Goal: Task Accomplishment & Management: Manage account settings

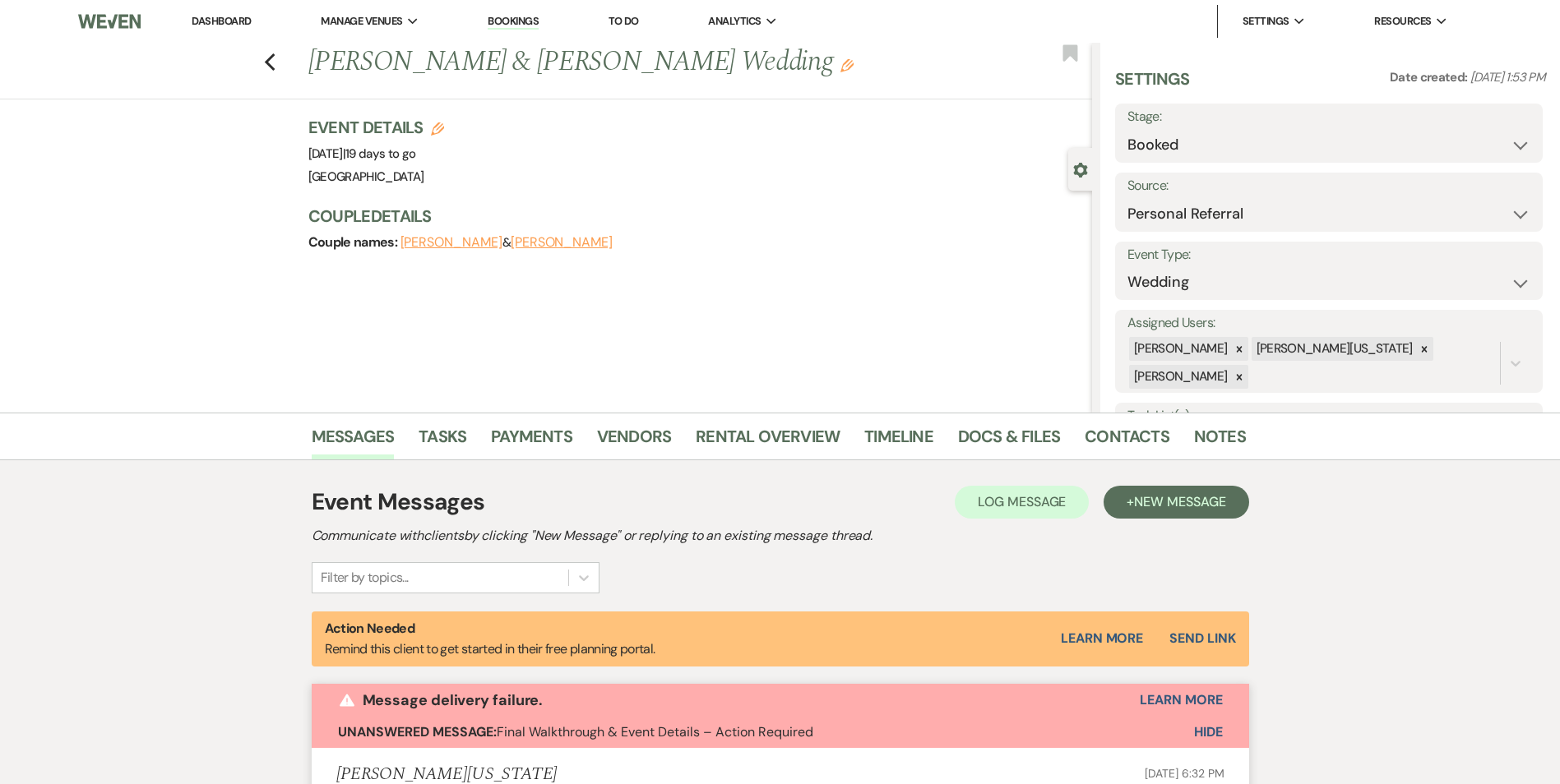
select select "12"
drag, startPoint x: 323, startPoint y: 65, endPoint x: 456, endPoint y: 72, distance: 133.2
click at [456, 72] on h1 "[PERSON_NAME] & [PERSON_NAME] Wedding Edit" at bounding box center [619, 62] width 621 height 40
click at [1220, 433] on link "Notes" at bounding box center [1220, 442] width 52 height 36
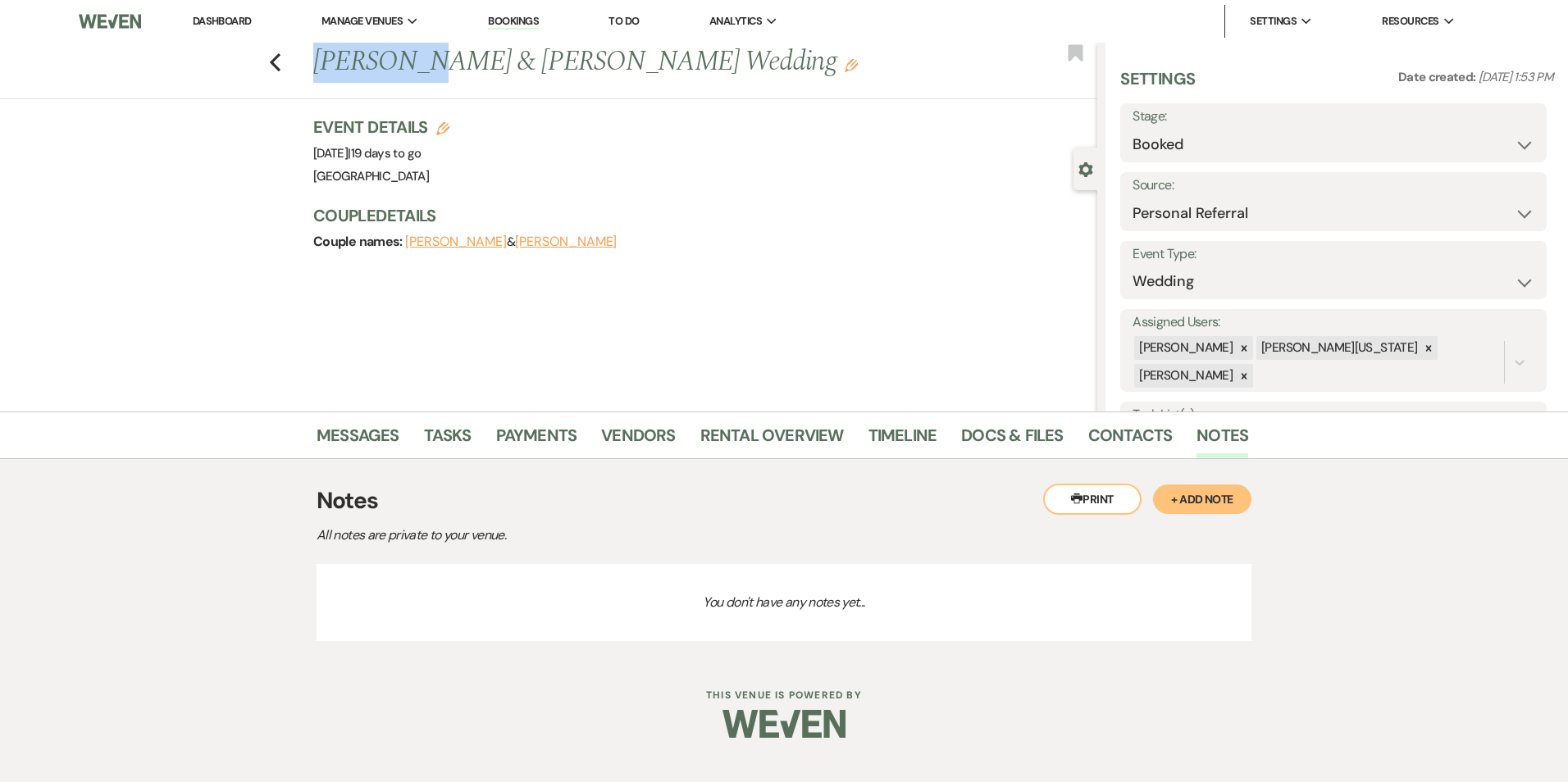
click at [1207, 498] on button "+ Add Note" at bounding box center [1202, 499] width 98 height 30
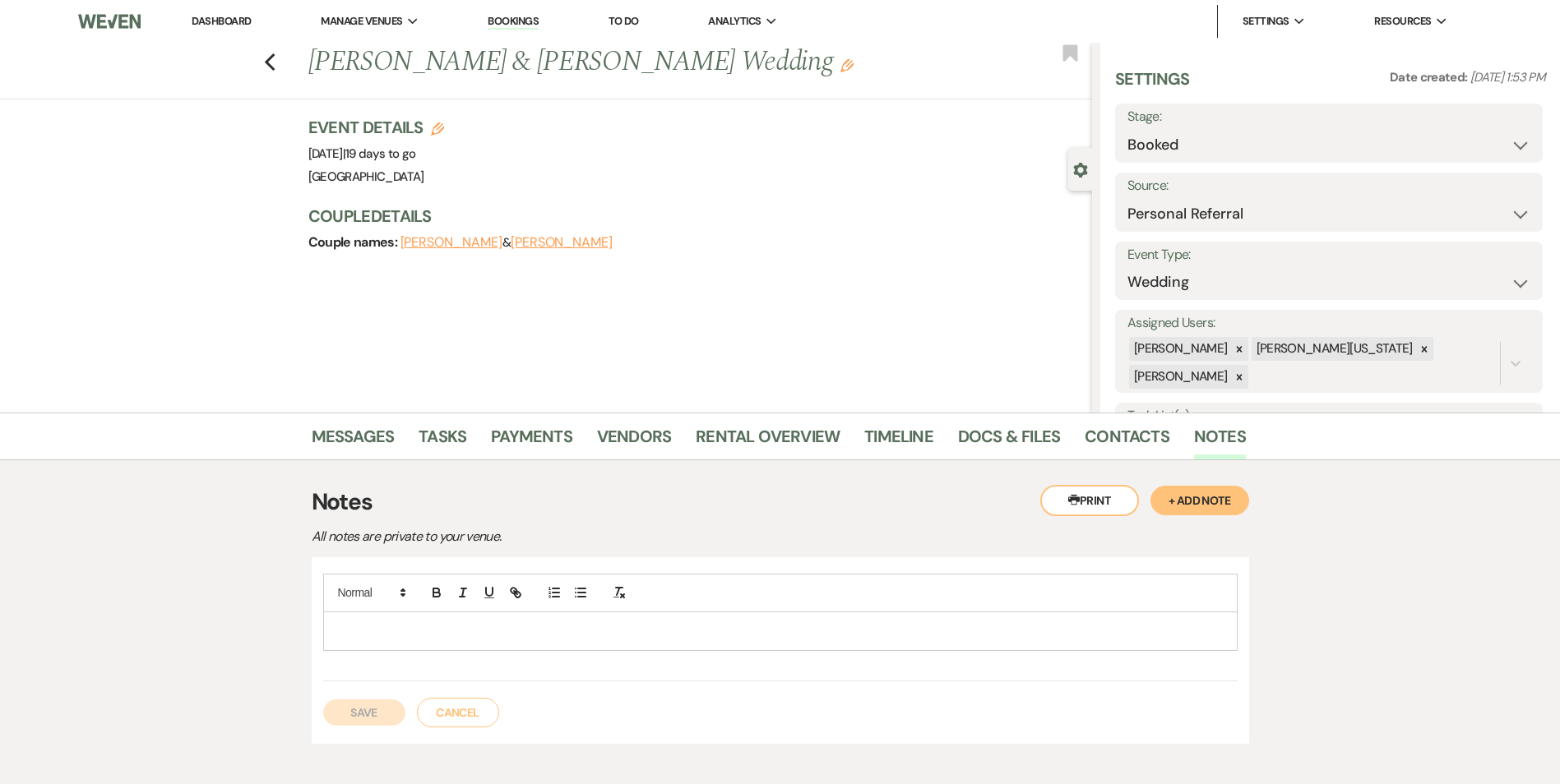
click at [519, 615] on div at bounding box center [780, 632] width 913 height 38
click at [527, 632] on p at bounding box center [780, 631] width 888 height 18
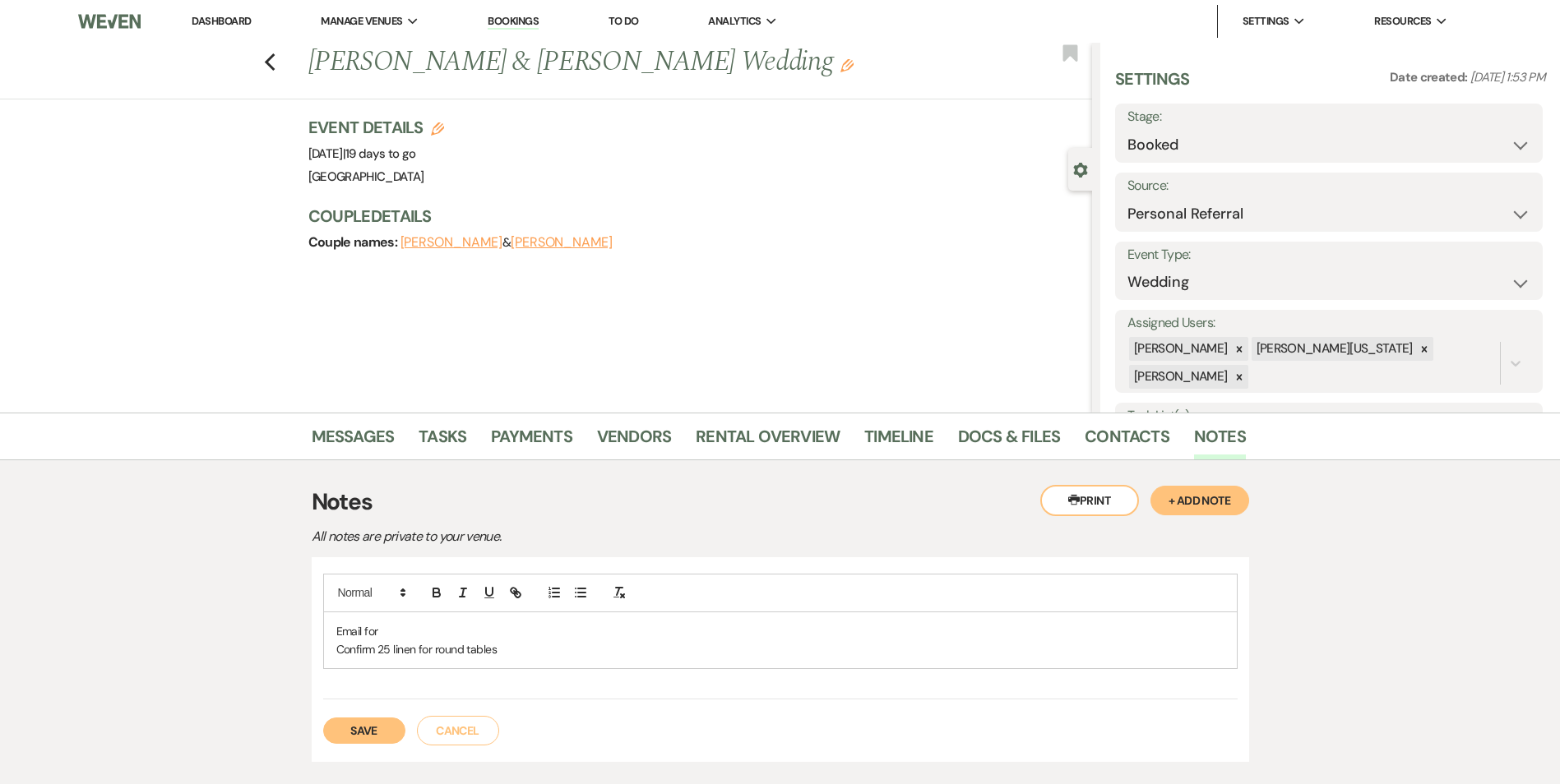
click at [514, 642] on p "Confirm 25 linen for round tables" at bounding box center [780, 649] width 888 height 18
click at [568, 602] on span at bounding box center [568, 593] width 53 height 24
click at [518, 655] on p "Confirm 25 linen for round tables" at bounding box center [780, 649] width 888 height 18
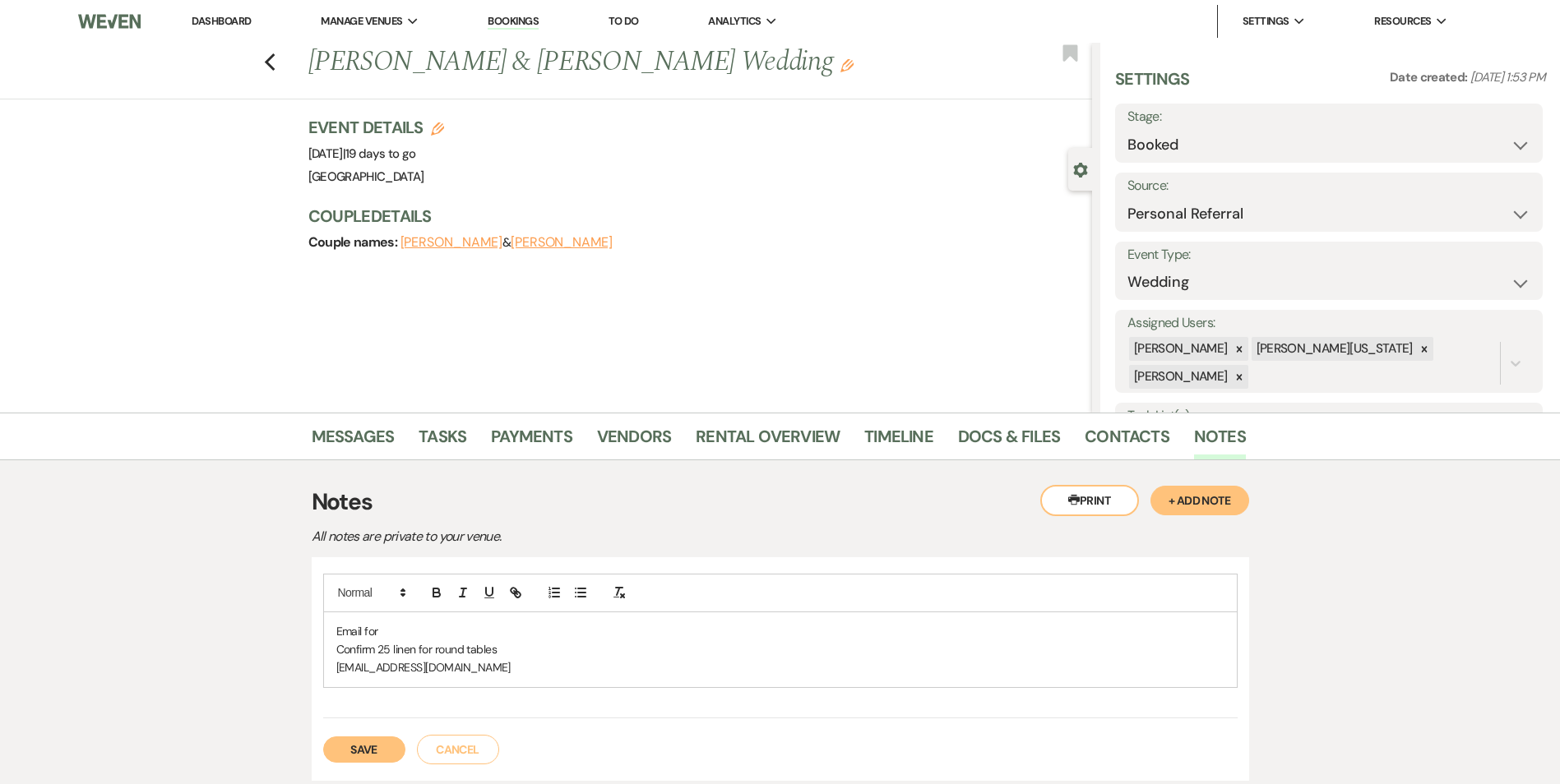
click at [418, 670] on p "mkatoot.tendertiuch@gmail.com" at bounding box center [780, 667] width 888 height 18
drag, startPoint x: 340, startPoint y: 670, endPoint x: 437, endPoint y: 672, distance: 97.0
click at [464, 664] on p "mkatoot.tendertouch@gmail.com" at bounding box center [780, 667] width 888 height 18
click at [343, 674] on p "mkatoot.tendertouch@gmail.com" at bounding box center [780, 667] width 888 height 18
click at [338, 672] on p "mkatoot.tendertouch@gmail.com" at bounding box center [780, 667] width 888 height 18
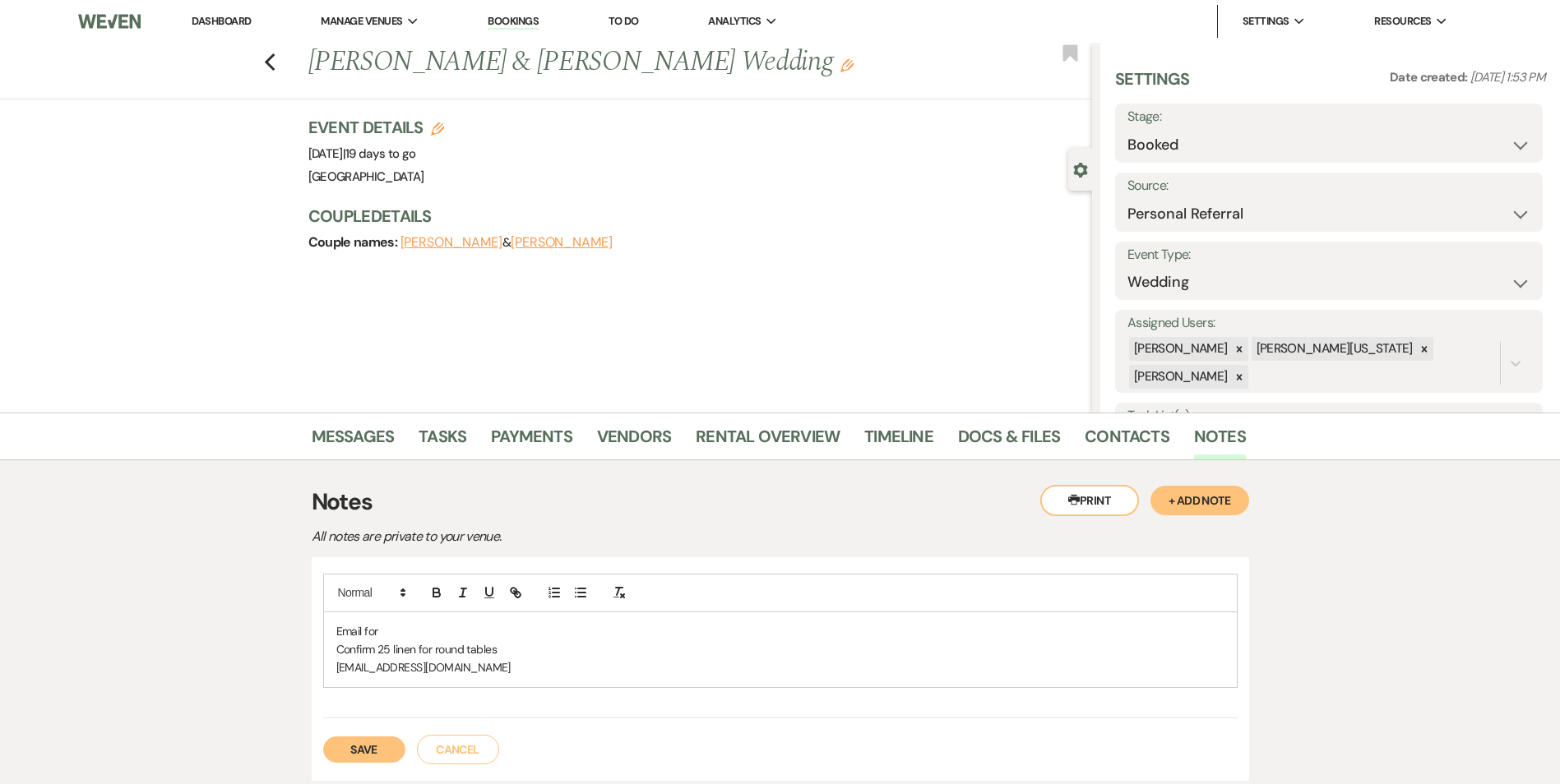
click at [351, 670] on p "mkatoot.tendertouch@gmail.com" at bounding box center [780, 667] width 888 height 18
click at [514, 667] on p "mkatoot.tendertouch@gmail.com" at bounding box center [780, 667] width 888 height 18
click at [390, 751] on button "Save" at bounding box center [364, 750] width 82 height 26
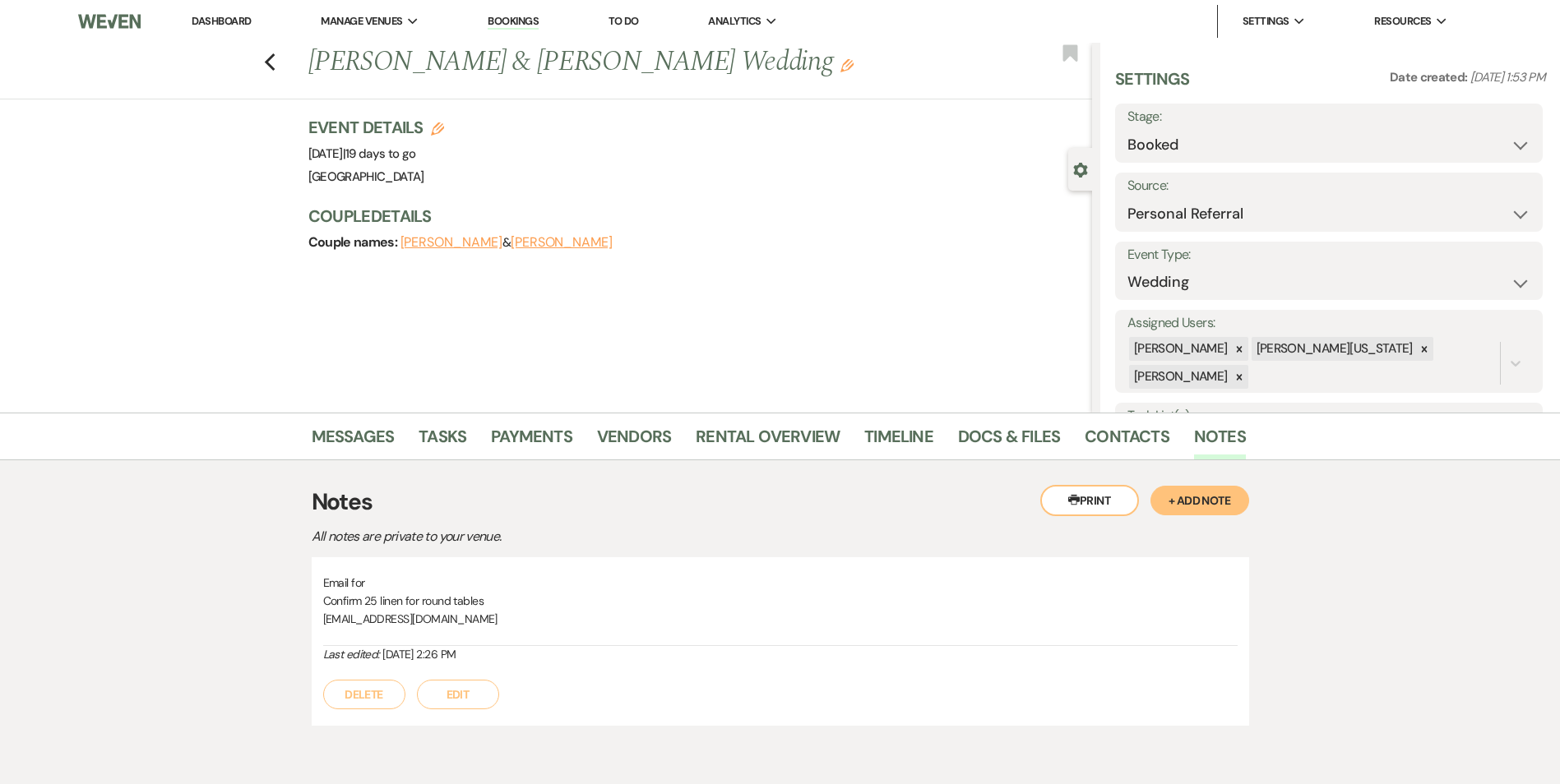
click at [462, 697] on button "Edit" at bounding box center [457, 694] width 82 height 30
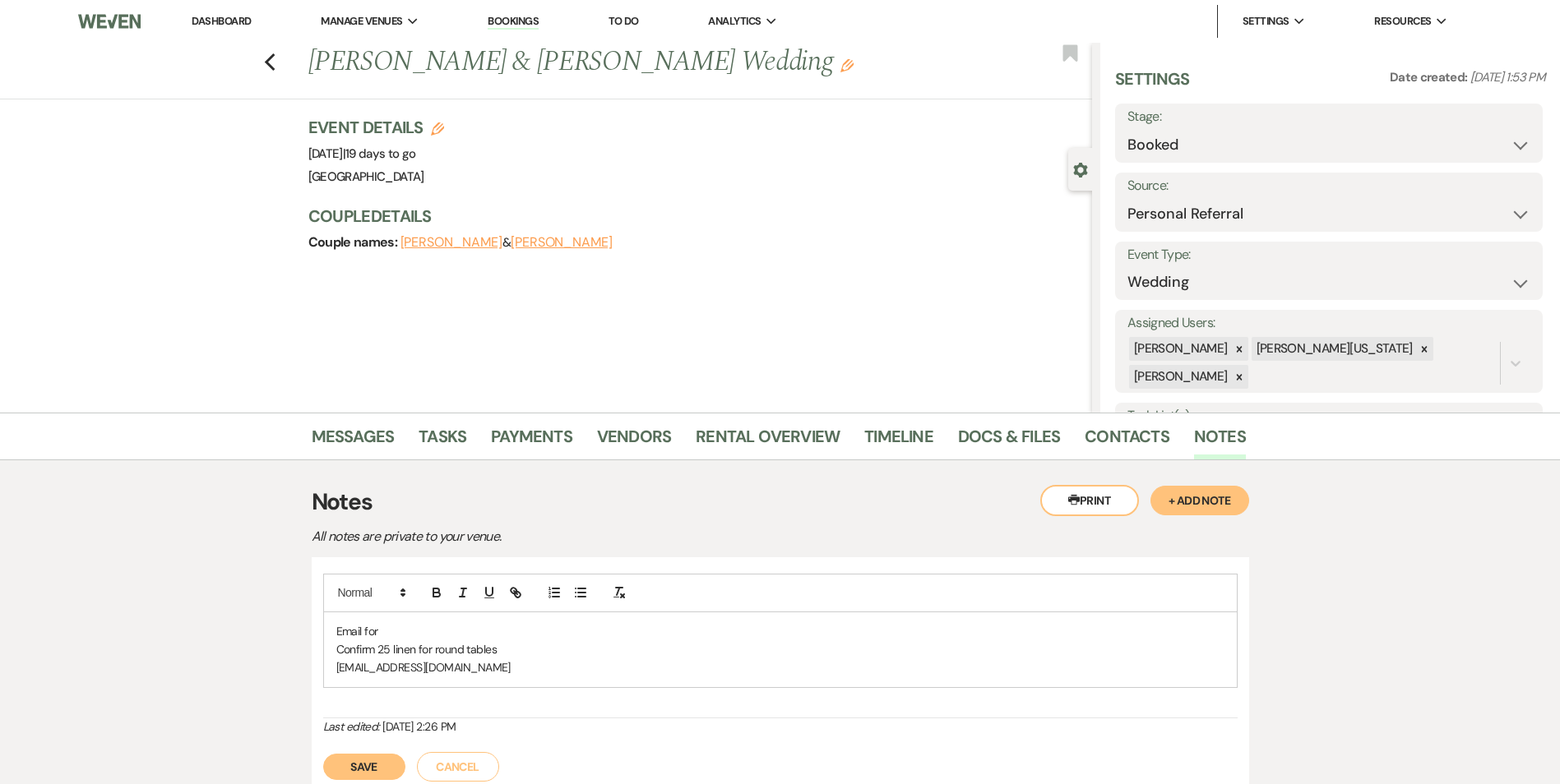
click at [503, 674] on p "mkatoot.tendertouch@gmail.com" at bounding box center [780, 667] width 888 height 18
click at [440, 125] on icon "Edit" at bounding box center [437, 129] width 14 height 14
select select "637"
select select "false"
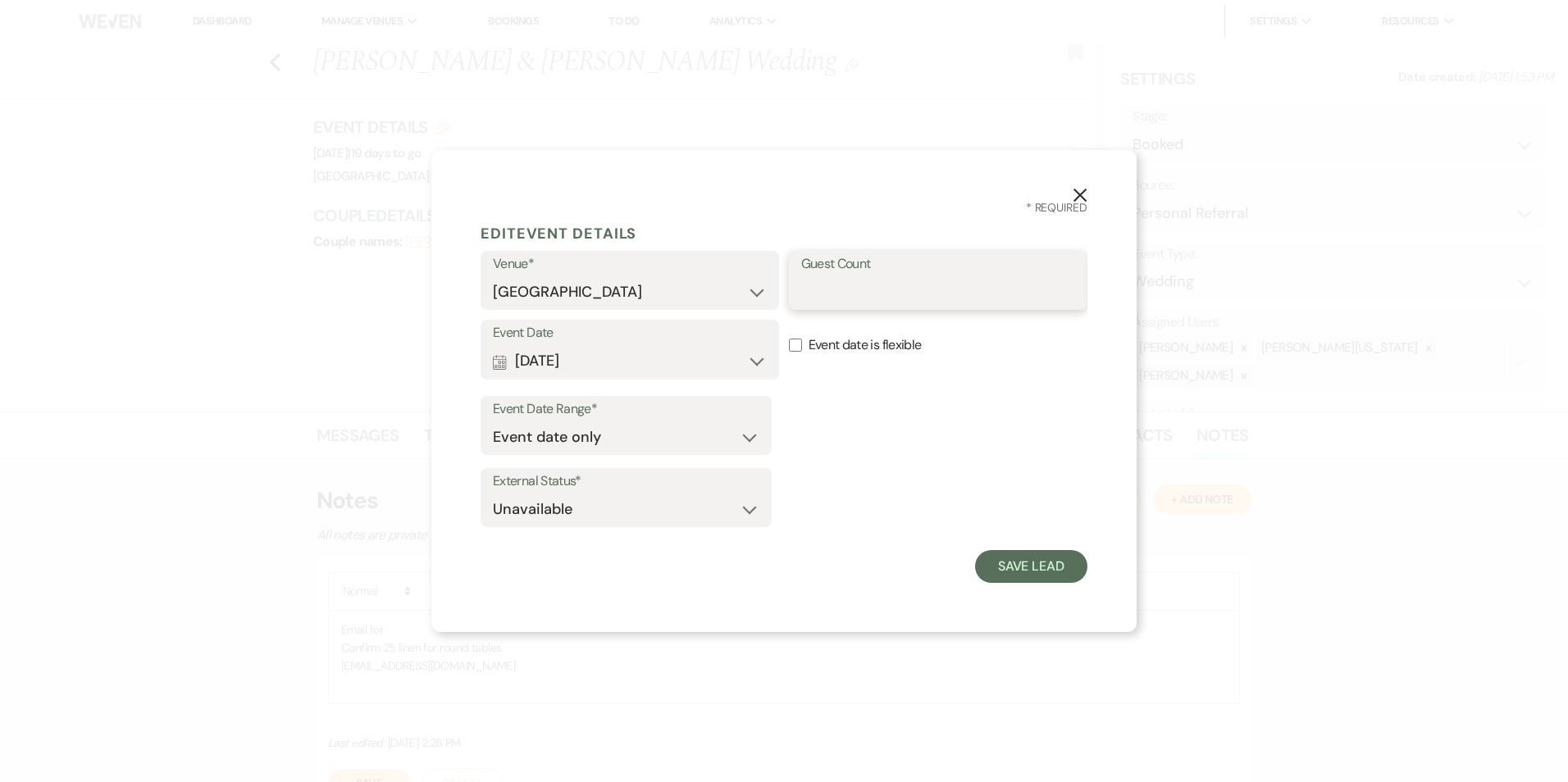
click at [898, 284] on input "Guest Count" at bounding box center [938, 292] width 274 height 32
click at [836, 299] on input "Guest Count" at bounding box center [938, 292] width 274 height 32
type input "230"
click at [1010, 569] on button "Save Lead" at bounding box center [1031, 566] width 112 height 33
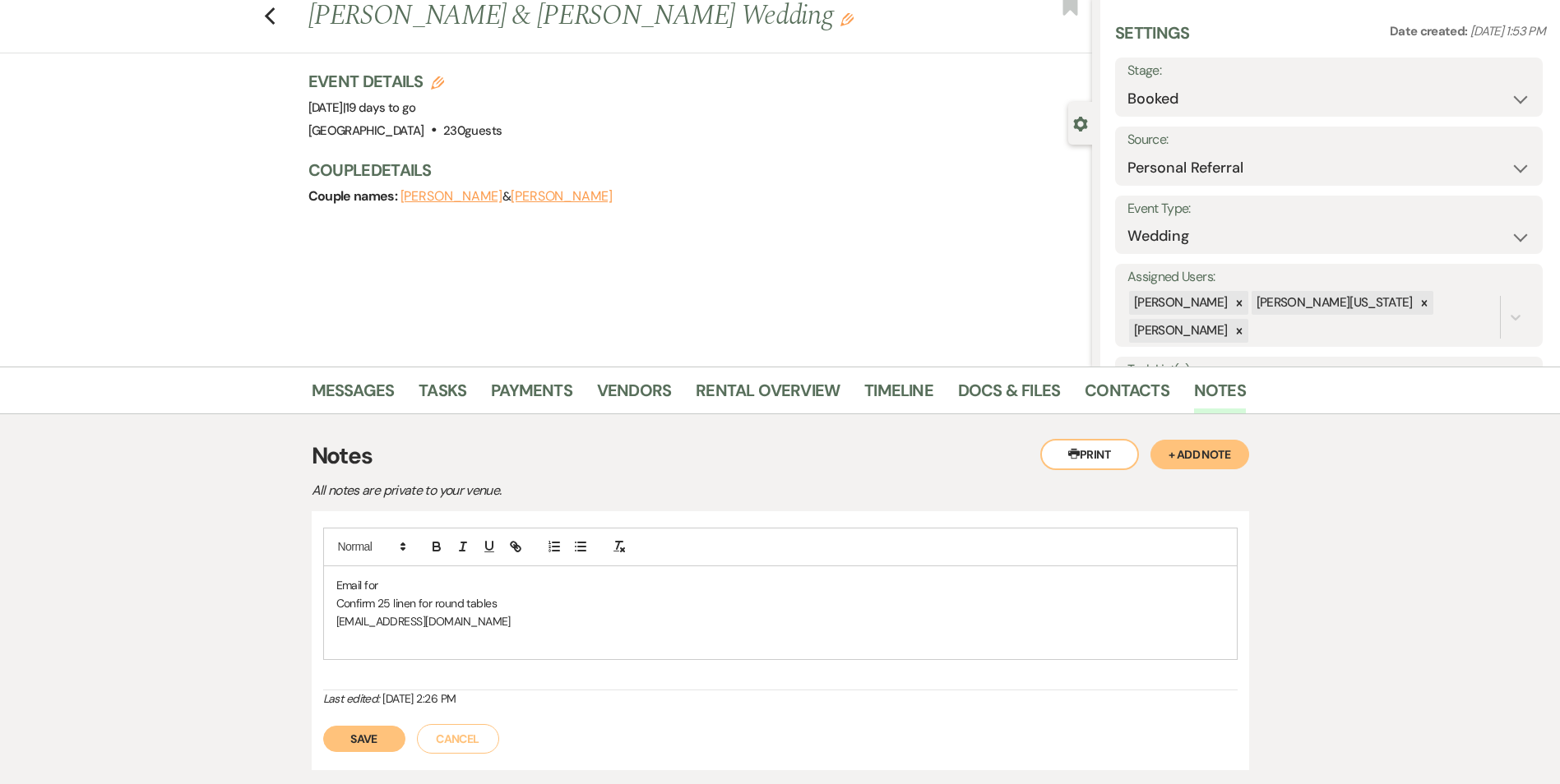
scroll to position [82, 0]
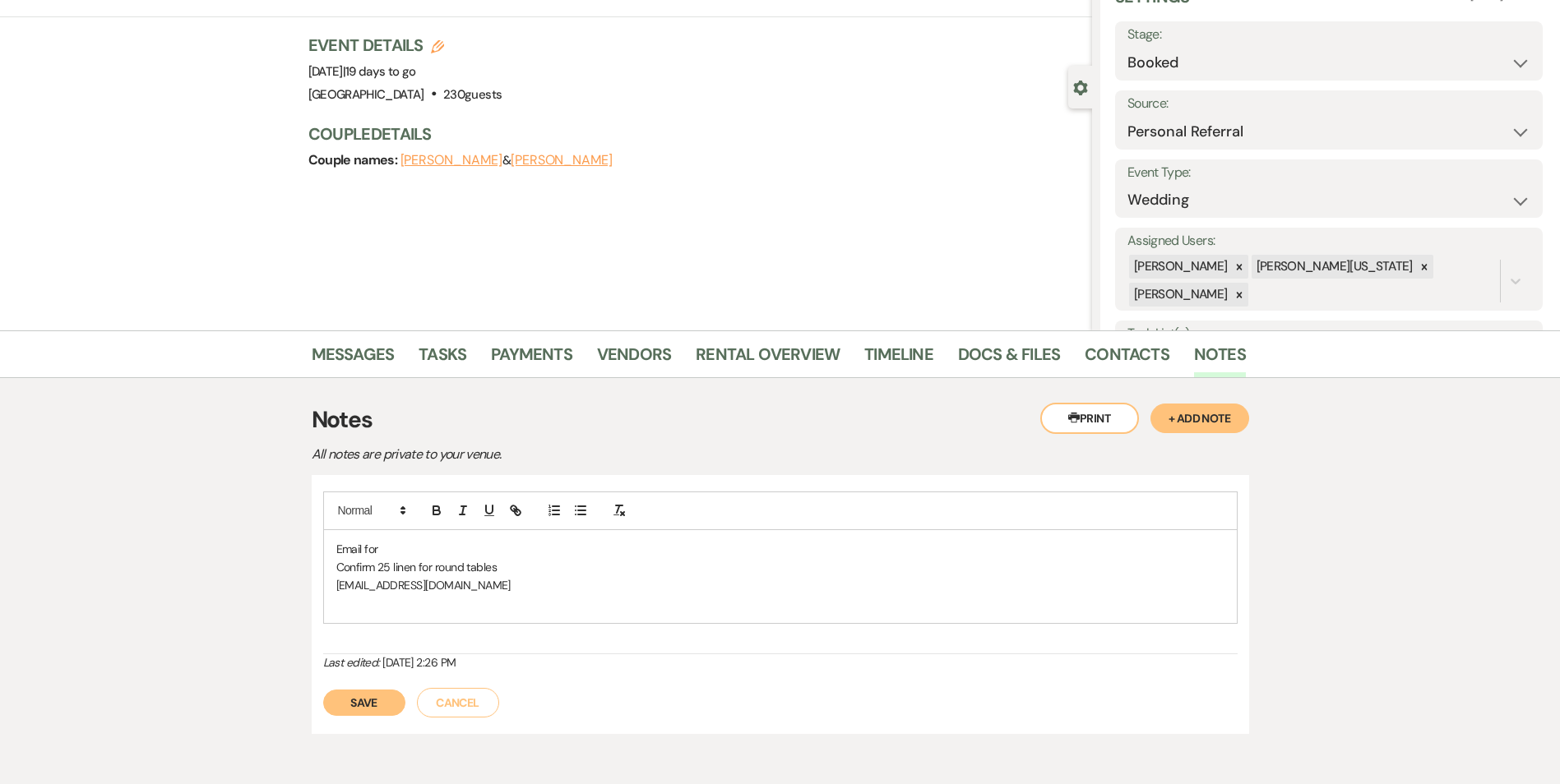
click at [492, 605] on p at bounding box center [780, 604] width 888 height 18
click at [360, 614] on div "Email for Confirm 25 linen for round tables mkatoot.tendertouch@gmail.com" at bounding box center [780, 578] width 913 height 94
click at [387, 618] on div "Email for Confirm 25 linen for round tables mkatoot.tendertouch@gmail.com" at bounding box center [780, 578] width 913 height 94
click at [386, 613] on p at bounding box center [780, 604] width 888 height 18
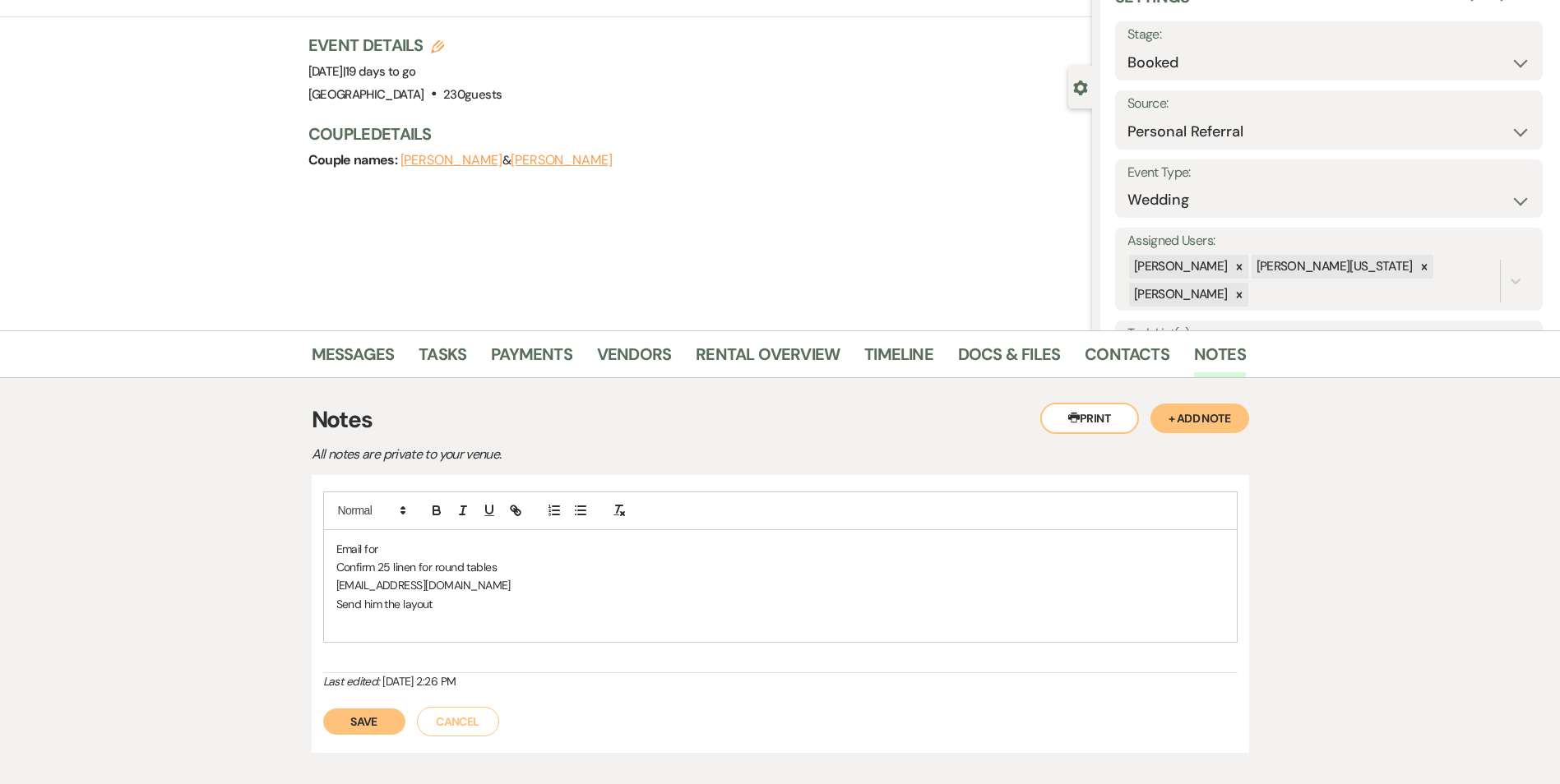
click at [350, 631] on p at bounding box center [780, 622] width 888 height 18
click at [357, 622] on p at bounding box center [780, 622] width 888 height 18
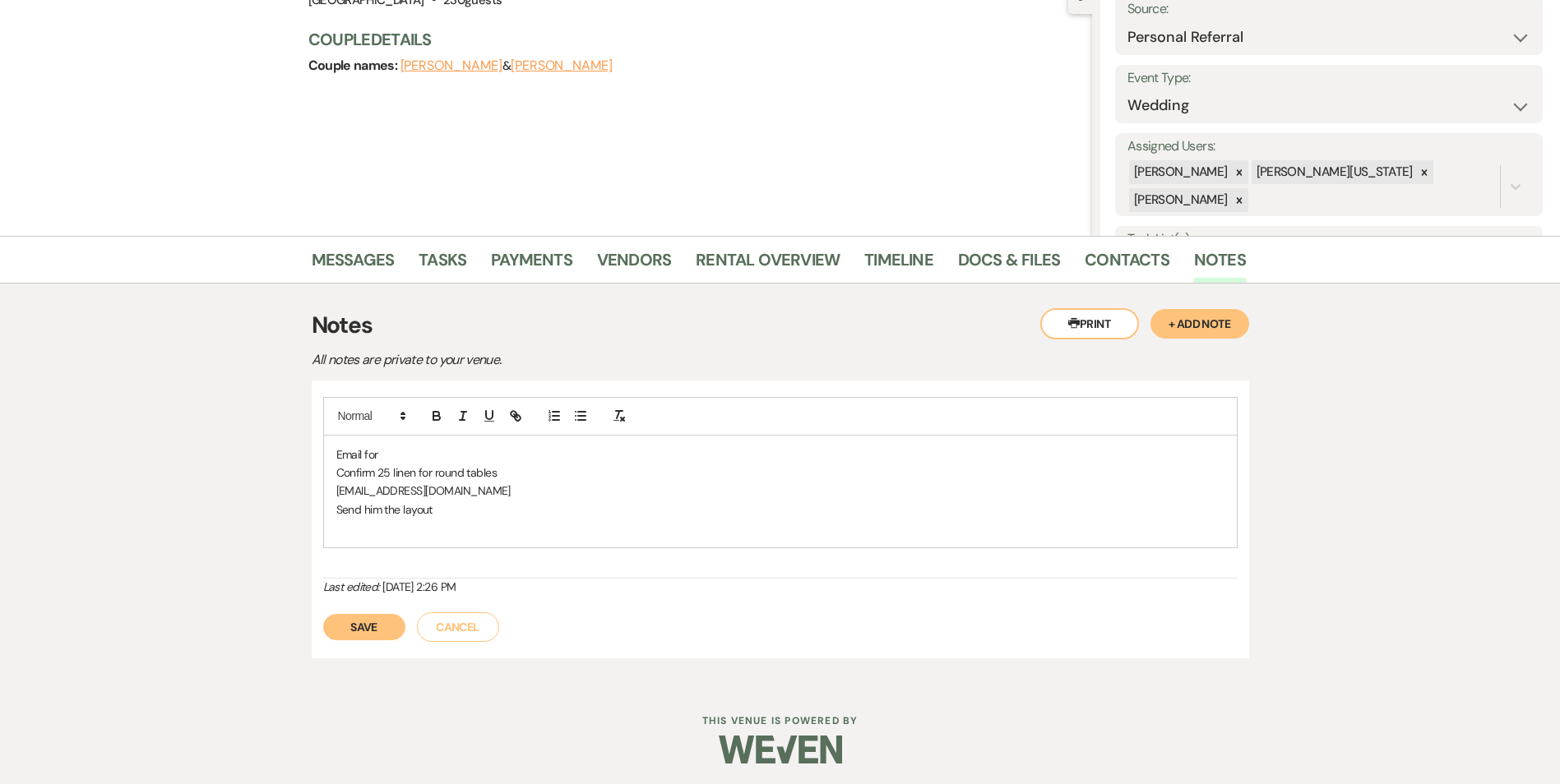
scroll to position [181, 0]
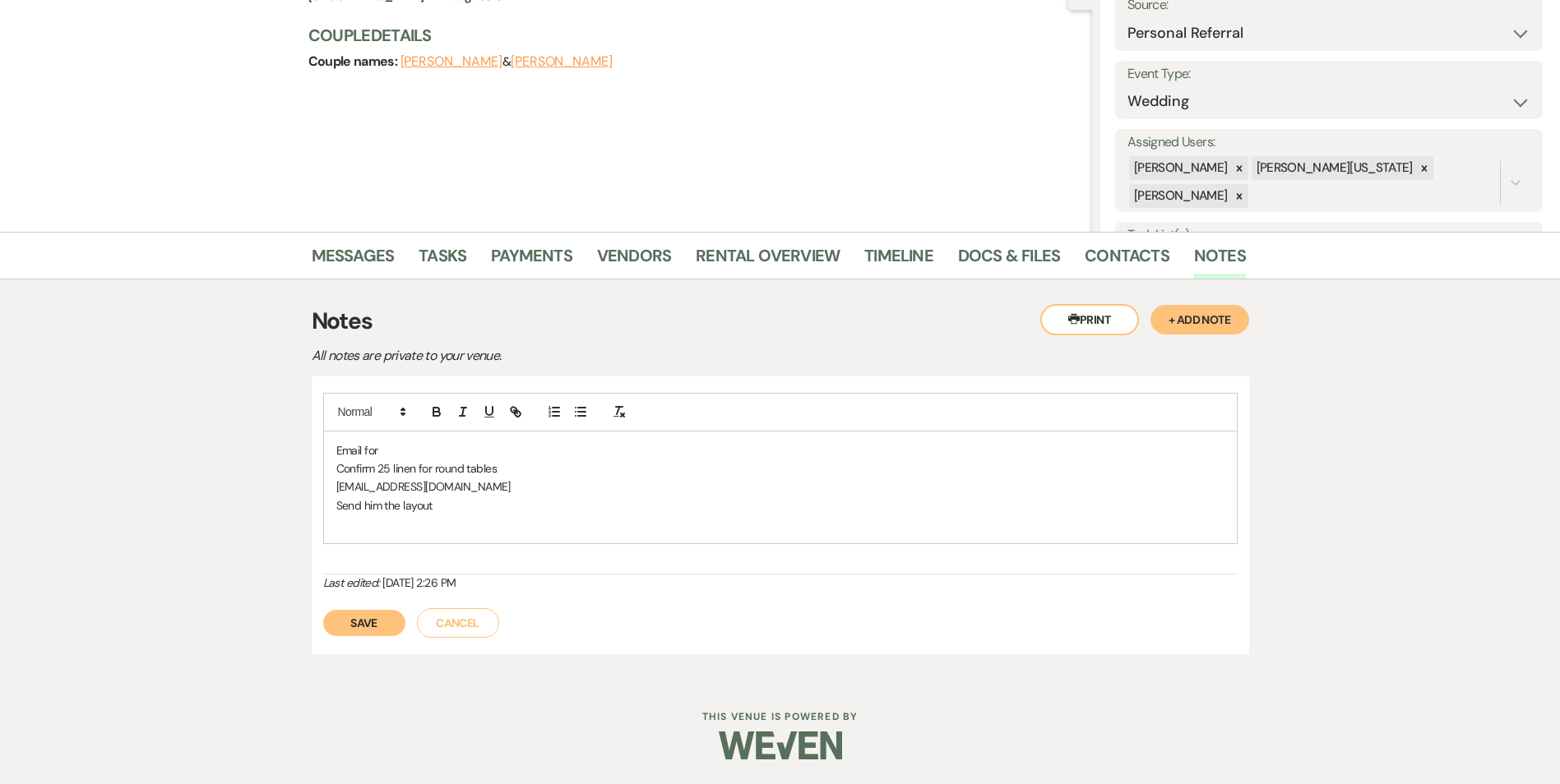
click at [368, 636] on button "Save" at bounding box center [364, 623] width 82 height 26
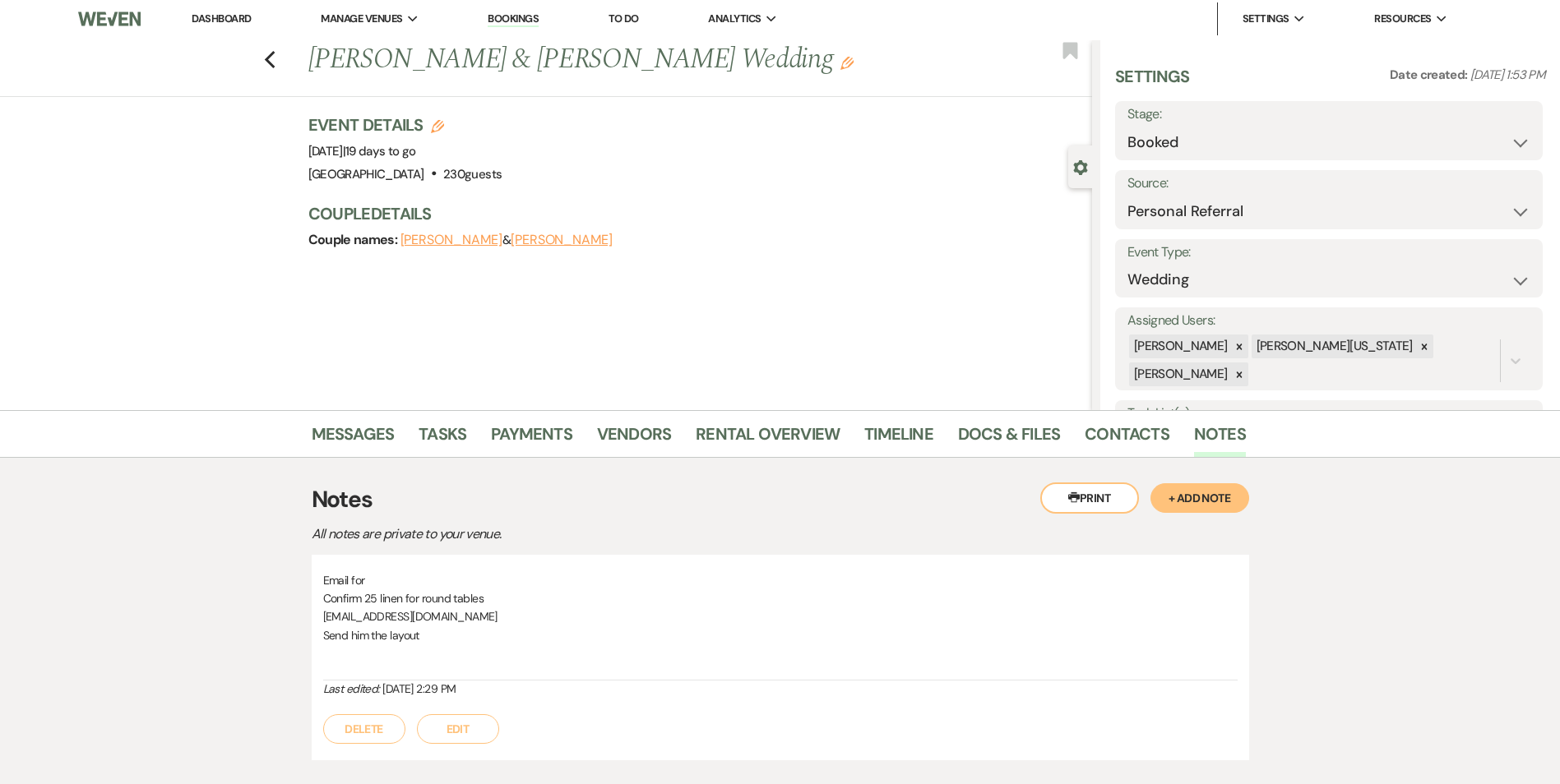
scroll to position [0, 0]
drag, startPoint x: 496, startPoint y: 617, endPoint x: 313, endPoint y: 626, distance: 183.2
click at [313, 626] on div "Email for Confirm 25 linen for round tables mkatoot.tendertouch@gmail.com Send …" at bounding box center [780, 660] width 937 height 206
drag, startPoint x: 313, startPoint y: 626, endPoint x: 394, endPoint y: 613, distance: 82.0
copy p "mkatoot.tendertouch@gmail.com"
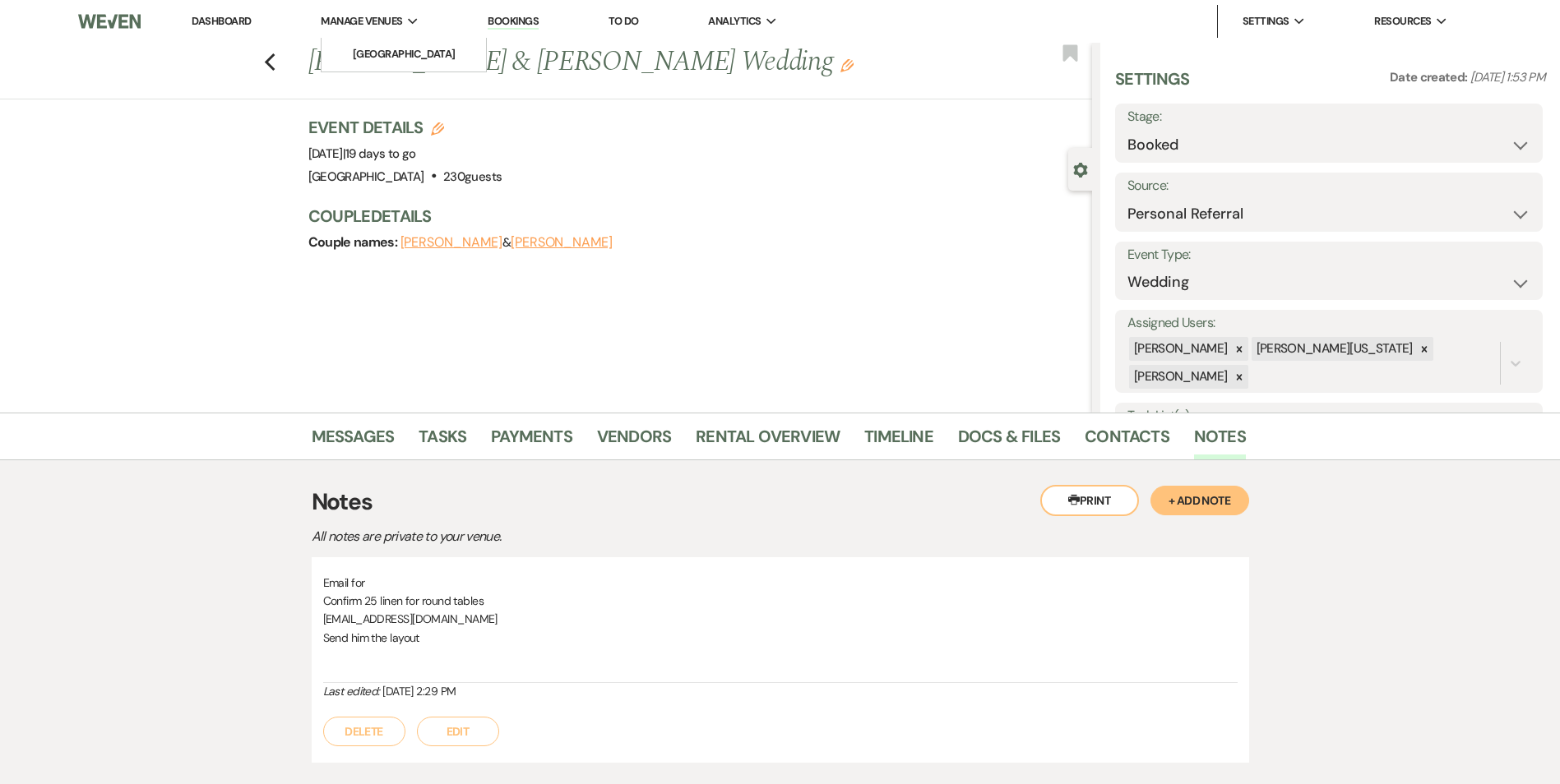
click at [380, 12] on li "Manage Venues Expand Enon Ranch" at bounding box center [369, 21] width 114 height 33
click at [378, 45] on link "[GEOGRAPHIC_DATA]" at bounding box center [404, 54] width 165 height 33
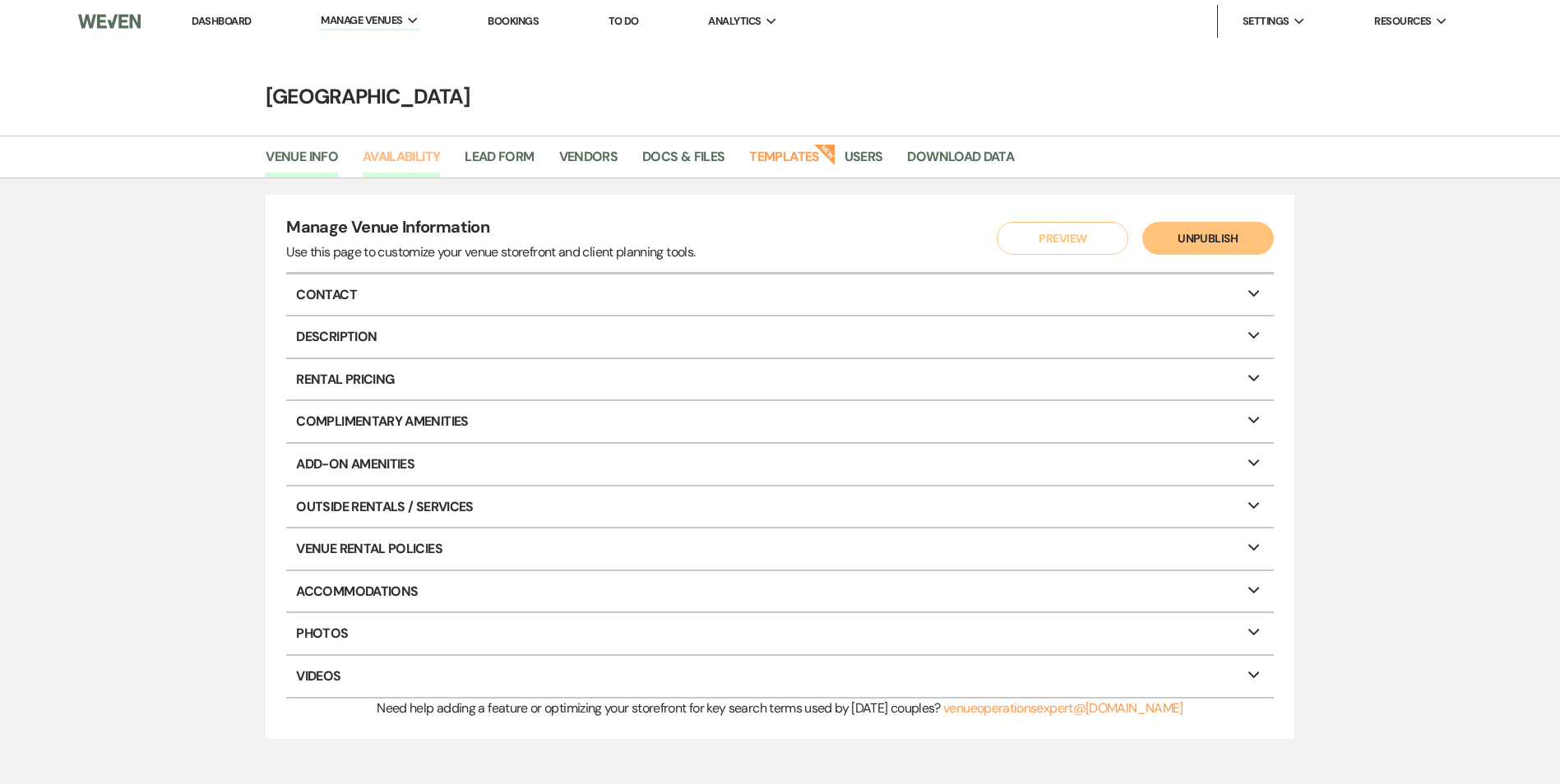
click at [389, 161] on link "Availability" at bounding box center [400, 162] width 77 height 32
select select "2"
select select "2026"
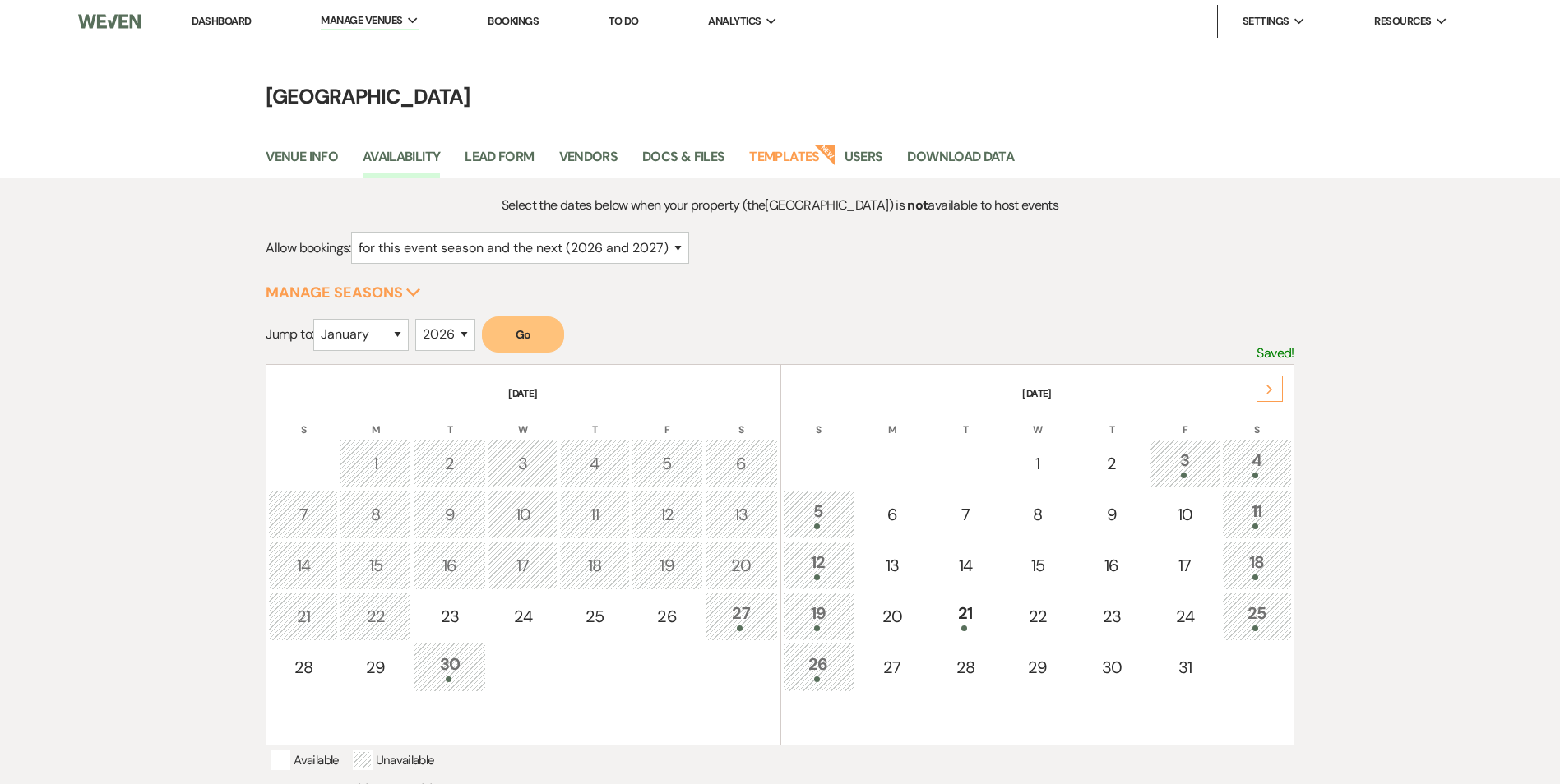
click at [1194, 461] on div "3" at bounding box center [1184, 464] width 52 height 31
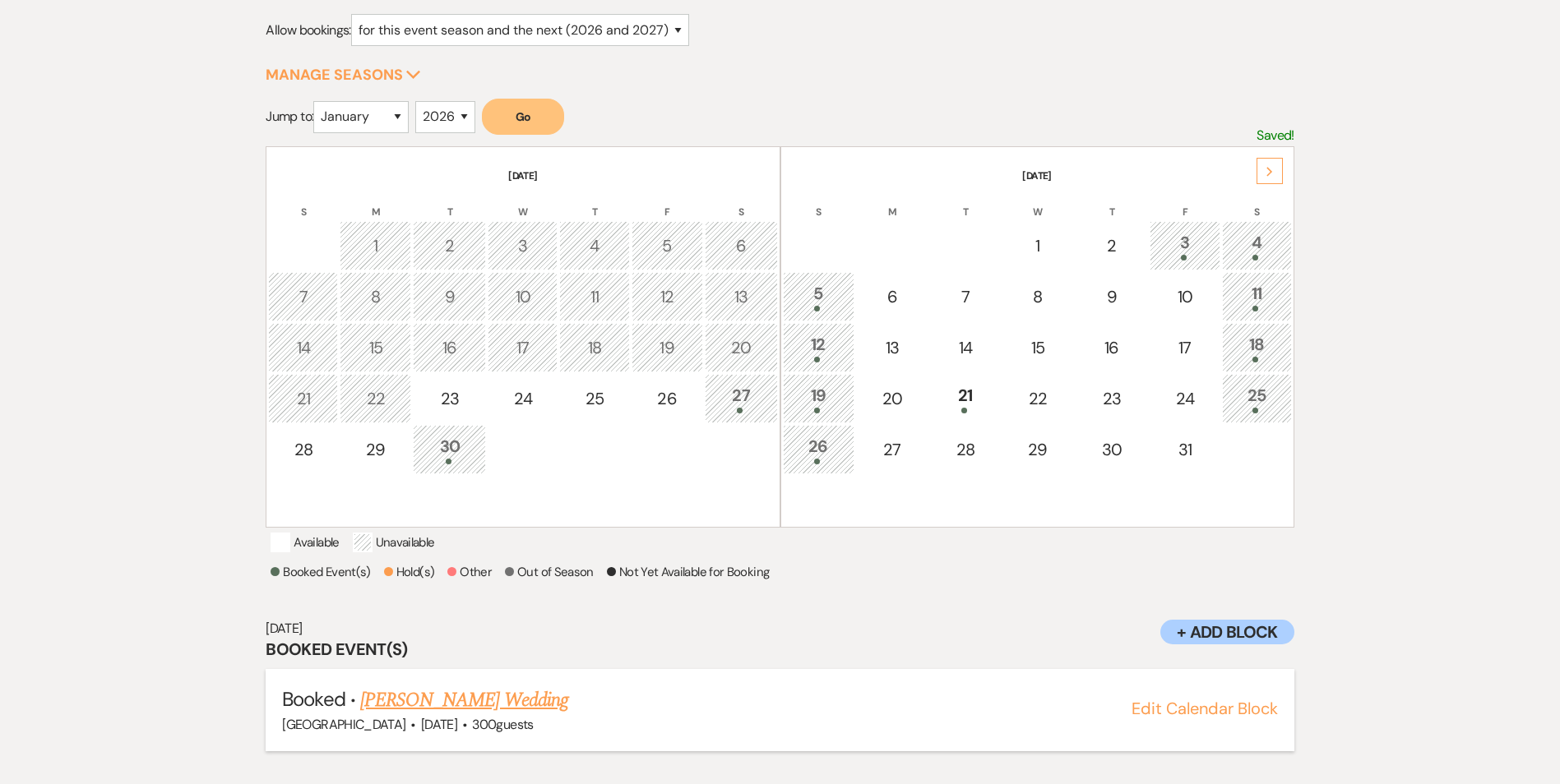
scroll to position [361, 0]
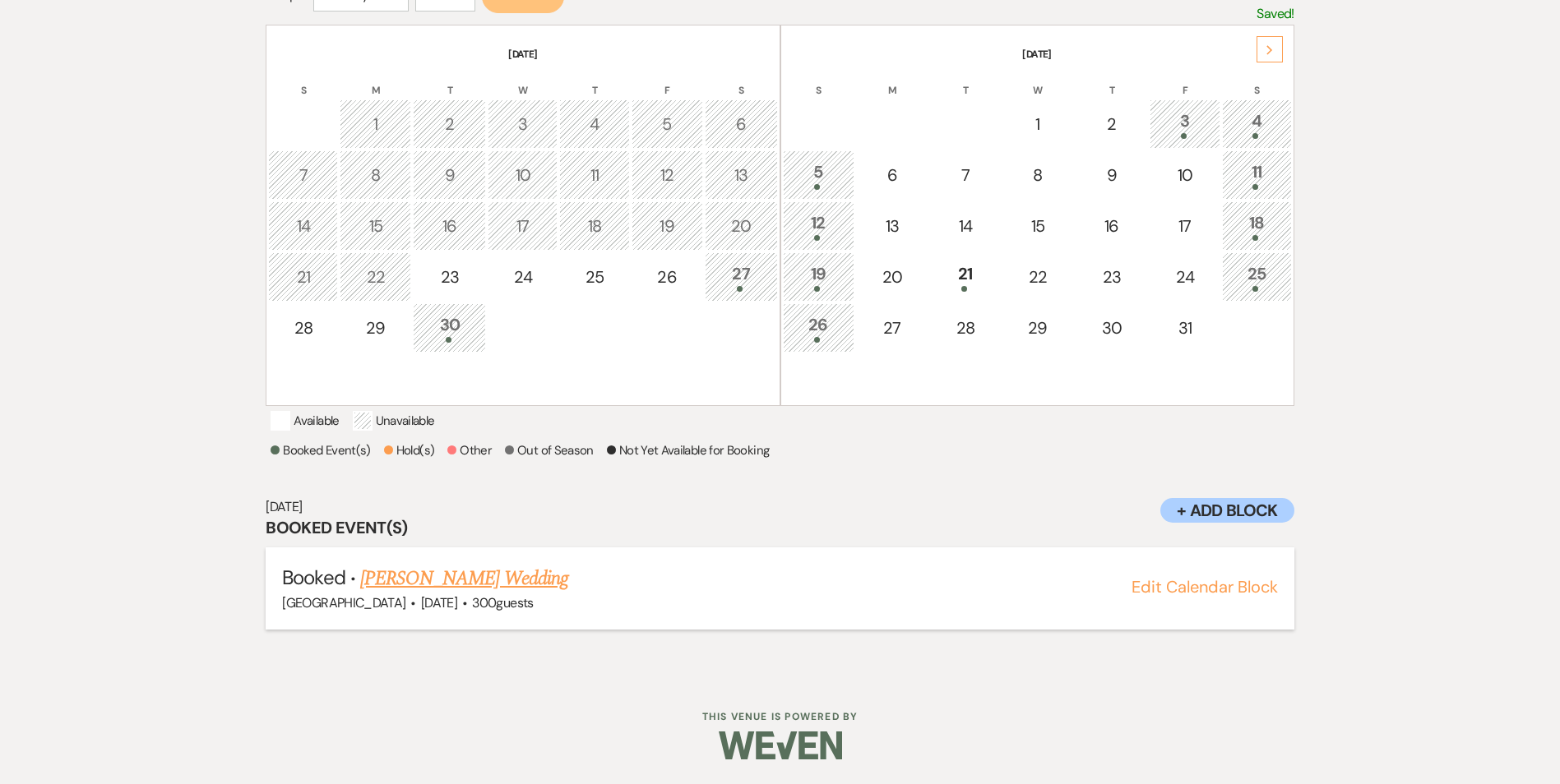
click at [445, 587] on link "[PERSON_NAME] Wedding" at bounding box center [464, 578] width 208 height 30
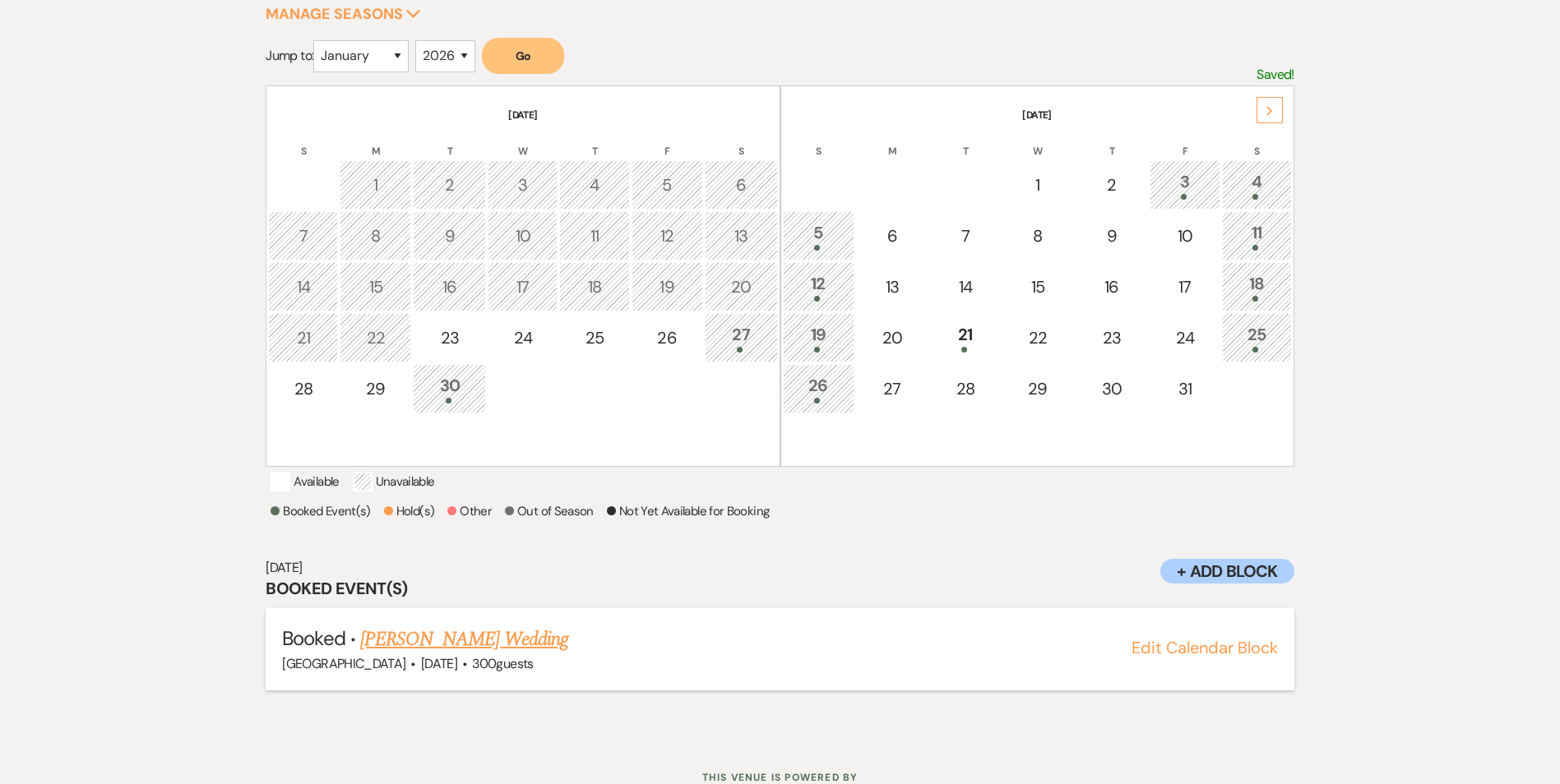
click at [458, 655] on link "[PERSON_NAME] Wedding" at bounding box center [464, 639] width 208 height 30
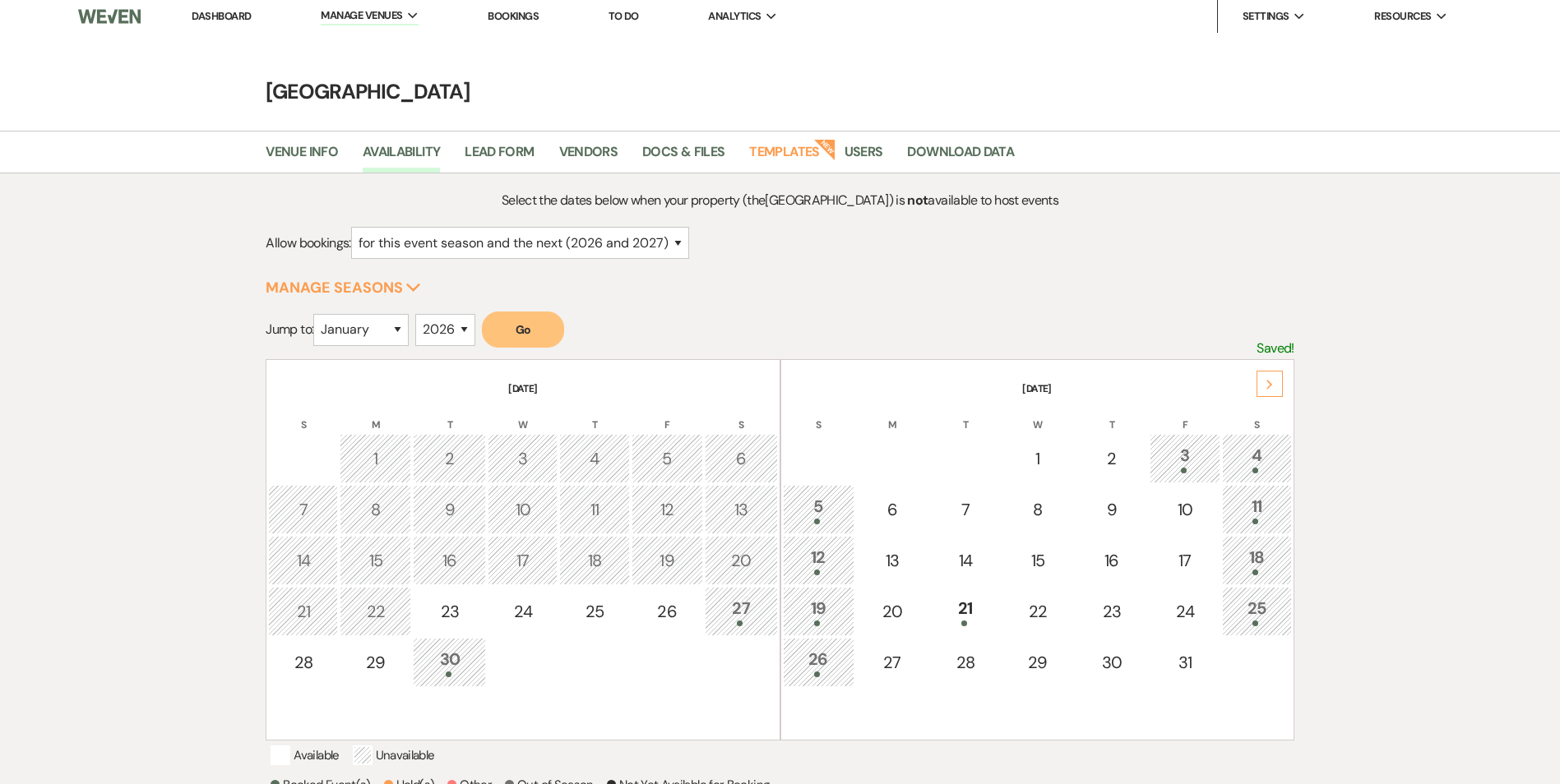
scroll to position [0, 0]
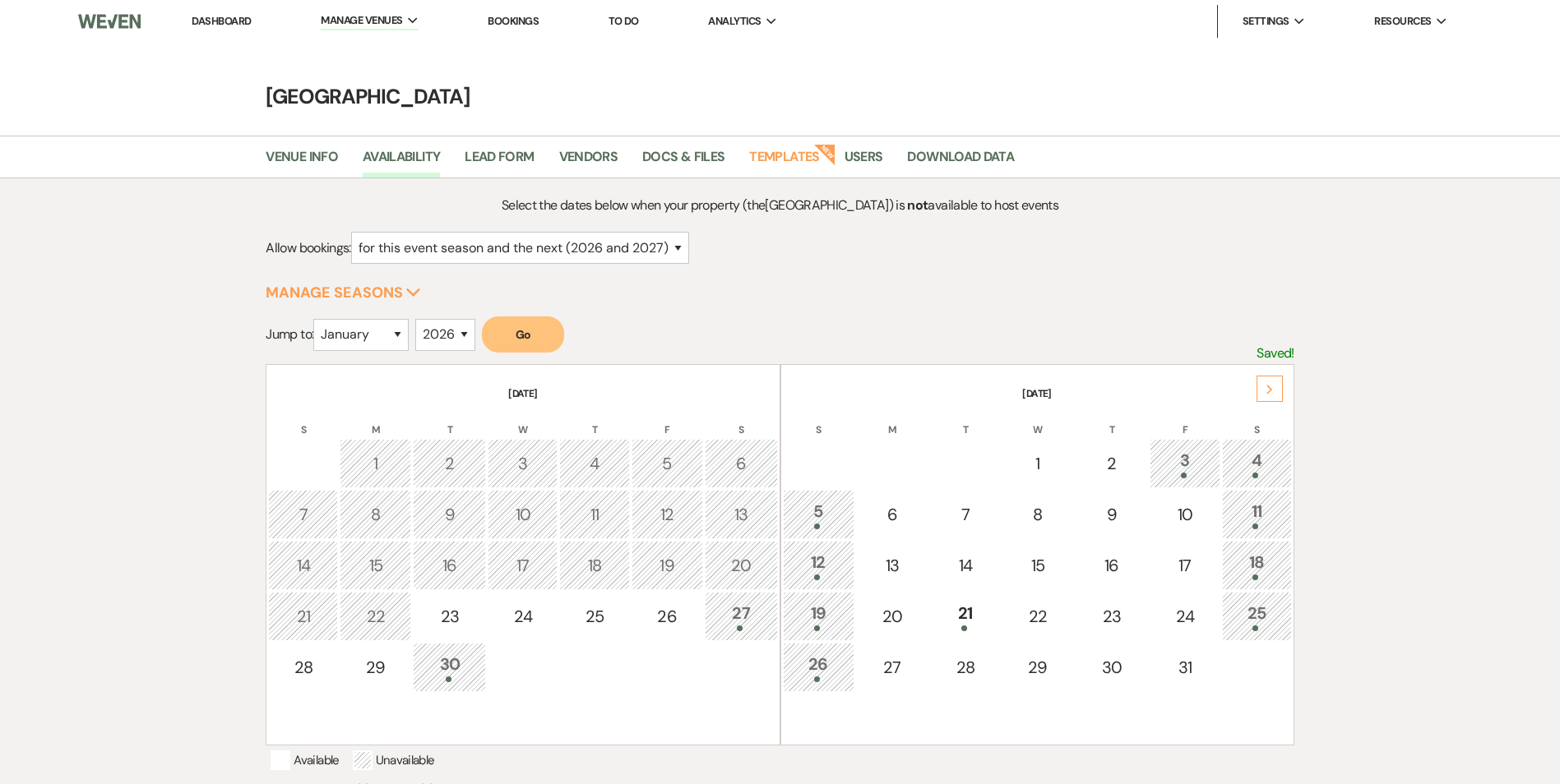
click at [501, 22] on link "Bookings" at bounding box center [513, 20] width 51 height 14
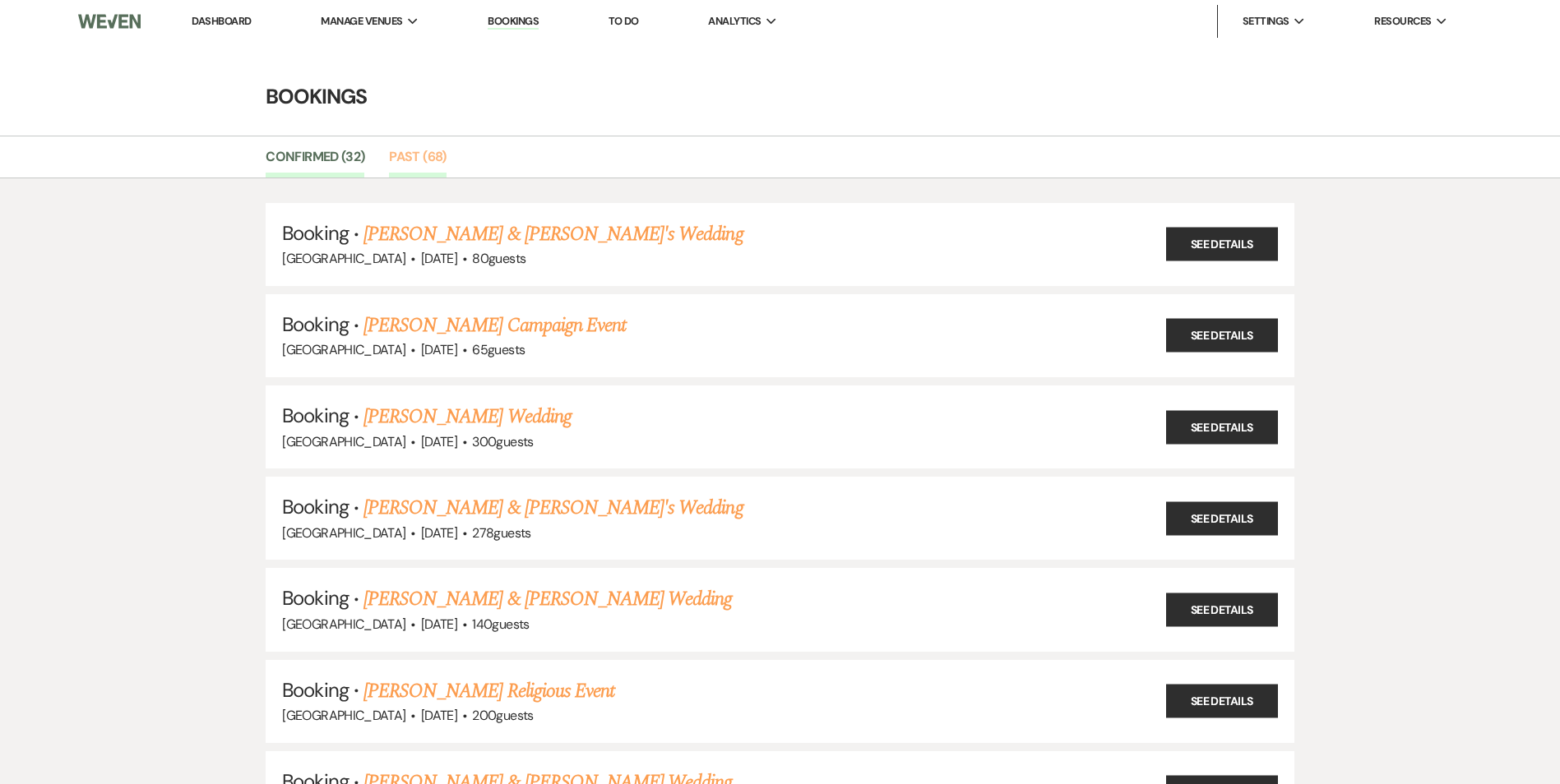
click at [406, 152] on link "Past (68)" at bounding box center [417, 162] width 57 height 32
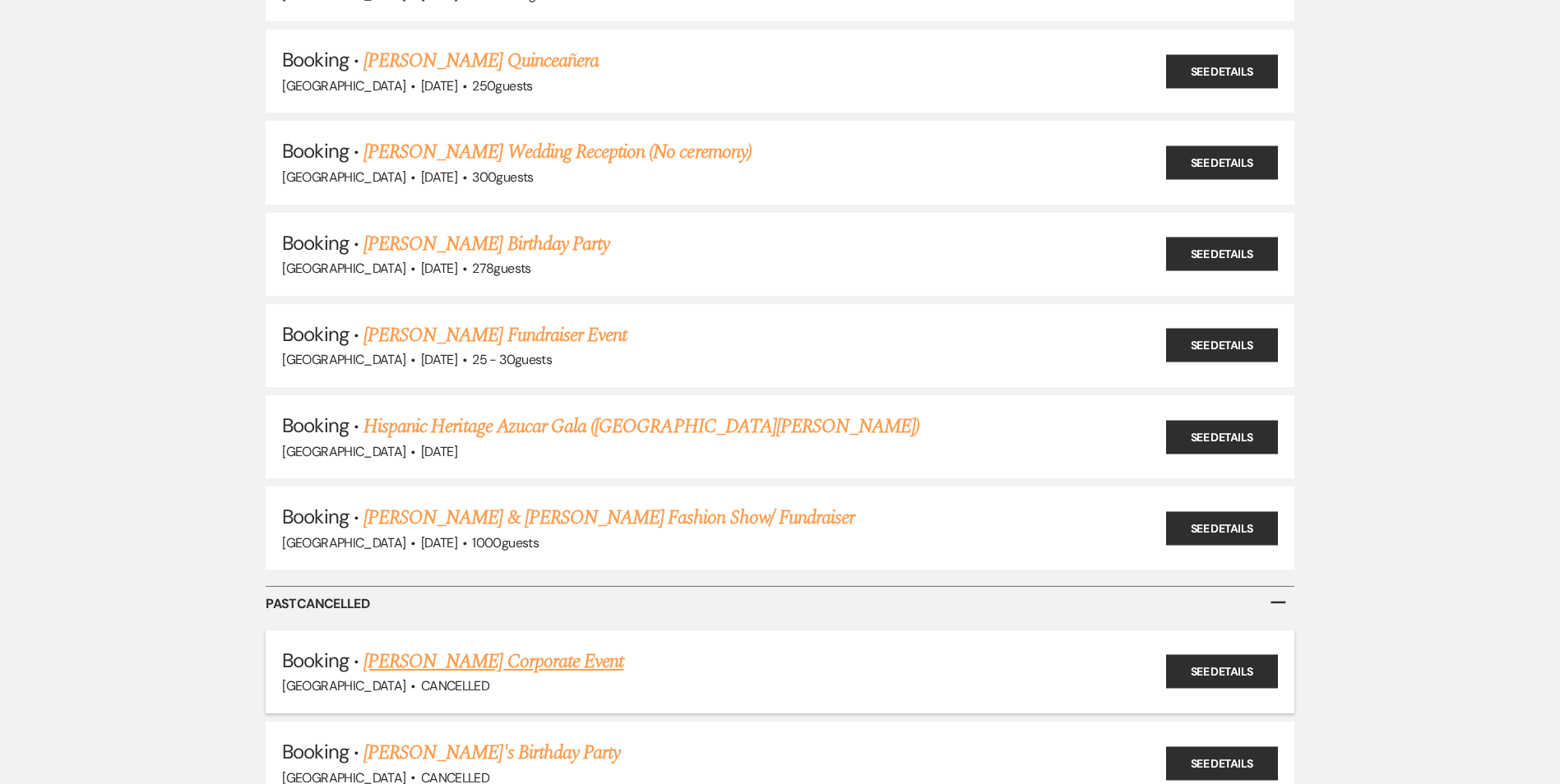
scroll to position [5811, 0]
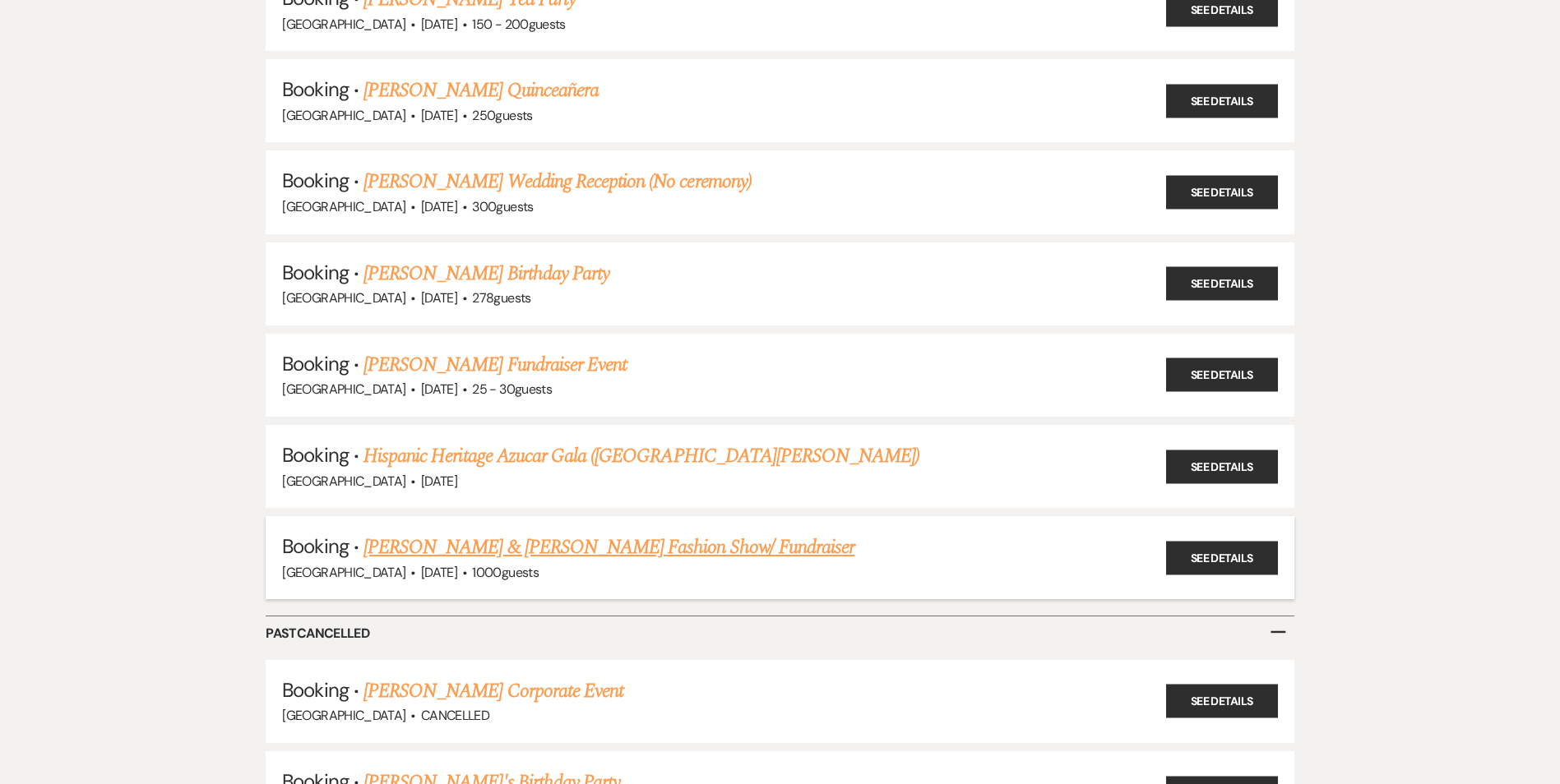
click at [450, 559] on link "Miguel Wilson & Miguel Wilson's Fashion Show/ Fundraiser" at bounding box center [608, 547] width 491 height 30
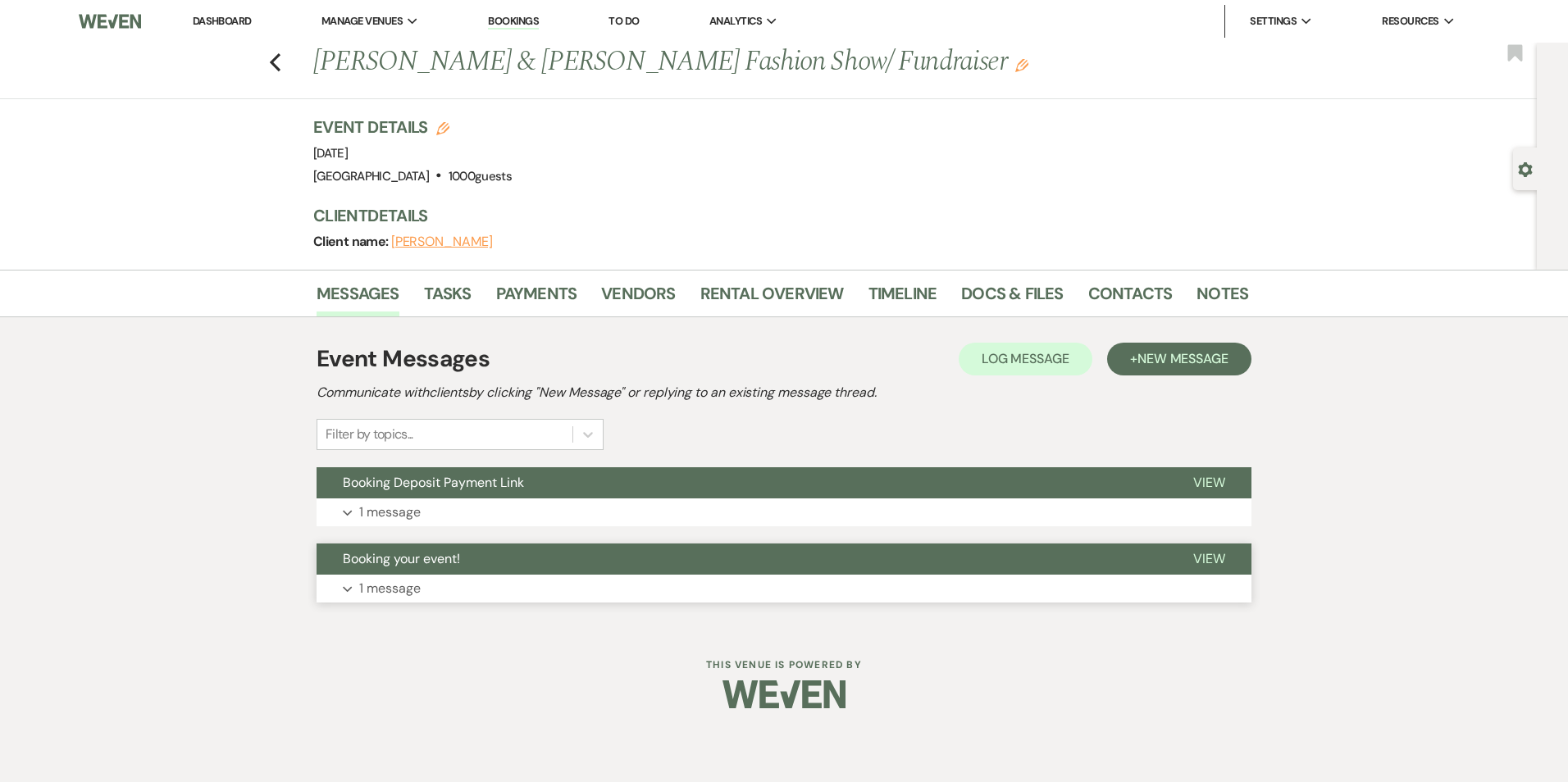
click at [802, 414] on div "Event Messages Log Log Message + New Message Communicate with clients by clicki…" at bounding box center [784, 472] width 935 height 277
click at [980, 299] on link "Docs & Files" at bounding box center [1012, 299] width 102 height 36
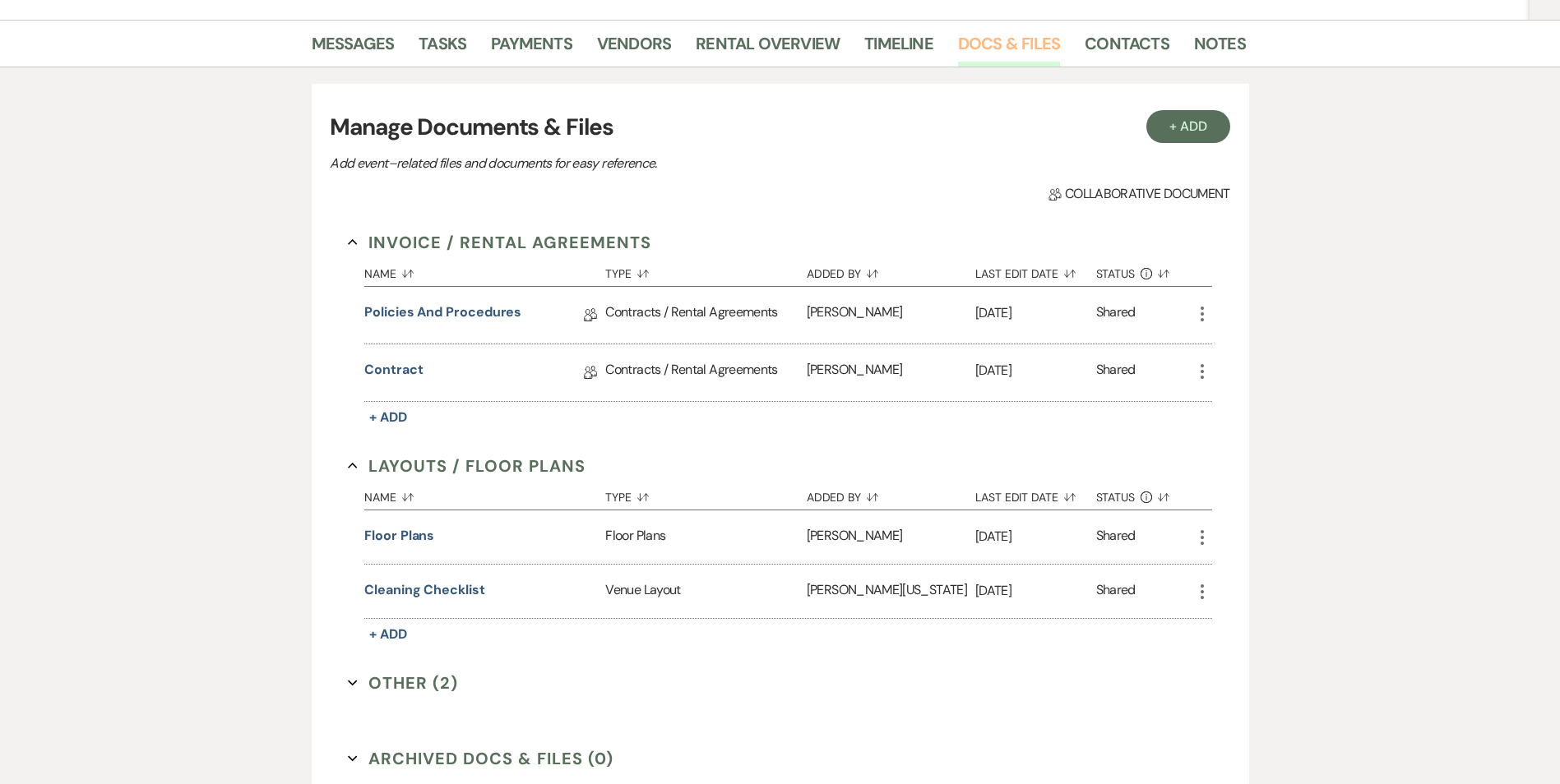
scroll to position [175, 0]
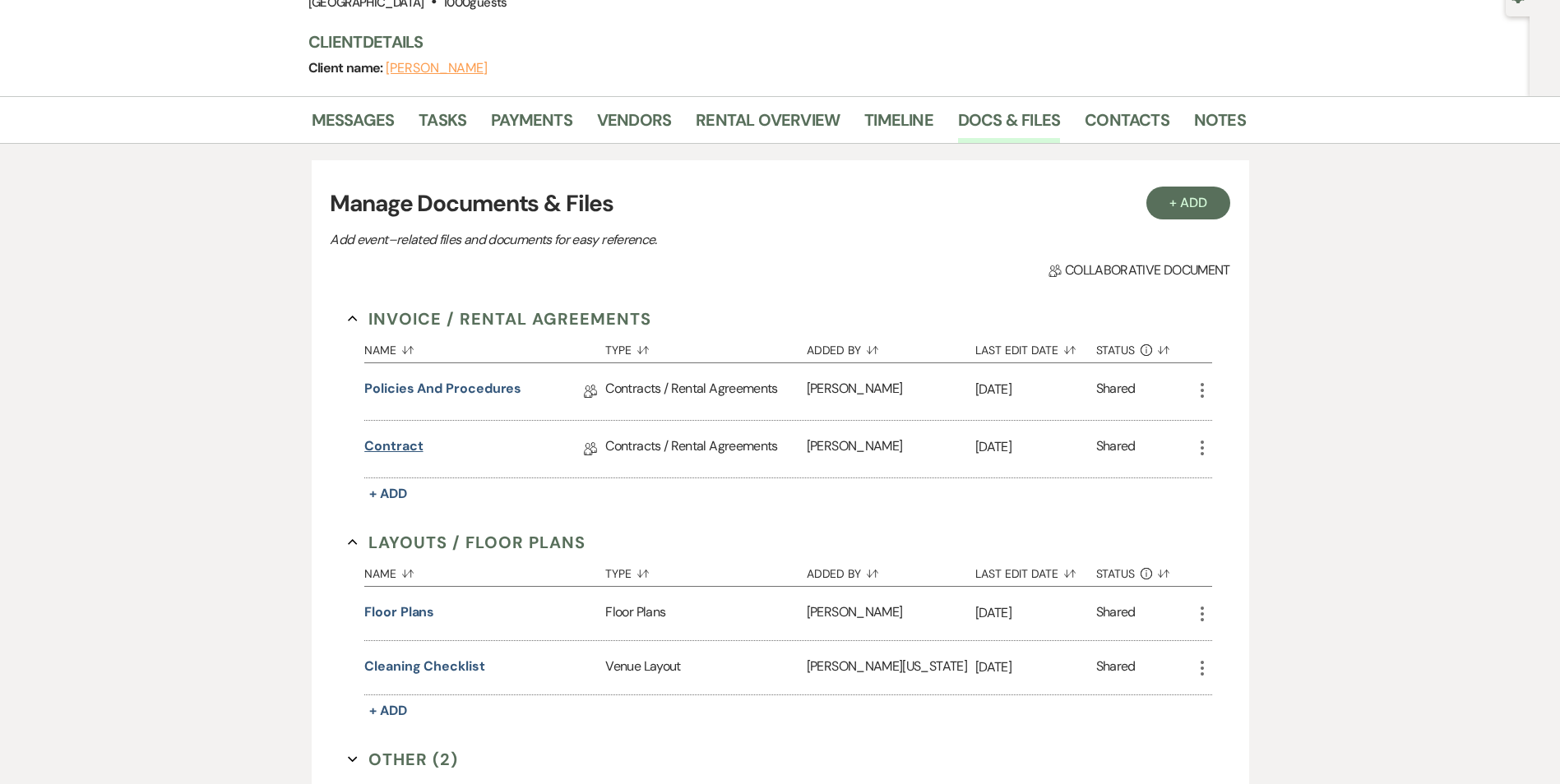
click at [390, 446] on link "Contract" at bounding box center [393, 449] width 58 height 25
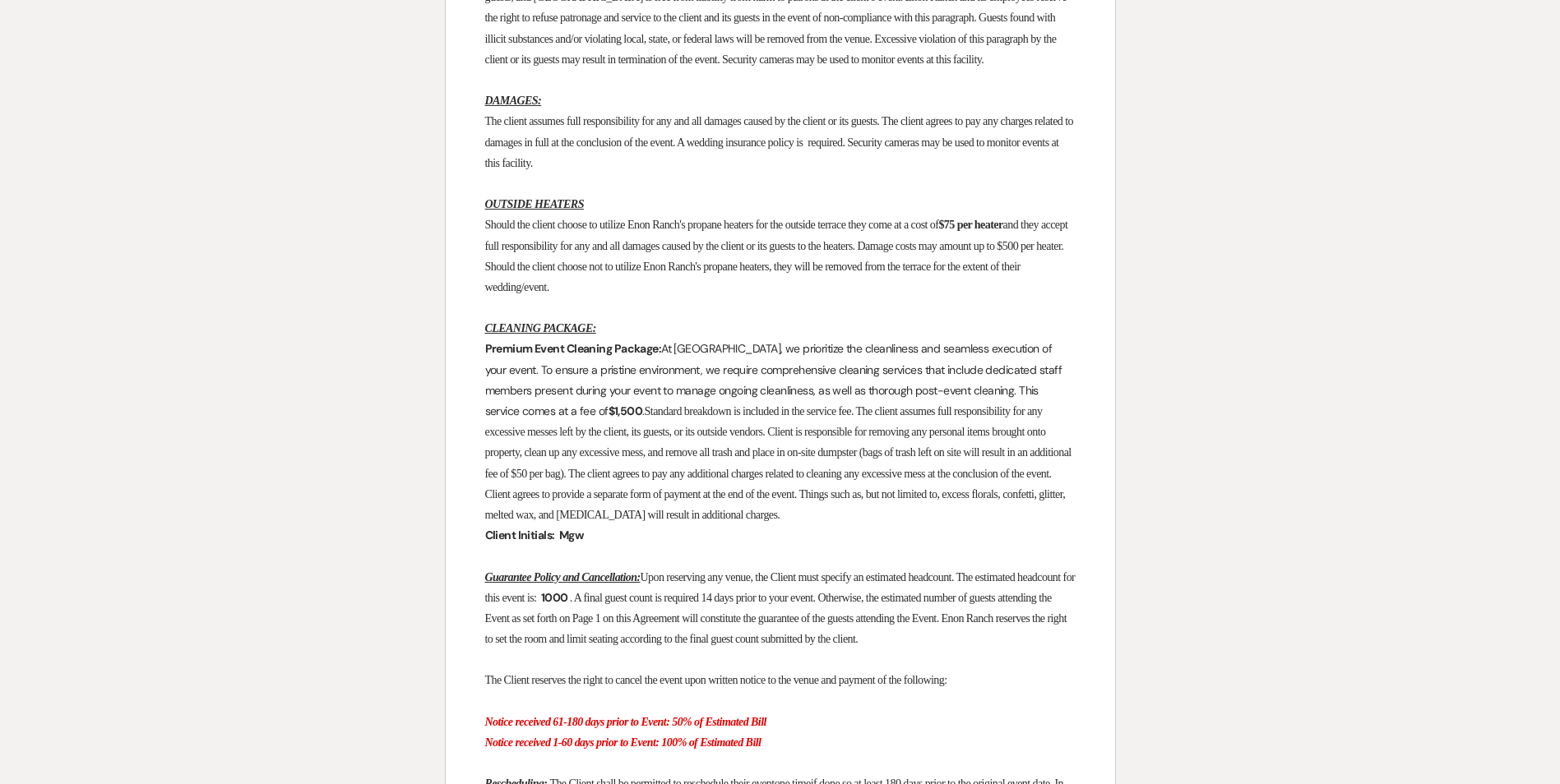
scroll to position [3207, 0]
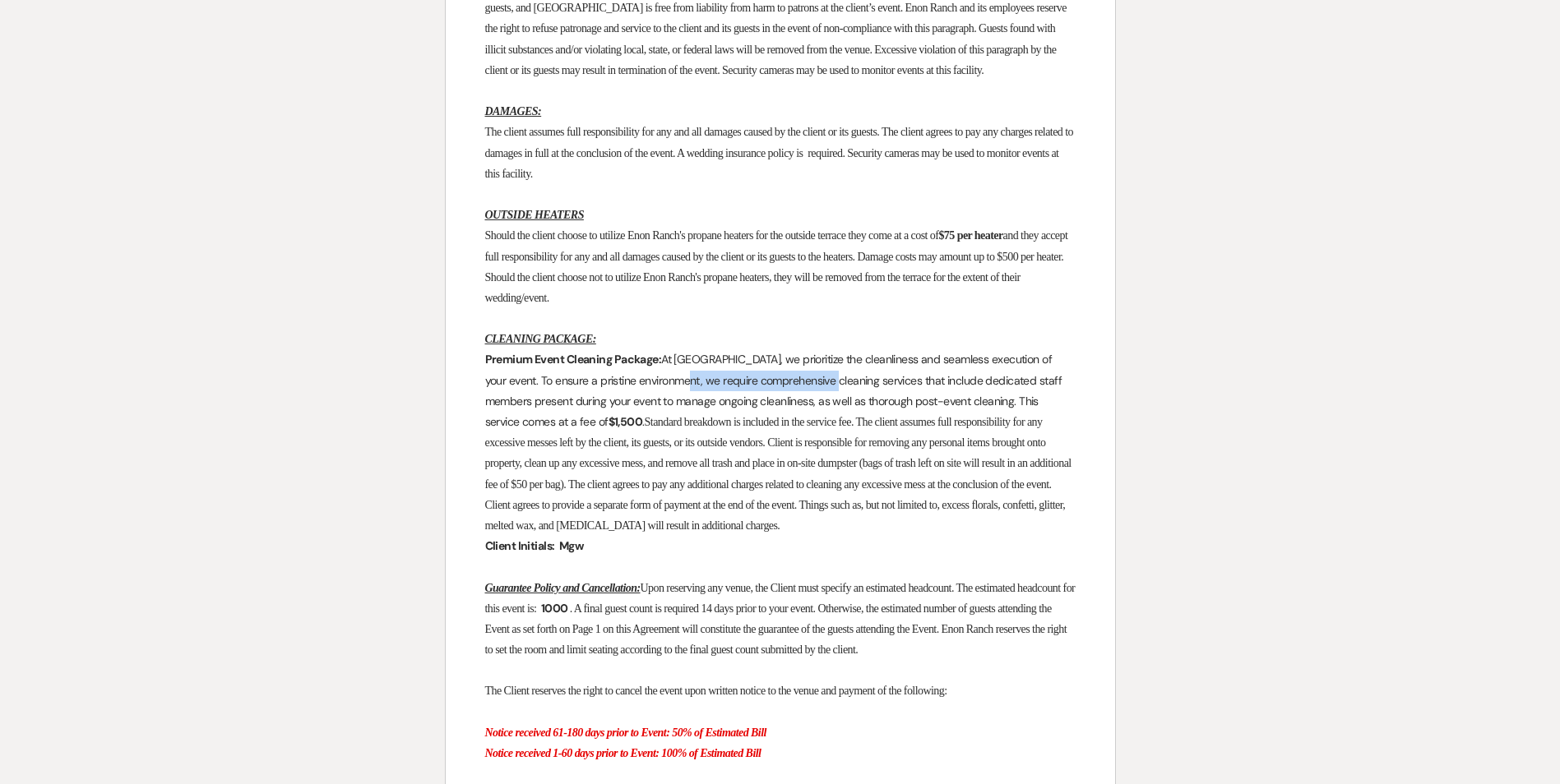
drag, startPoint x: 666, startPoint y: 559, endPoint x: 822, endPoint y: 557, distance: 156.0
click at [820, 536] on p "Premium Event Cleaning Package: At Enon Ranch, we prioritize the cleanliness an…" at bounding box center [780, 443] width 590 height 186
click at [596, 532] on span "Standard breakdown is included in the service fee. The client assumes full resp…" at bounding box center [780, 474] width 589 height 116
click at [980, 536] on p "Premium Event Cleaning Package: At Enon Ranch, we prioritize the cleanliness an…" at bounding box center [780, 443] width 590 height 186
drag, startPoint x: 566, startPoint y: 611, endPoint x: 616, endPoint y: 608, distance: 50.1
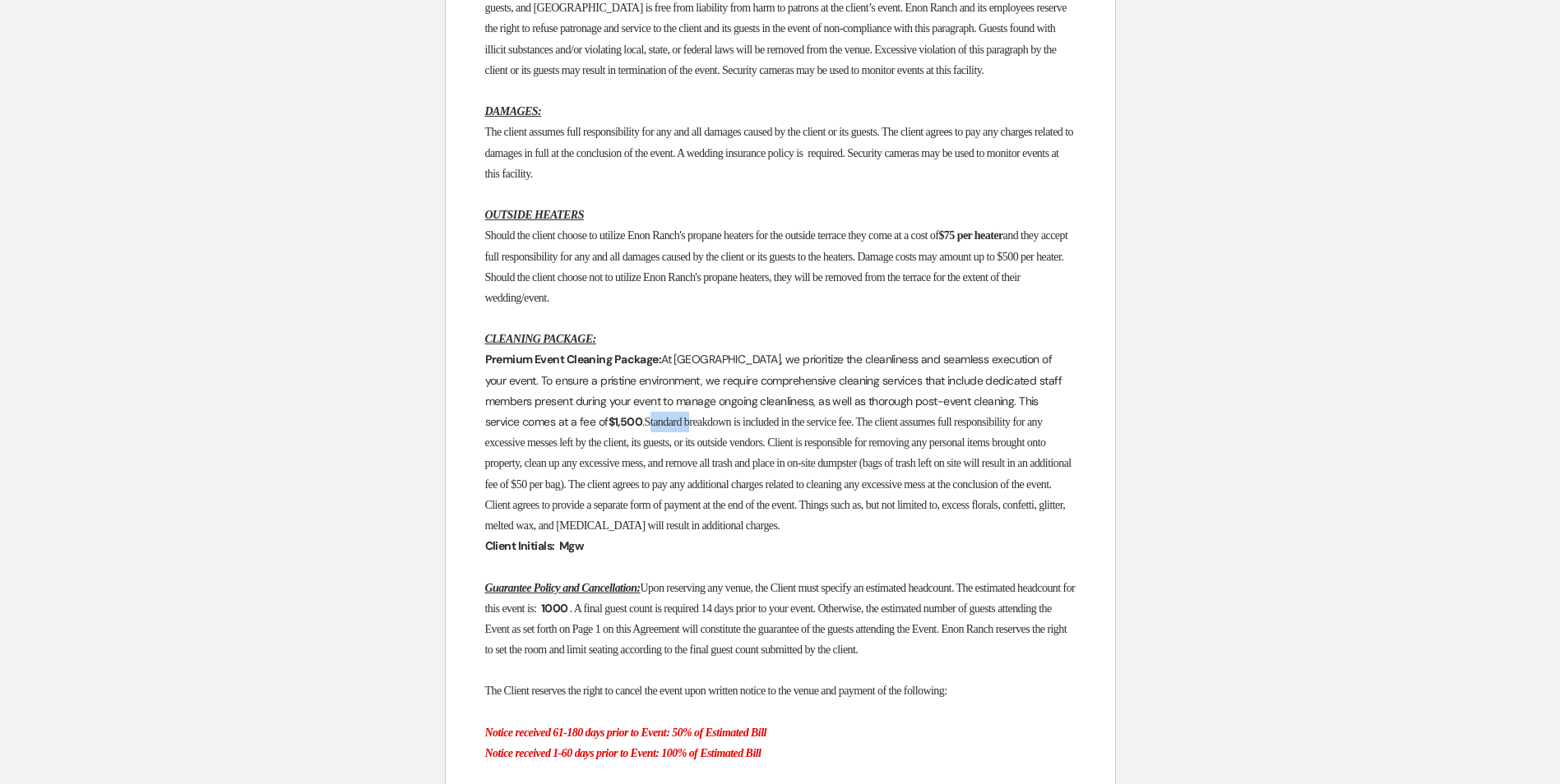
click at [616, 532] on span "Standard breakdown is included in the service fee. The client assumes full resp…" at bounding box center [780, 474] width 589 height 116
drag, startPoint x: 616, startPoint y: 608, endPoint x: 578, endPoint y: 607, distance: 38.0
click at [578, 532] on span "Standard breakdown is included in the service fee. The client assumes full resp…" at bounding box center [780, 474] width 589 height 116
click at [568, 532] on span "Standard breakdown is included in the service fee. The client assumes full resp…" at bounding box center [780, 474] width 589 height 116
drag, startPoint x: 569, startPoint y: 602, endPoint x: 598, endPoint y: 604, distance: 29.1
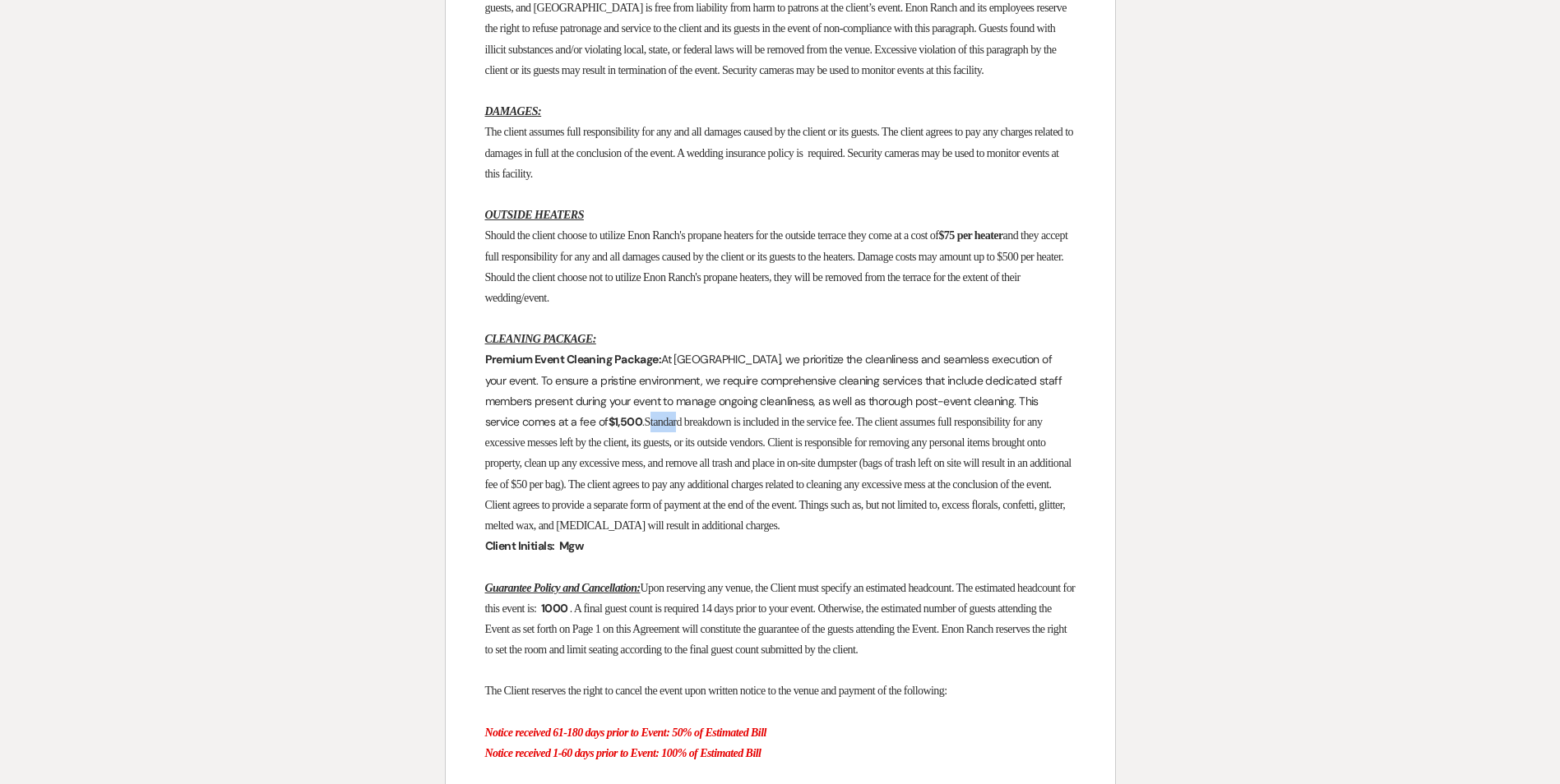
click at [598, 532] on span "Standard breakdown is included in the service fee. The client assumes full resp…" at bounding box center [780, 474] width 589 height 116
click at [592, 532] on span "Standard breakdown is included in the service fee. The client assumes full resp…" at bounding box center [780, 474] width 589 height 116
click at [578, 532] on span "Standard breakdown is included in the service fee. The client assumes full resp…" at bounding box center [780, 474] width 589 height 116
drag, startPoint x: 567, startPoint y: 606, endPoint x: 655, endPoint y: 606, distance: 88.0
click at [655, 532] on span "Standard breakdown is included in the service fee. The client assumes full resp…" at bounding box center [780, 474] width 589 height 116
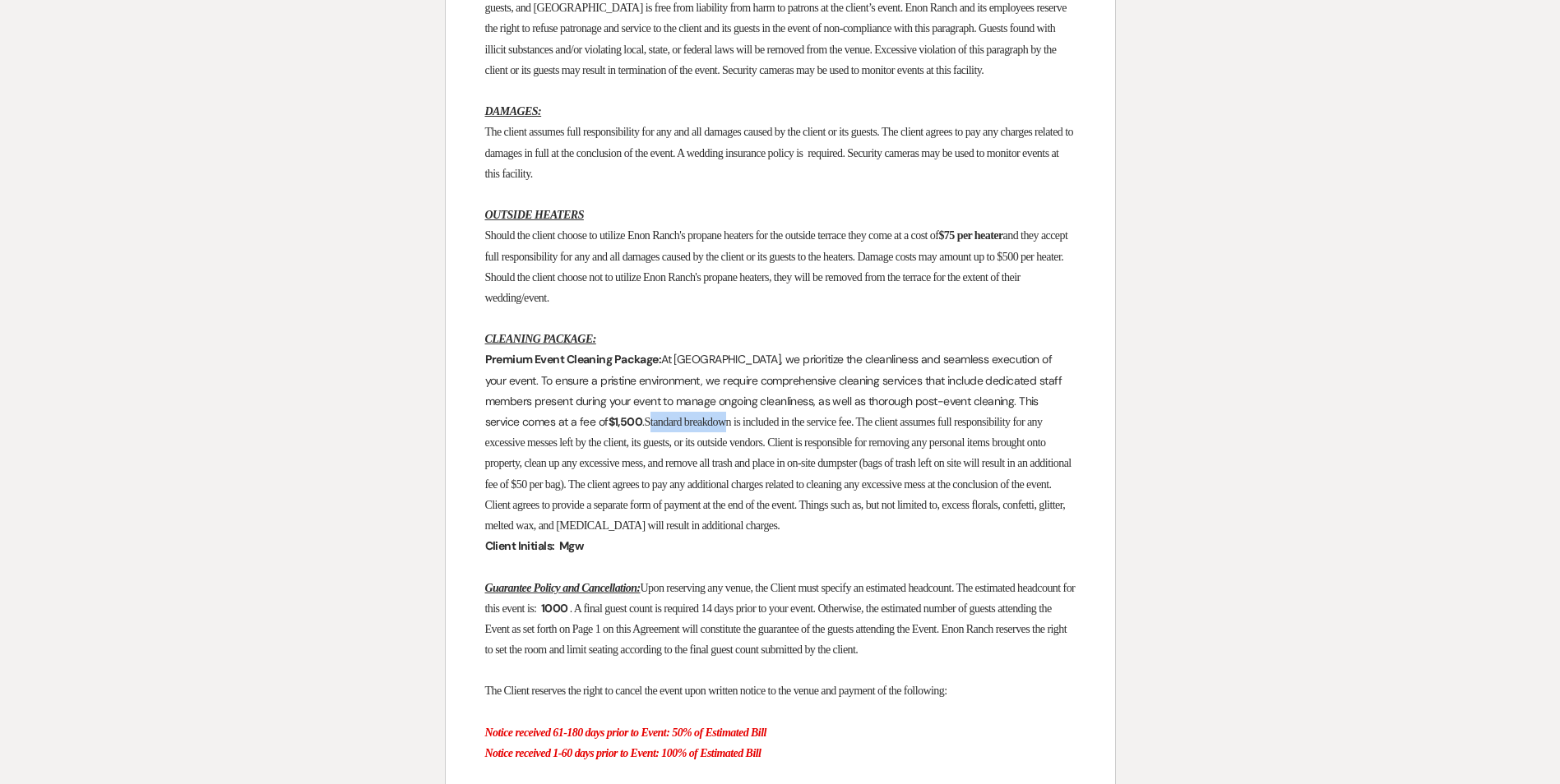
click at [655, 532] on span "Standard breakdown is included in the service fee. The client assumes full resp…" at bounding box center [780, 474] width 589 height 116
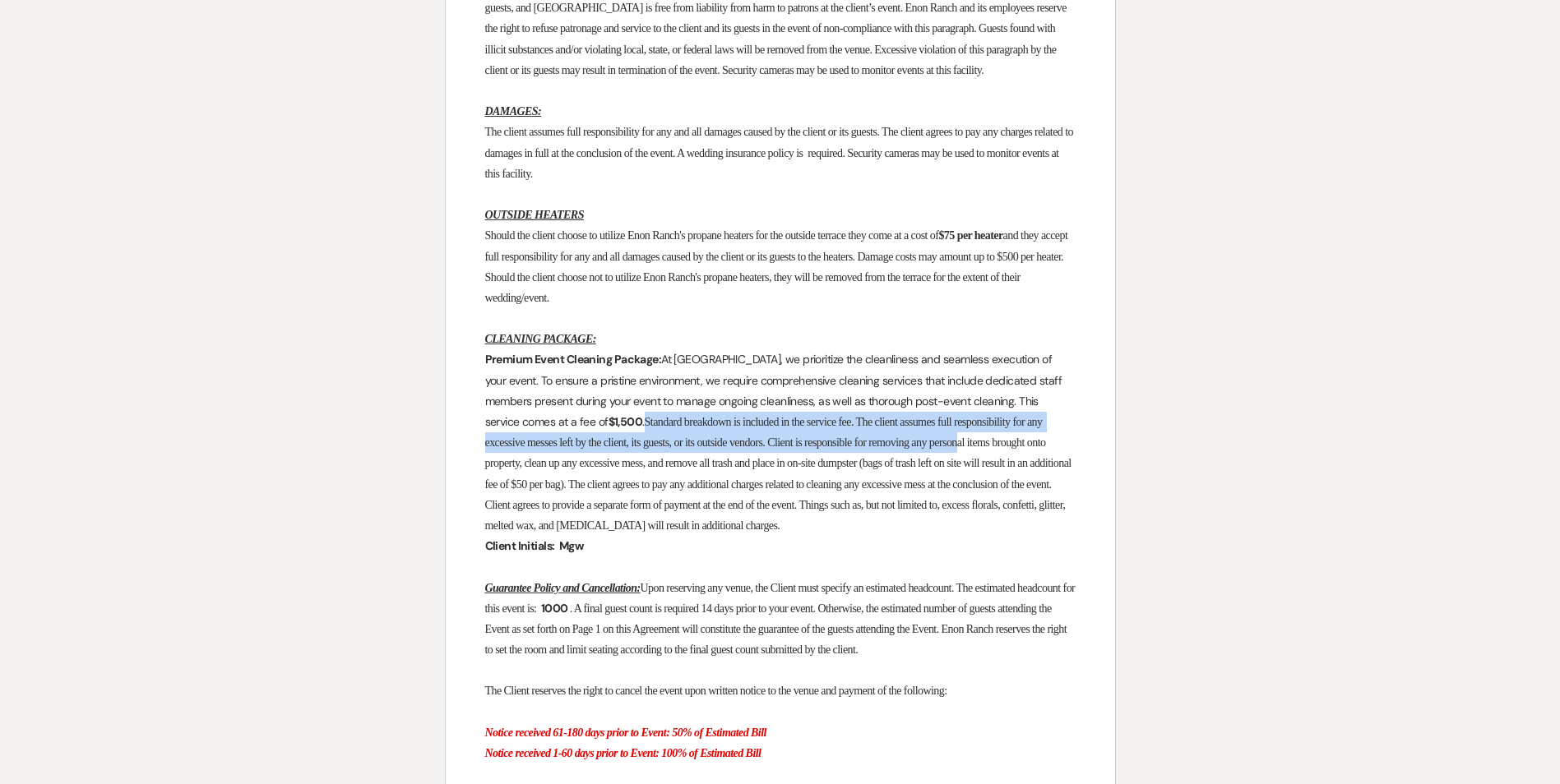
drag, startPoint x: 563, startPoint y: 607, endPoint x: 962, endPoint y: 619, distance: 399.2
click at [962, 536] on p "Premium Event Cleaning Package: At Enon Ranch, we prioritize the cleanliness an…" at bounding box center [780, 443] width 590 height 186
drag, startPoint x: 962, startPoint y: 619, endPoint x: 905, endPoint y: 617, distance: 57.0
click at [905, 536] on p "Premium Event Cleaning Package: At Enon Ranch, we prioritize the cleanliness an…" at bounding box center [780, 443] width 590 height 186
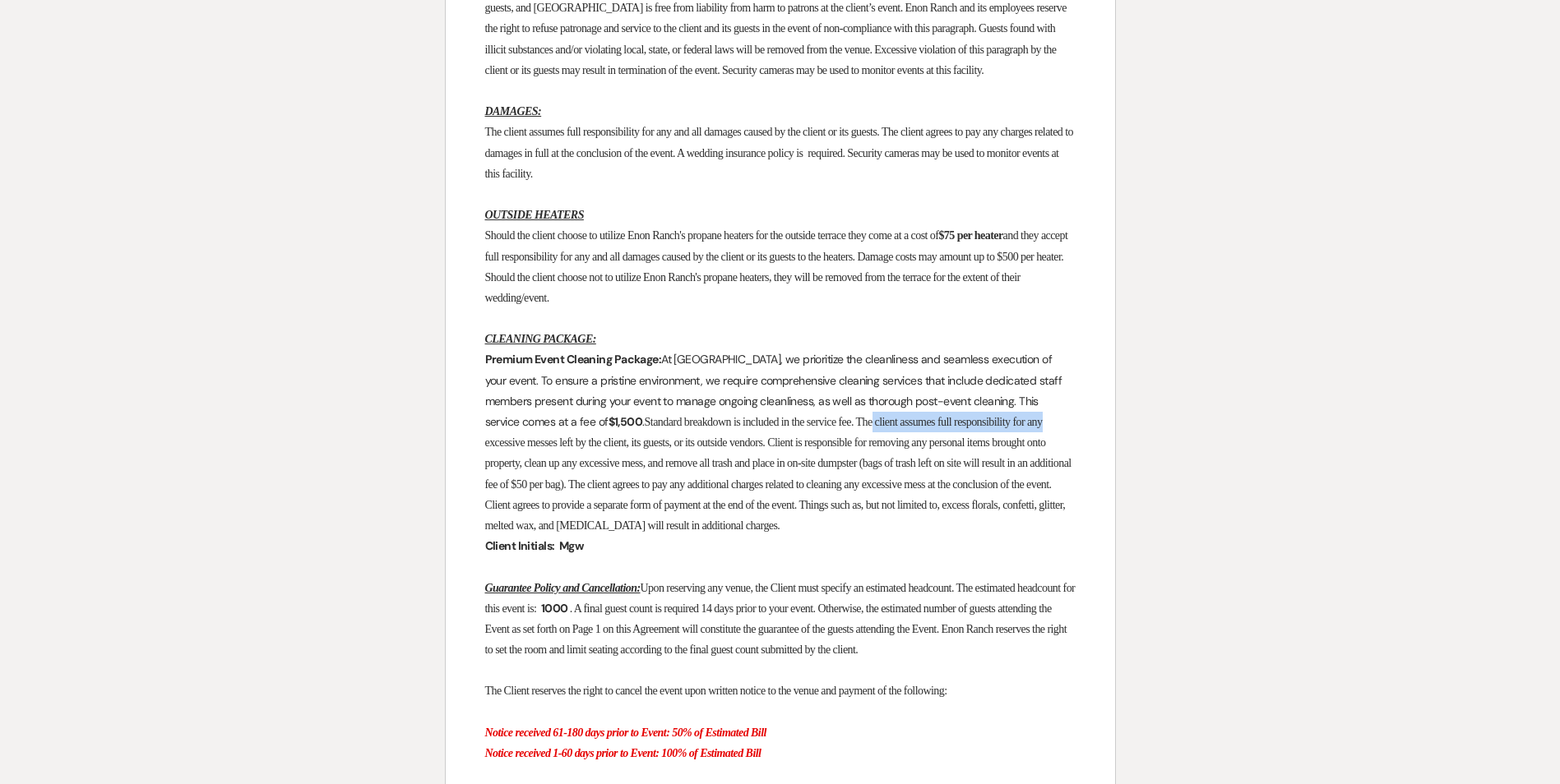
drag, startPoint x: 812, startPoint y: 613, endPoint x: 1001, endPoint y: 607, distance: 189.1
click at [1001, 536] on p "Premium Event Cleaning Package: At Enon Ranch, we prioritize the cleanliness an…" at bounding box center [780, 443] width 590 height 186
drag, startPoint x: 523, startPoint y: 627, endPoint x: 638, endPoint y: 630, distance: 115.0
click at [637, 532] on span "Standard breakdown is included in the service fee. The client assumes full resp…" at bounding box center [780, 474] width 589 height 116
drag, startPoint x: 638, startPoint y: 630, endPoint x: 746, endPoint y: 625, distance: 108.1
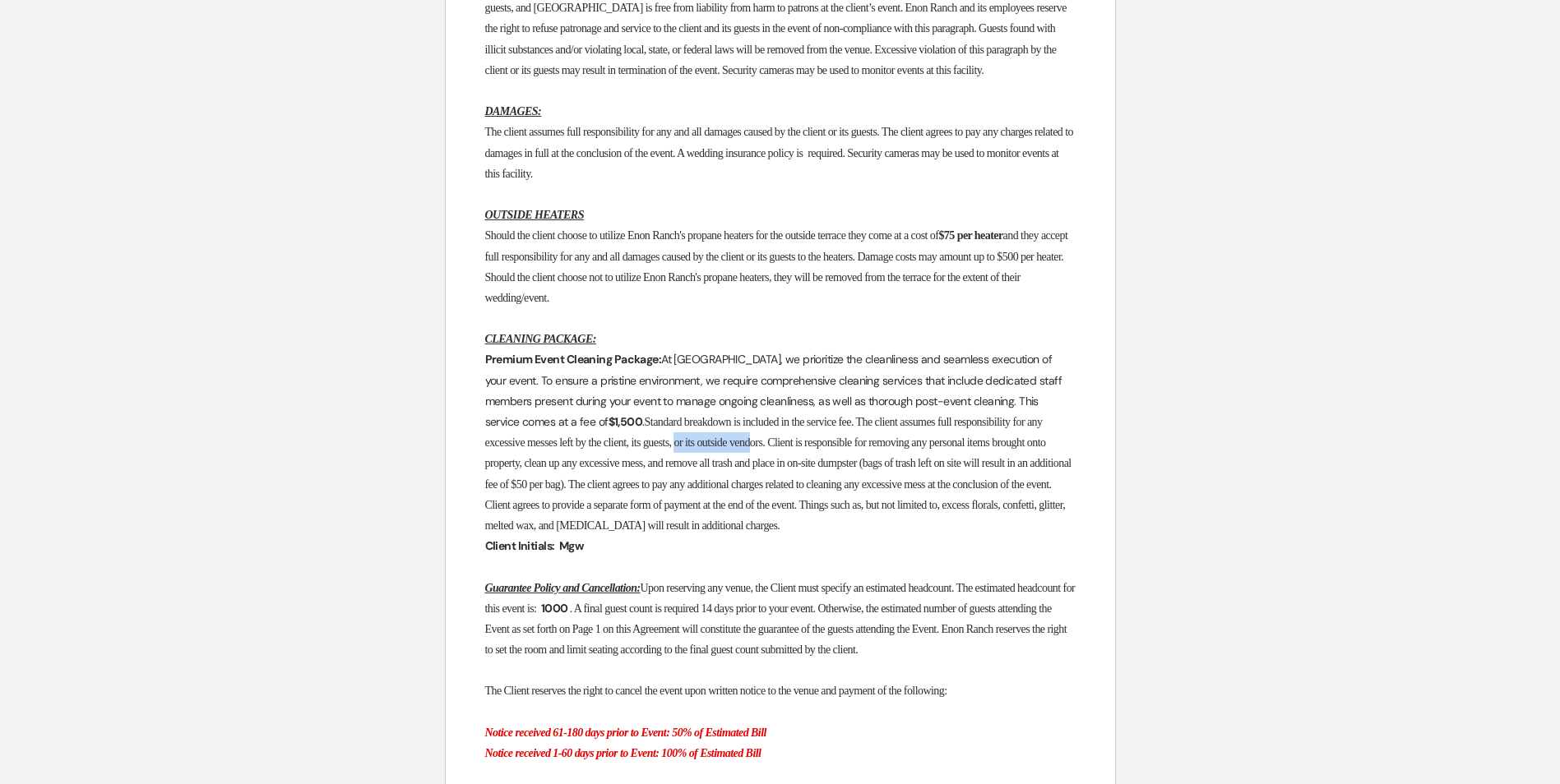
click at [745, 532] on span "Standard breakdown is included in the service fee. The client assumes full resp…" at bounding box center [780, 474] width 589 height 116
drag, startPoint x: 746, startPoint y: 625, endPoint x: 967, endPoint y: 630, distance: 221.1
click at [967, 536] on p "Premium Event Cleaning Package: At Enon Ranch, we prioritize the cleanliness an…" at bounding box center [780, 443] width 590 height 186
drag, startPoint x: 967, startPoint y: 630, endPoint x: 989, endPoint y: 632, distance: 22.1
click at [989, 532] on span "Standard breakdown is included in the service fee. The client assumes full resp…" at bounding box center [780, 474] width 589 height 116
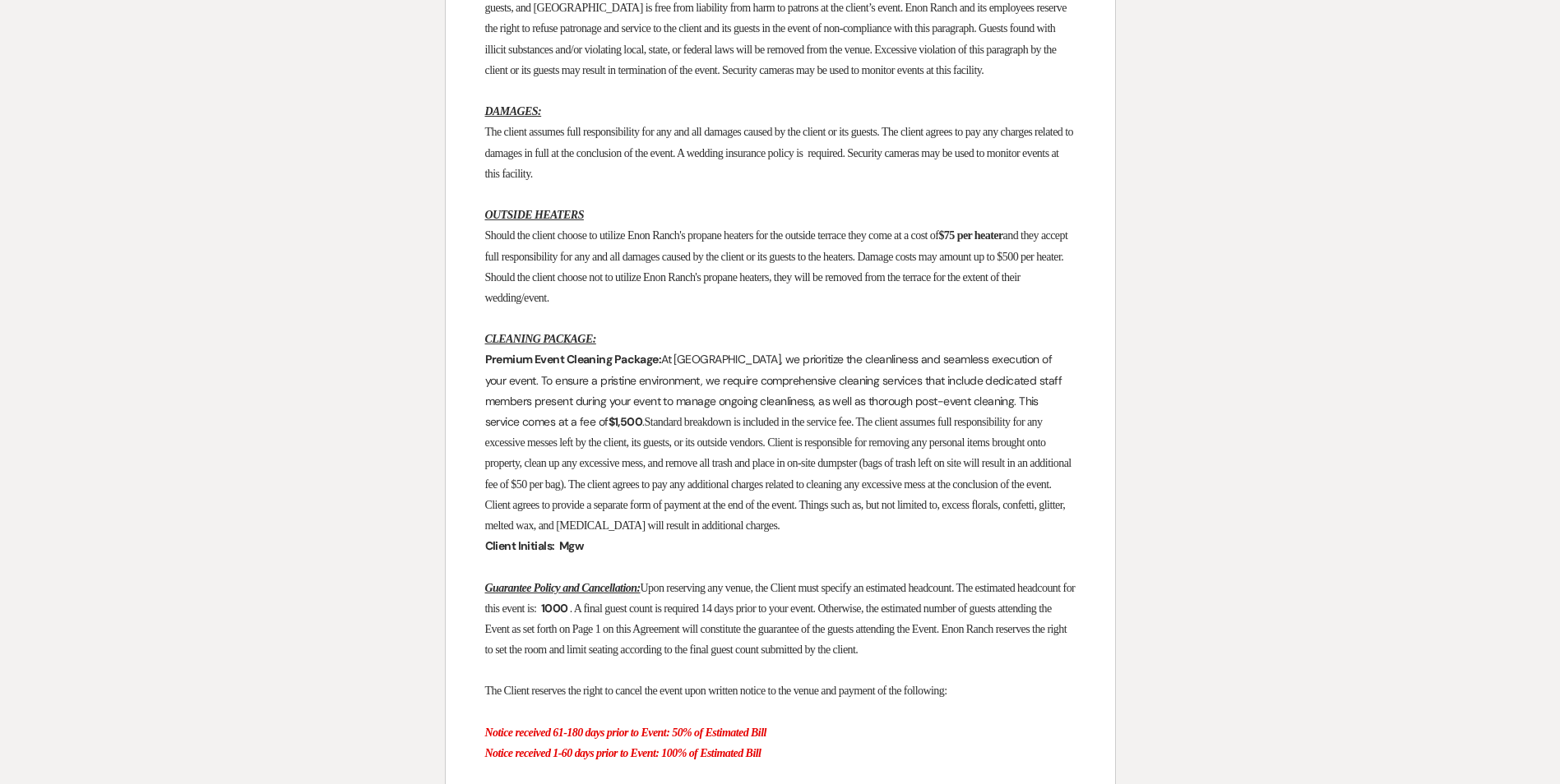
click at [530, 532] on span "Standard breakdown is included in the service fee. The client assumes full resp…" at bounding box center [780, 474] width 589 height 116
drag, startPoint x: 549, startPoint y: 646, endPoint x: 586, endPoint y: 649, distance: 37.1
click at [586, 532] on span "Standard breakdown is included in the service fee. The client assumes full resp…" at bounding box center [780, 474] width 589 height 116
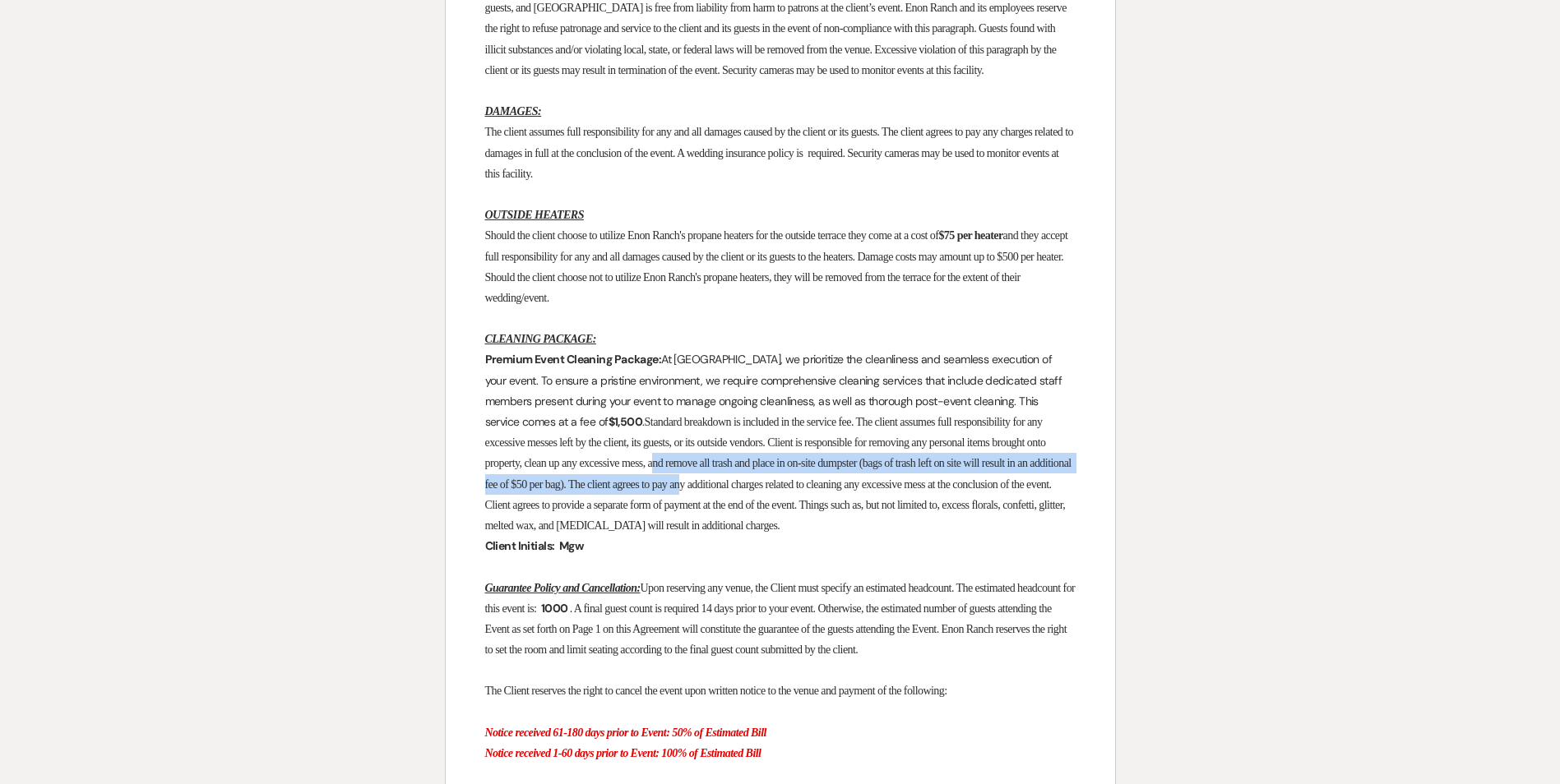
drag, startPoint x: 586, startPoint y: 649, endPoint x: 762, endPoint y: 658, distance: 176.2
click at [761, 536] on p "Premium Event Cleaning Package: At Enon Ranch, we prioritize the cleanliness an…" at bounding box center [780, 443] width 590 height 186
click at [767, 536] on p "Premium Event Cleaning Package: At Enon Ranch, we prioritize the cleanliness an…" at bounding box center [780, 443] width 590 height 186
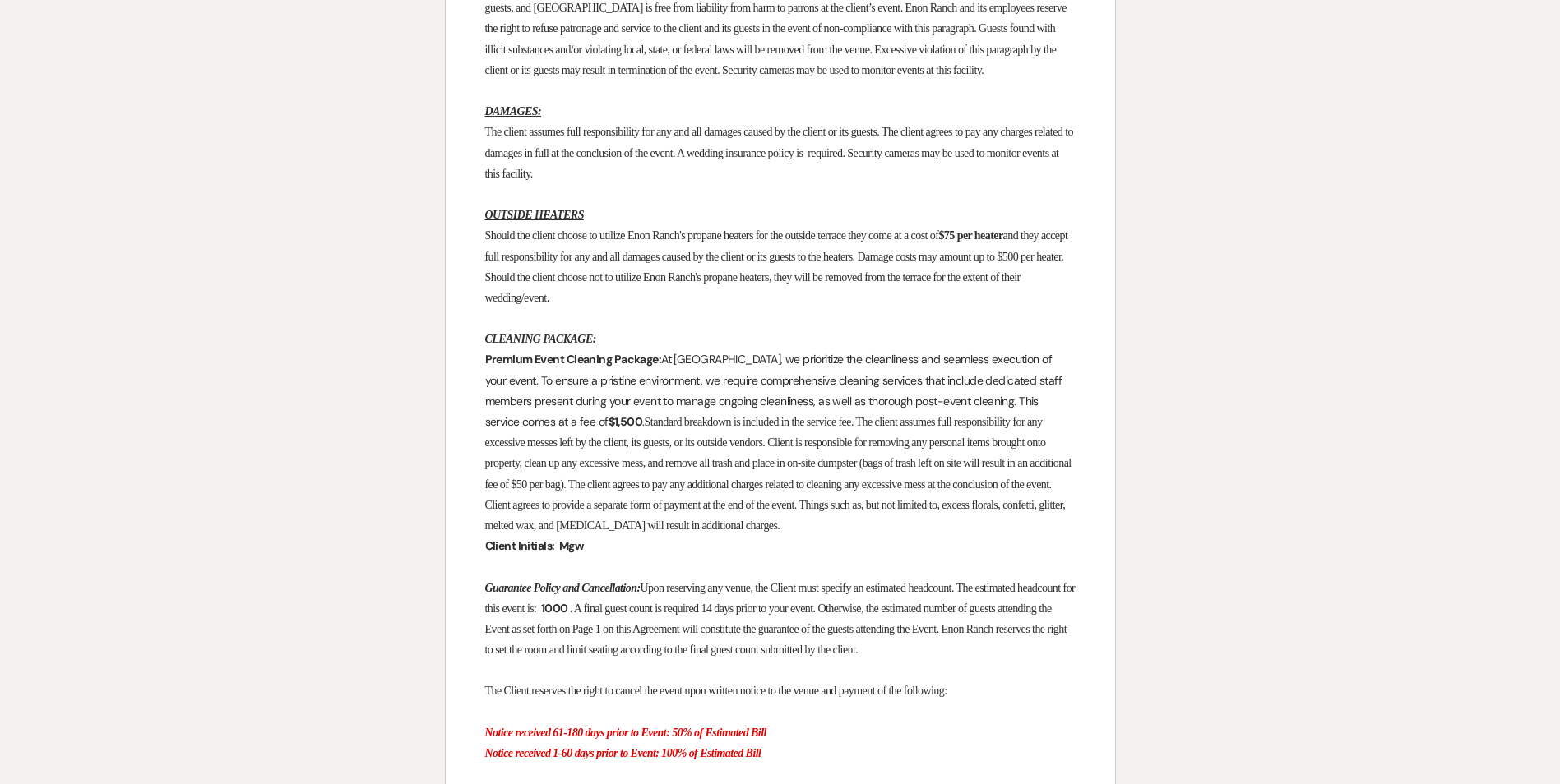
click at [774, 536] on p "Premium Event Cleaning Package: At Enon Ranch, we prioritize the cleanliness an…" at bounding box center [780, 443] width 590 height 186
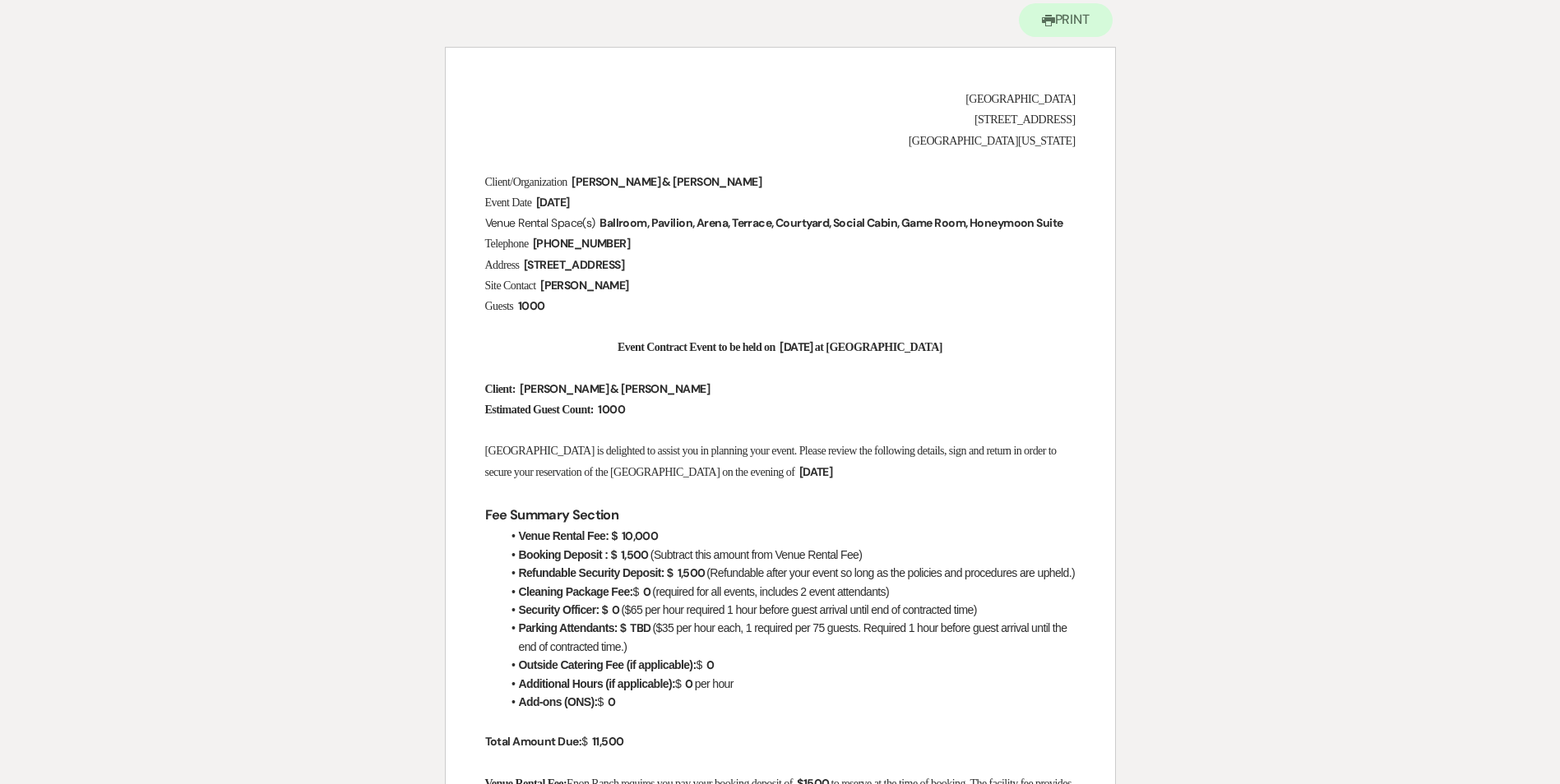
scroll to position [0, 0]
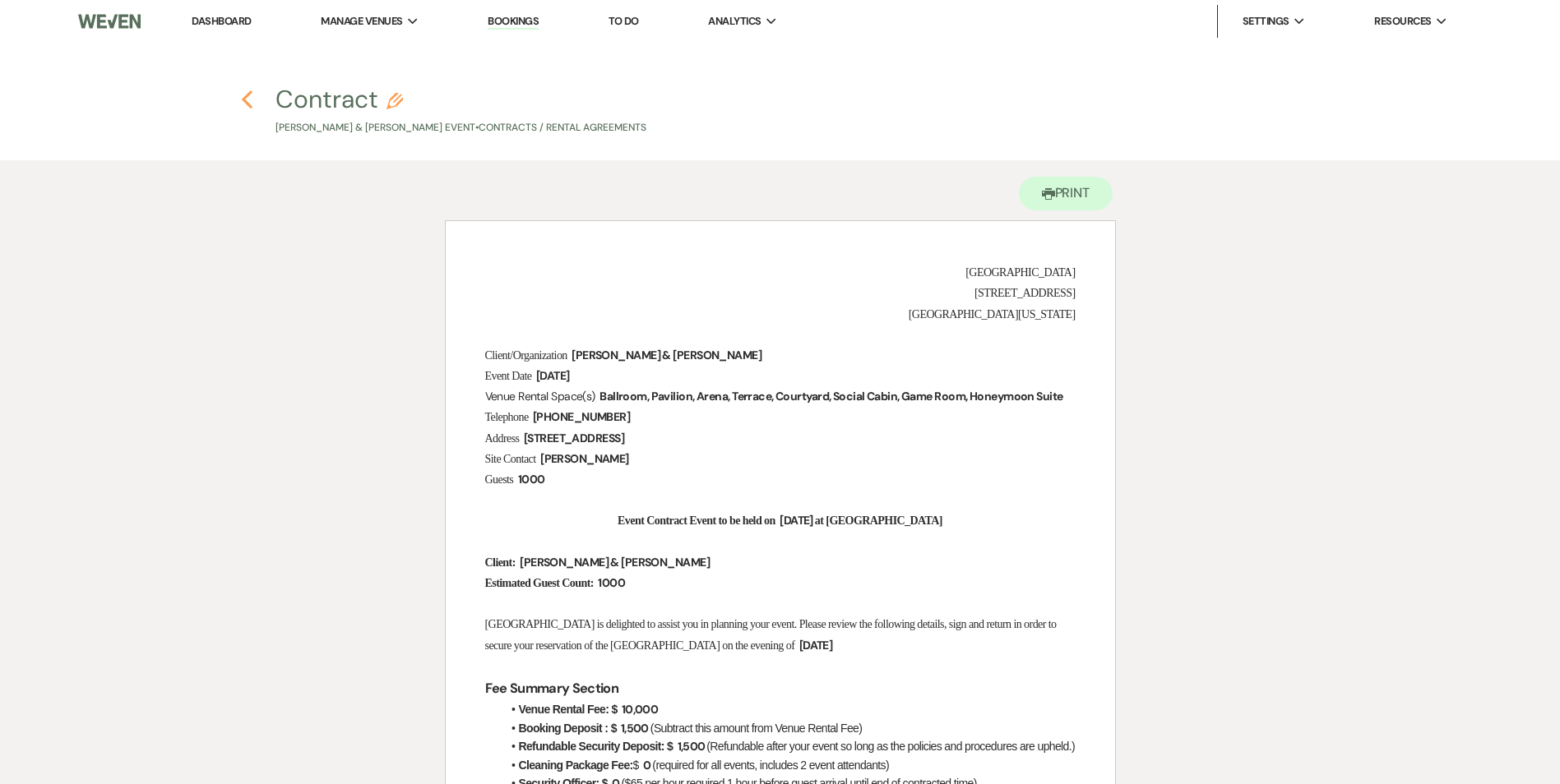
click at [248, 100] on icon "Previous" at bounding box center [247, 100] width 13 height 20
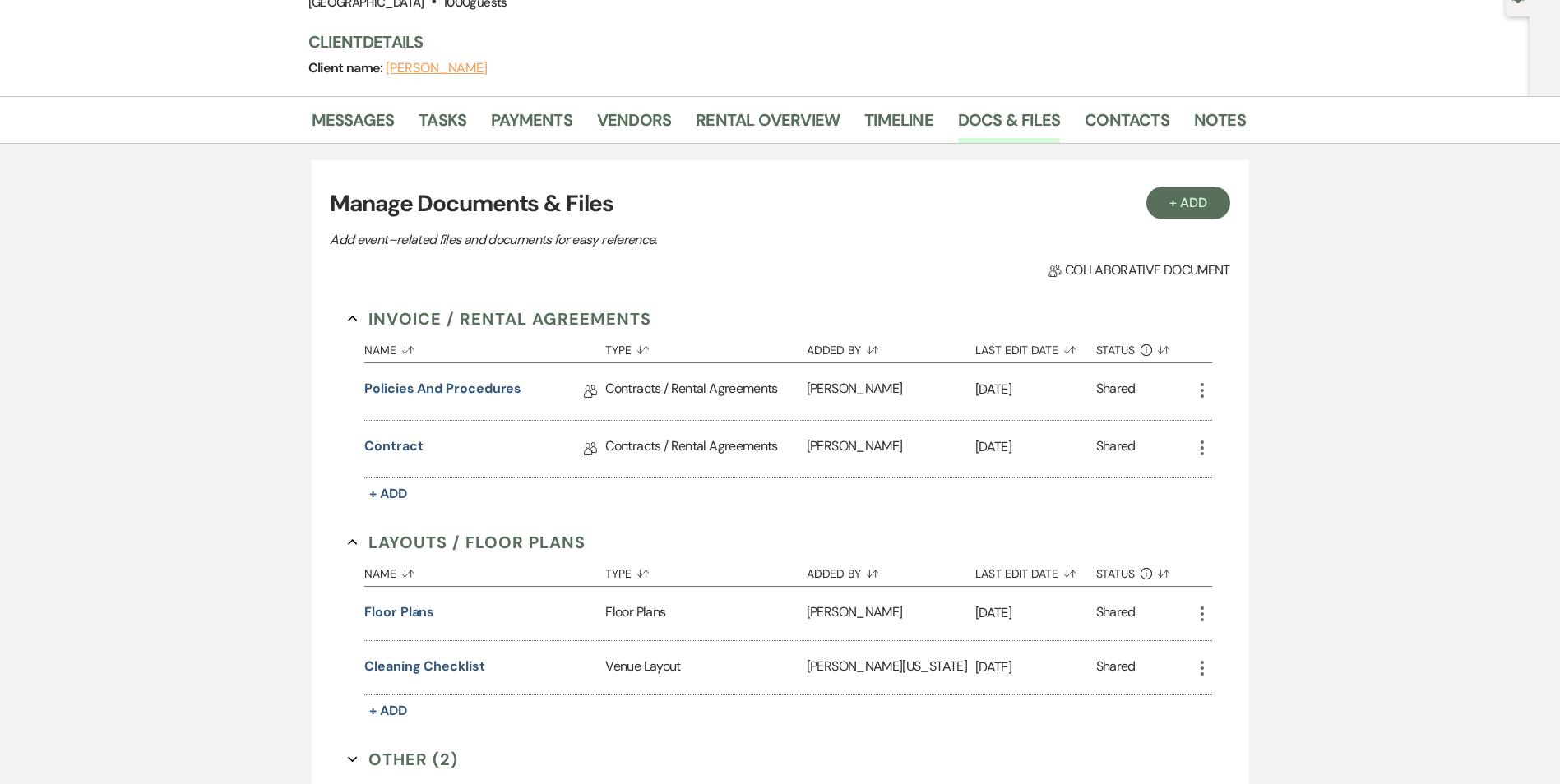
click at [454, 389] on link "Policies and Procedures" at bounding box center [442, 392] width 157 height 25
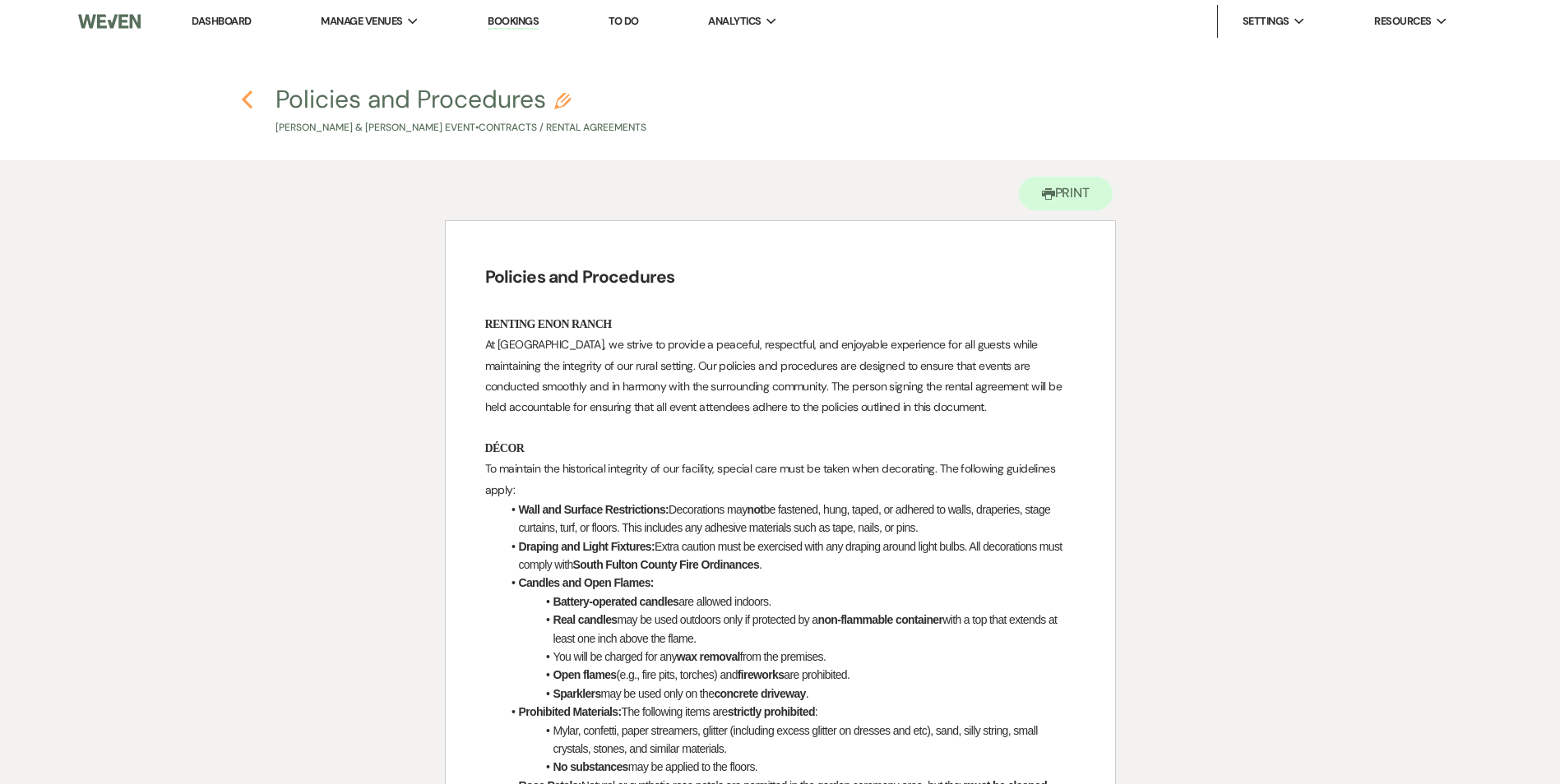
click at [248, 104] on use "button" at bounding box center [247, 100] width 11 height 18
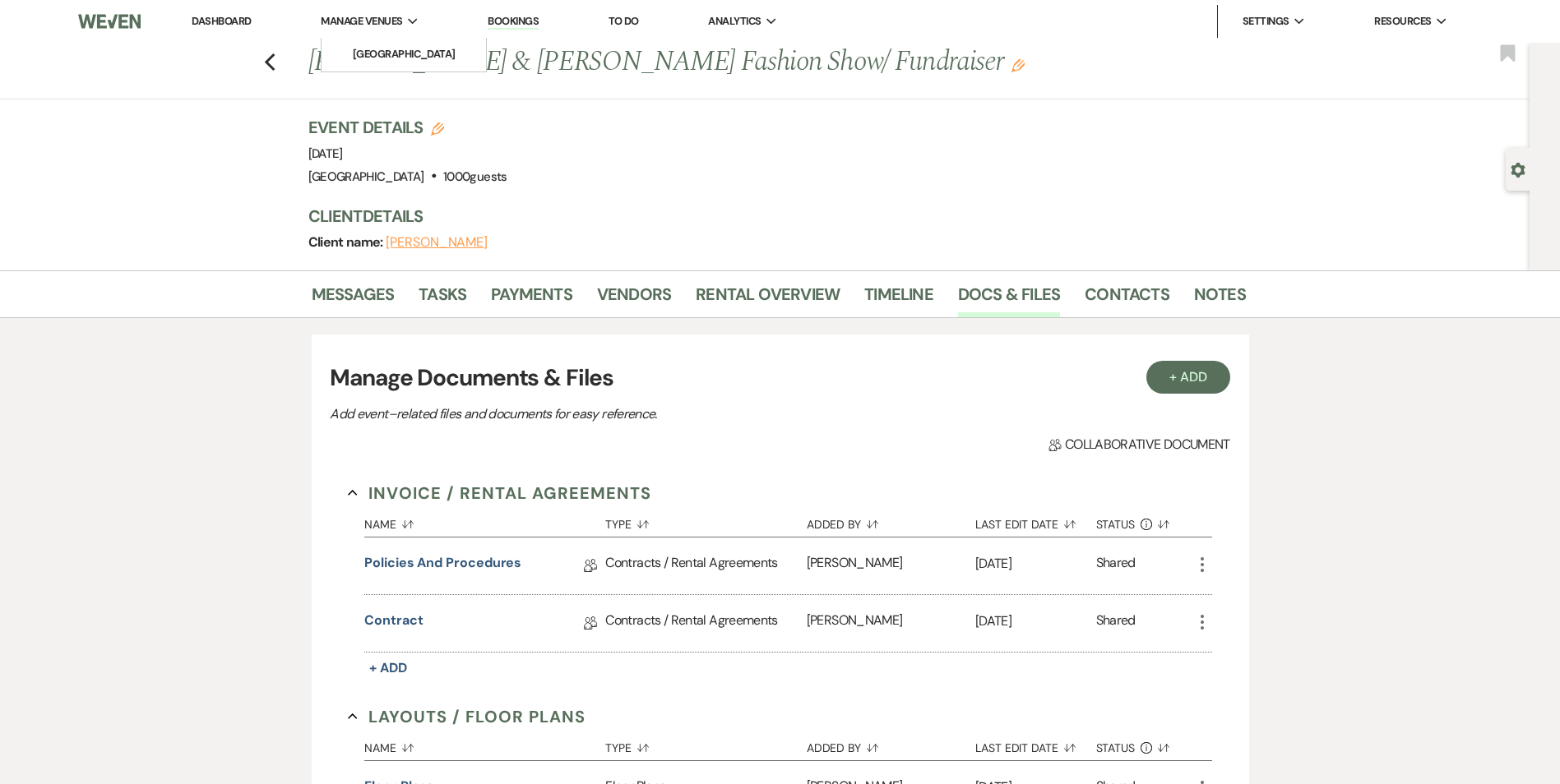
click at [377, 33] on li "Manage Venues Expand Enon Ranch" at bounding box center [369, 21] width 114 height 33
click at [379, 48] on li "[GEOGRAPHIC_DATA]" at bounding box center [403, 54] width 148 height 16
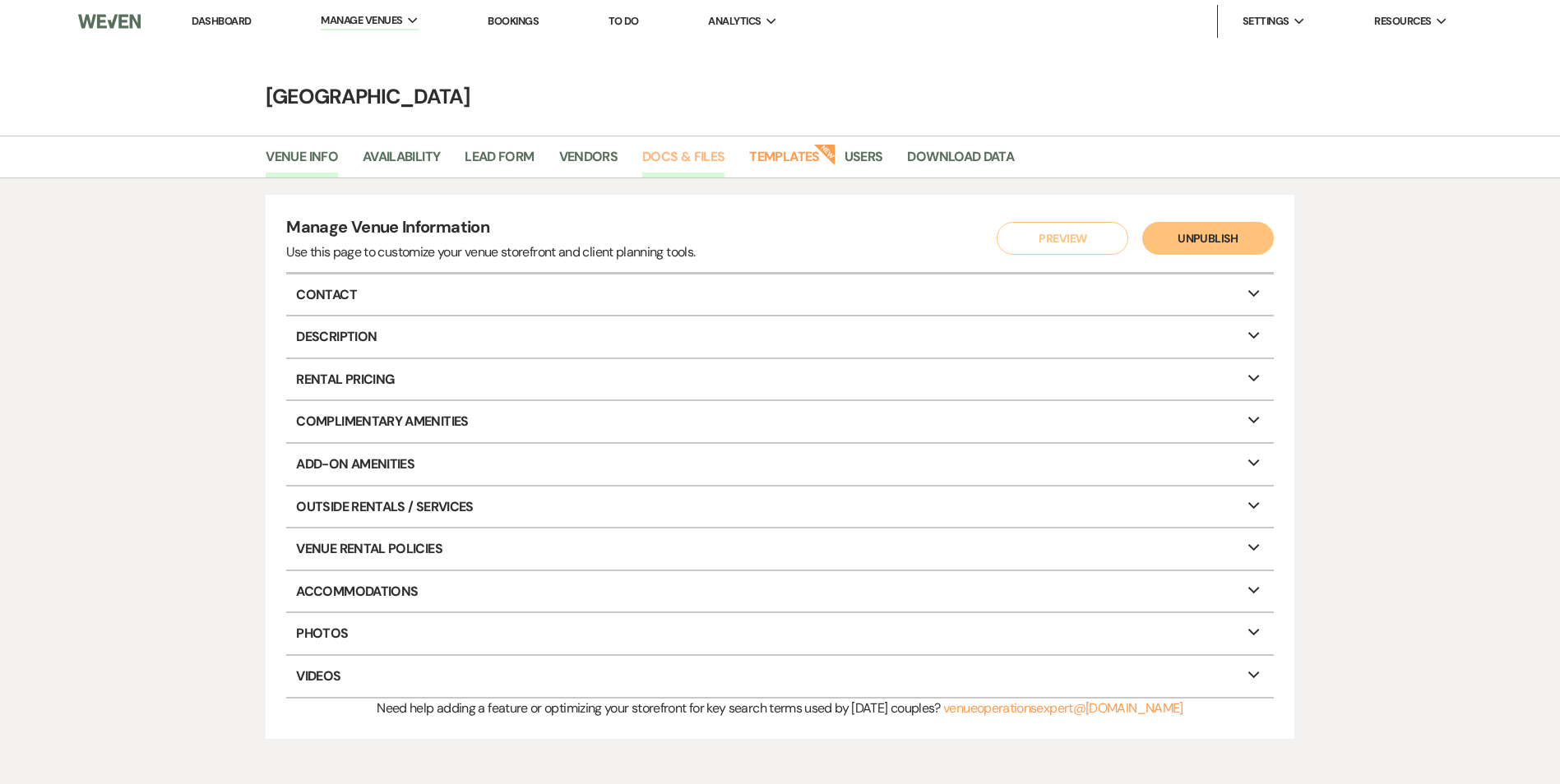
click at [688, 162] on link "Docs & Files" at bounding box center [683, 162] width 82 height 32
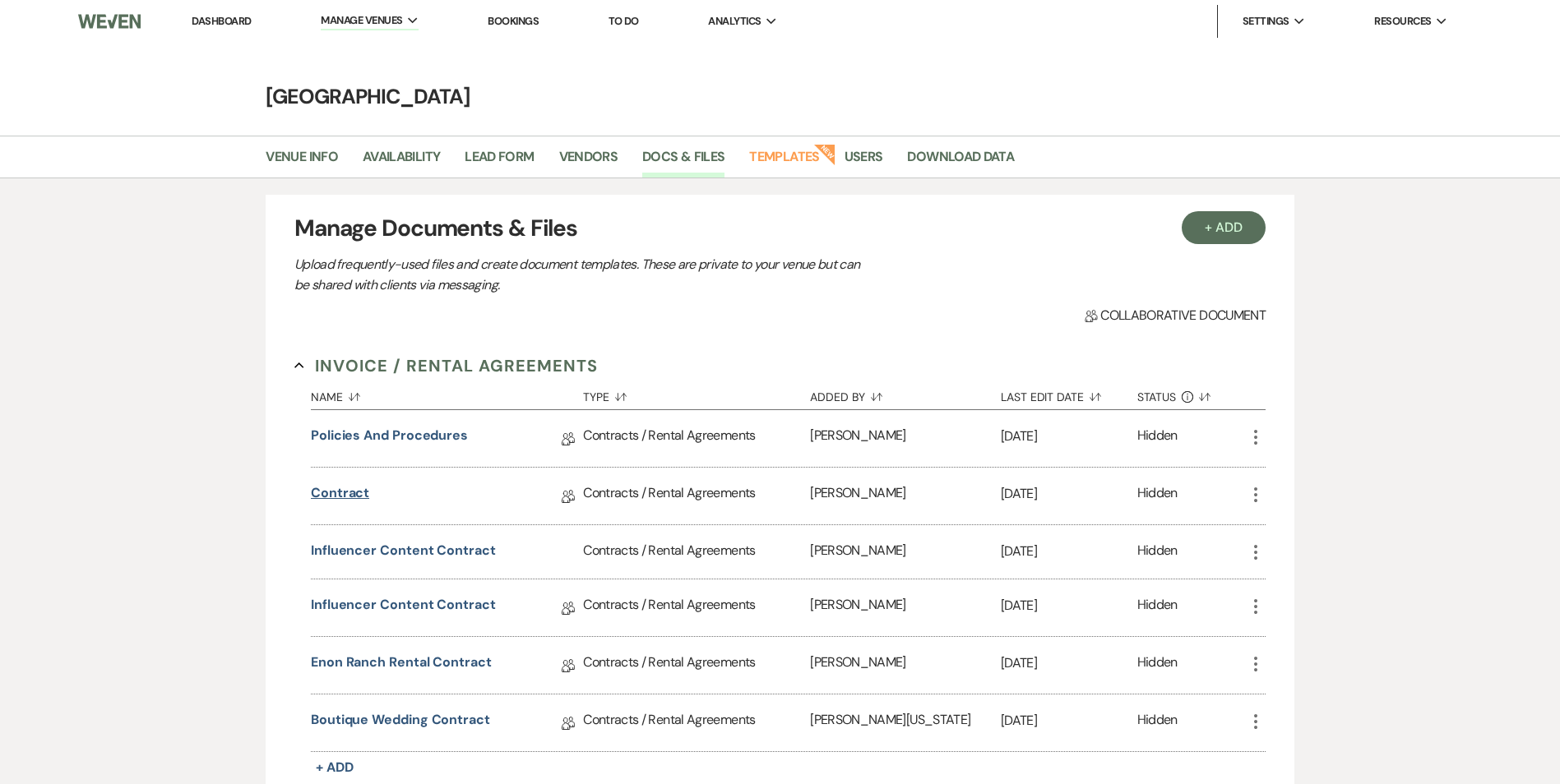
click at [332, 497] on link "Contract" at bounding box center [340, 496] width 58 height 25
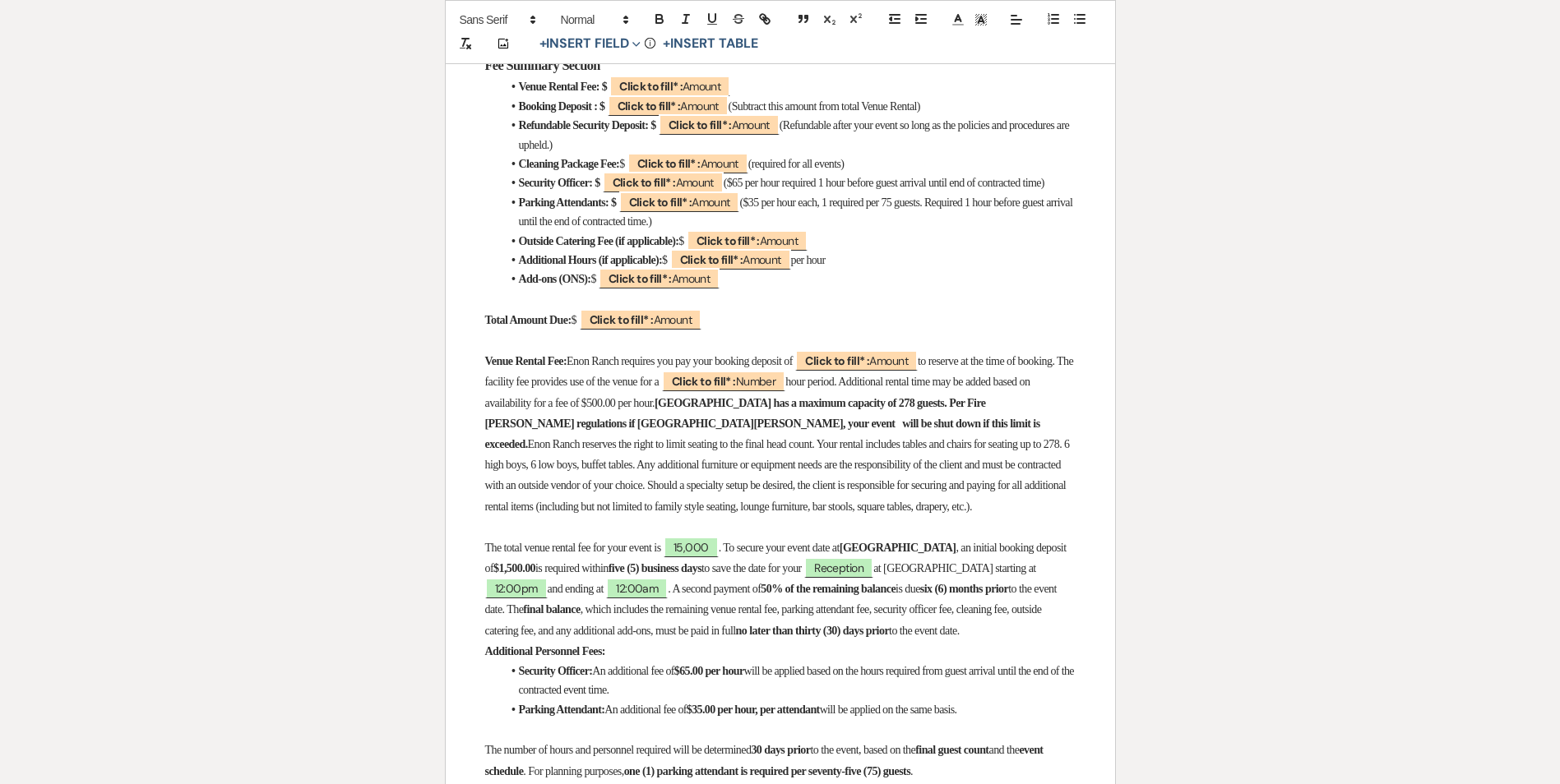
scroll to position [740, 0]
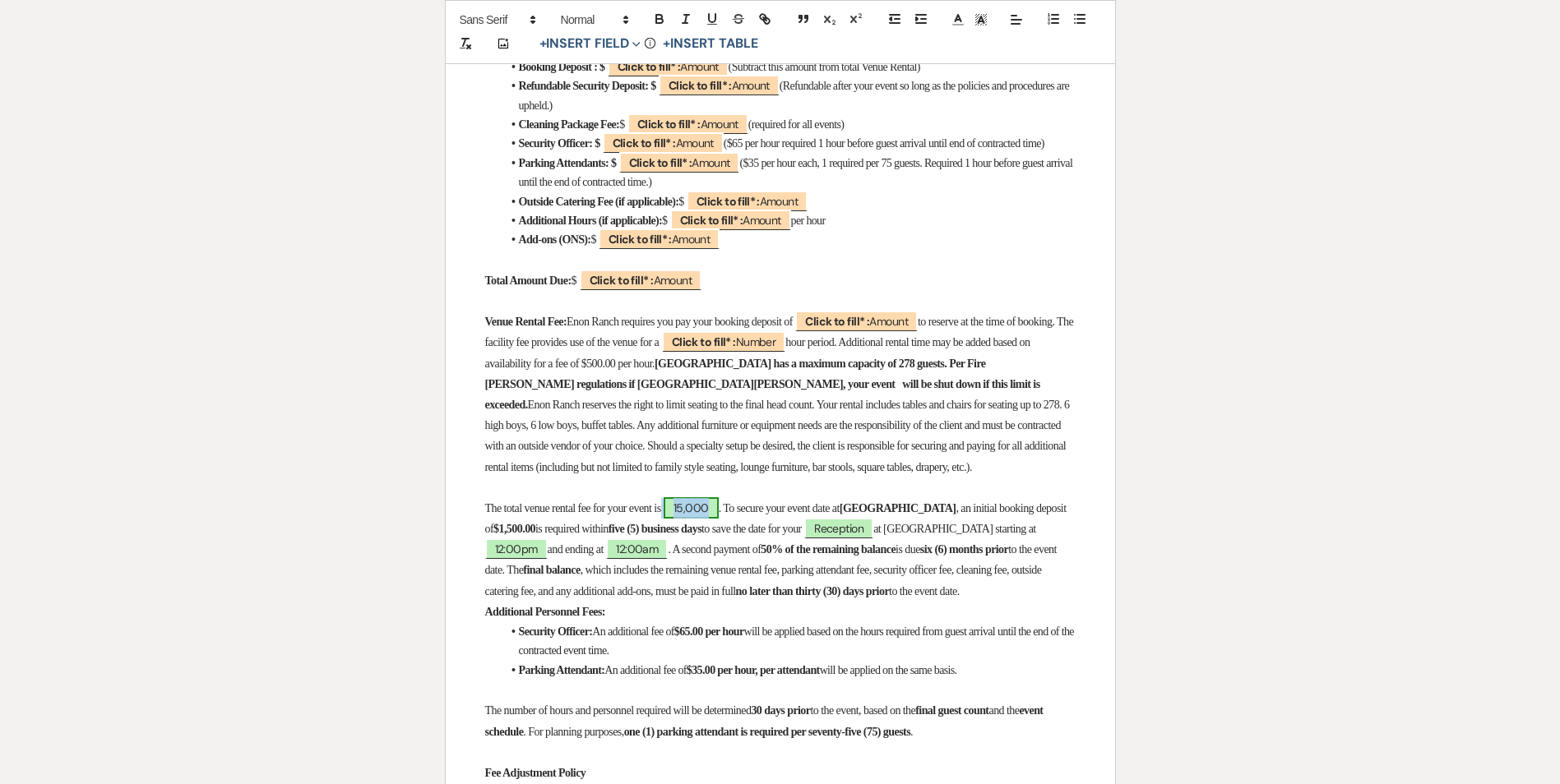
click at [695, 519] on span "15,000" at bounding box center [691, 508] width 55 height 22
select select "owner"
select select "Amount"
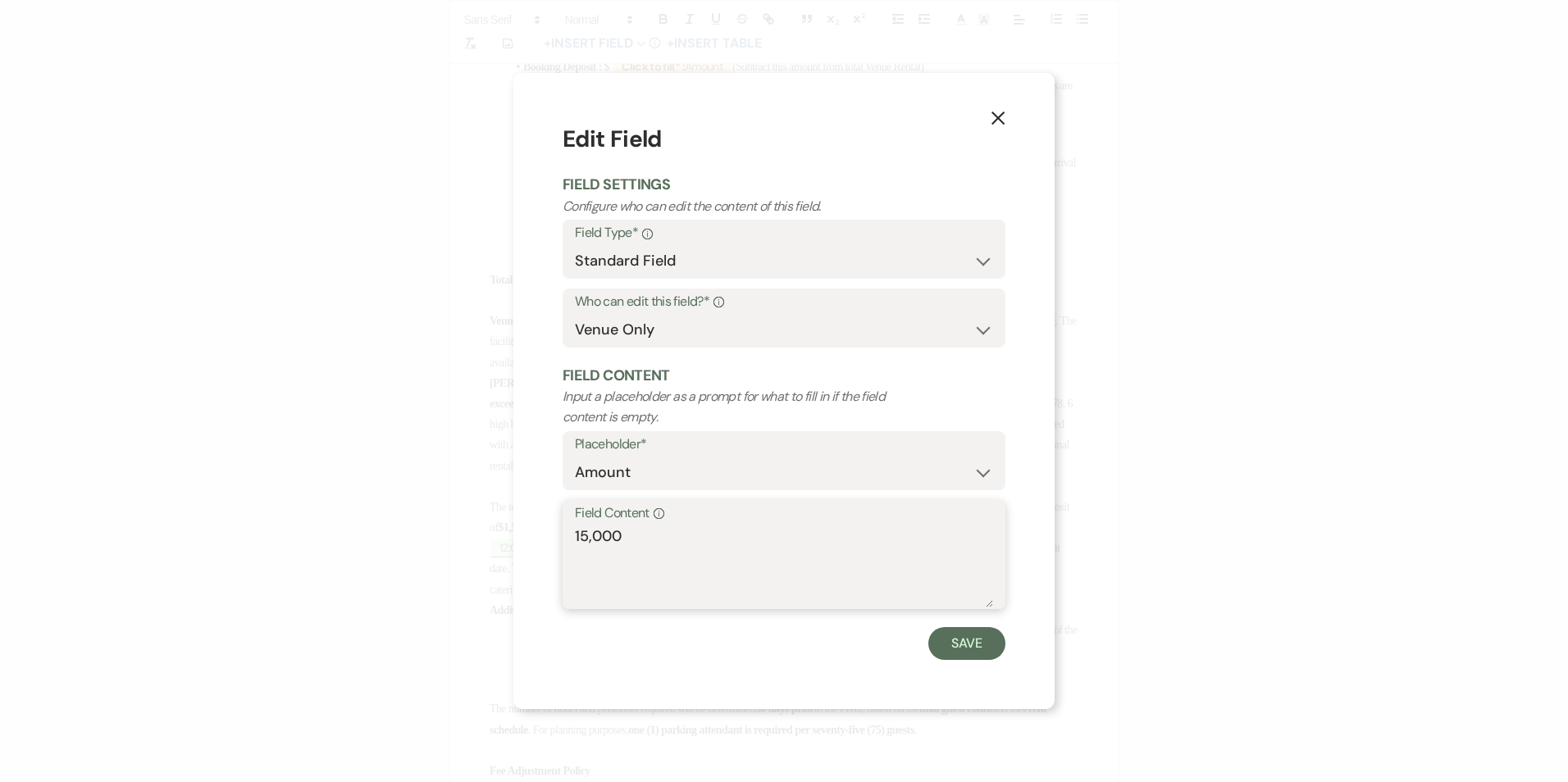
click at [694, 535] on textarea "15,000" at bounding box center [784, 566] width 418 height 82
drag, startPoint x: 610, startPoint y: 541, endPoint x: 547, endPoint y: 535, distance: 63.3
click at [547, 535] on div "X Edit Field Field Settings Configure who can edit the content of this field. F…" at bounding box center [783, 391] width 541 height 636
click at [631, 525] on label "Field Content Info" at bounding box center [784, 514] width 418 height 23
click at [631, 526] on textarea "15,000" at bounding box center [784, 566] width 418 height 82
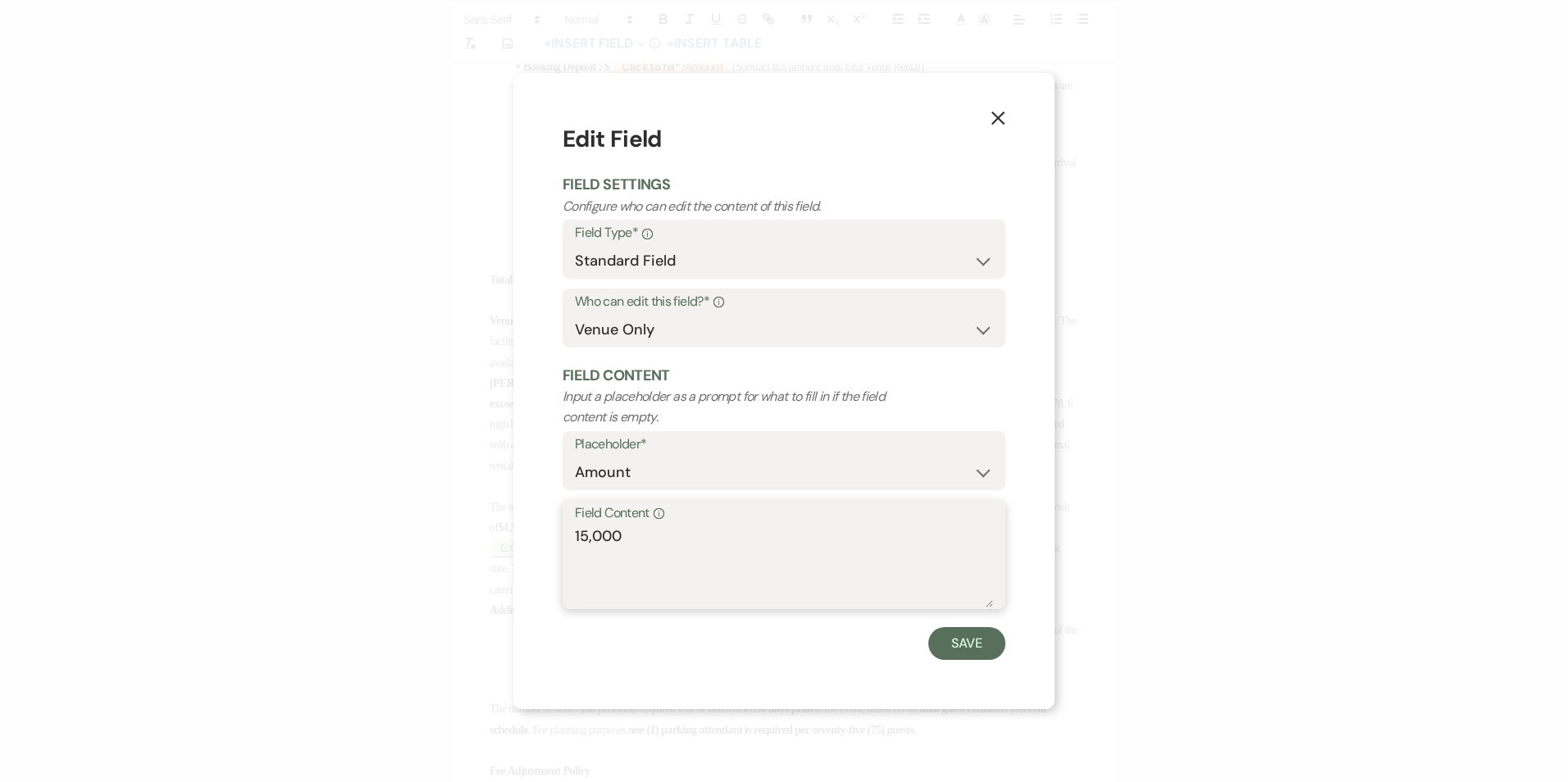
drag, startPoint x: 626, startPoint y: 534, endPoint x: 540, endPoint y: 548, distance: 87.1
click at [540, 548] on div "X Edit Field Field Settings Configure who can edit the content of this field. F…" at bounding box center [783, 391] width 541 height 636
click at [966, 651] on button "Save" at bounding box center [966, 644] width 77 height 33
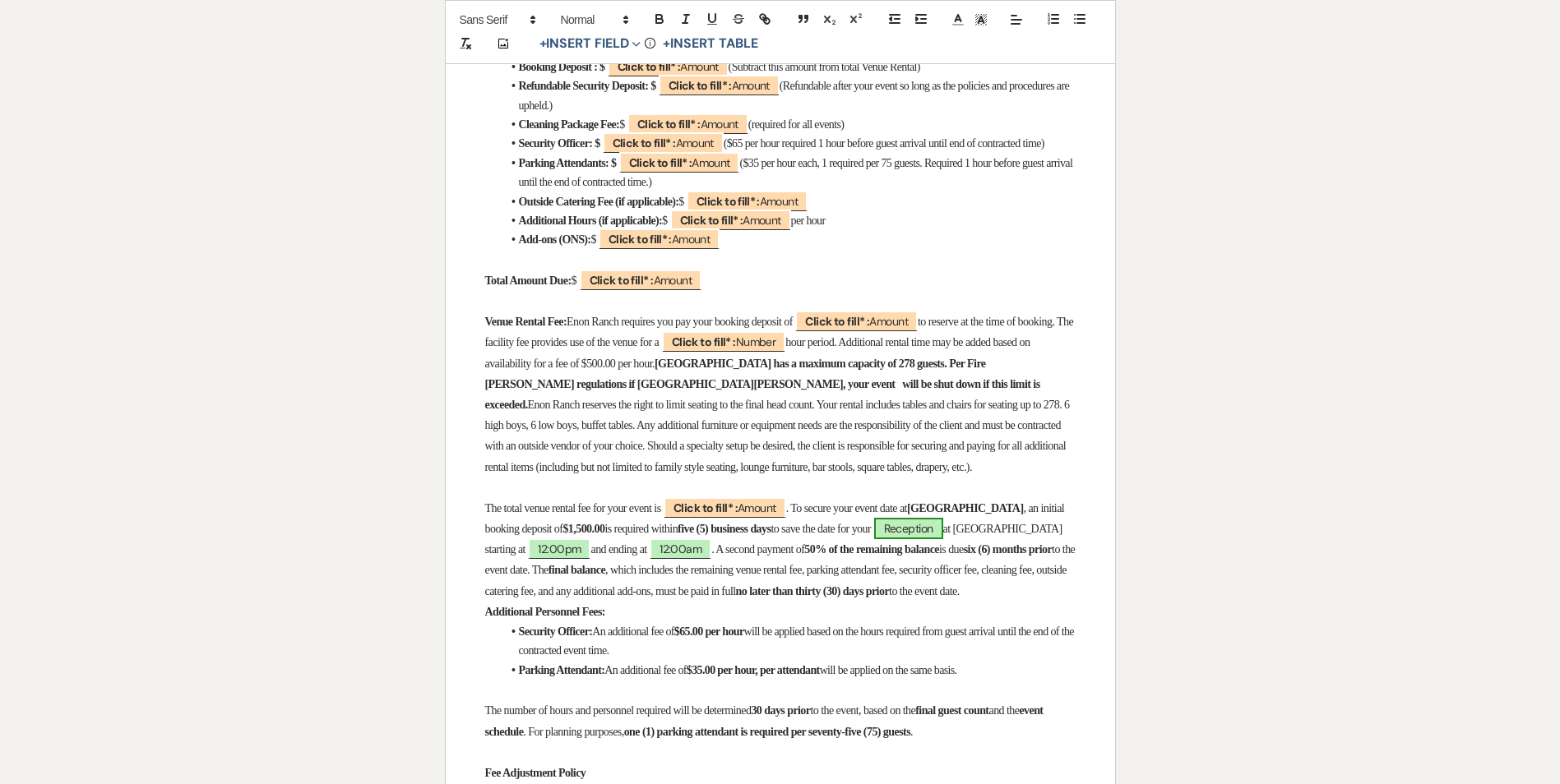
click at [943, 540] on span "Reception" at bounding box center [908, 529] width 69 height 22
select select "smartCustomField"
select select "owner"
select select "{{eventType}}"
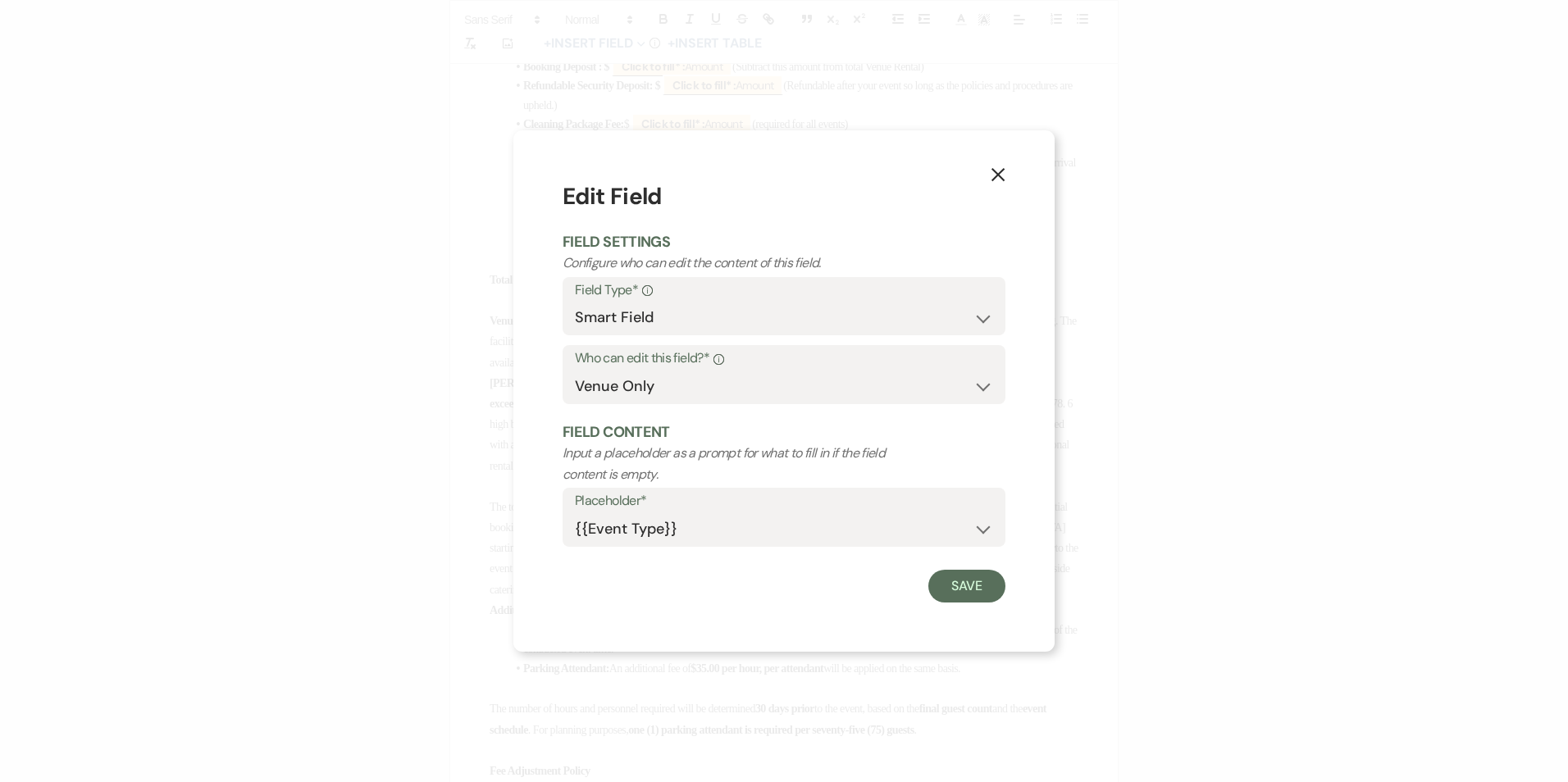
click at [1000, 178] on icon "X" at bounding box center [998, 174] width 14 height 14
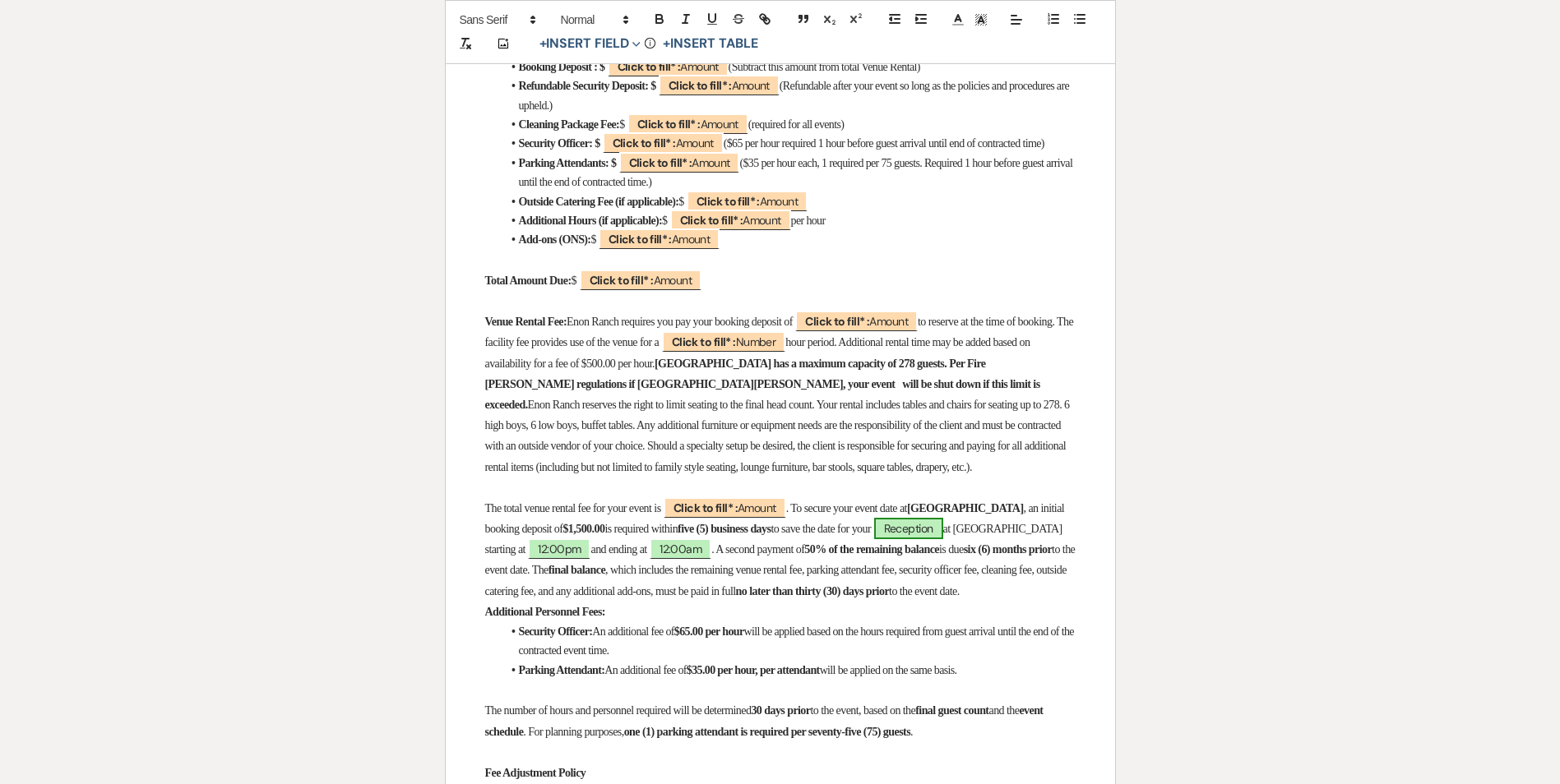
click at [943, 540] on span "Reception" at bounding box center [908, 529] width 69 height 22
select select "smartCustomField"
select select "owner"
select select "{{eventType}}"
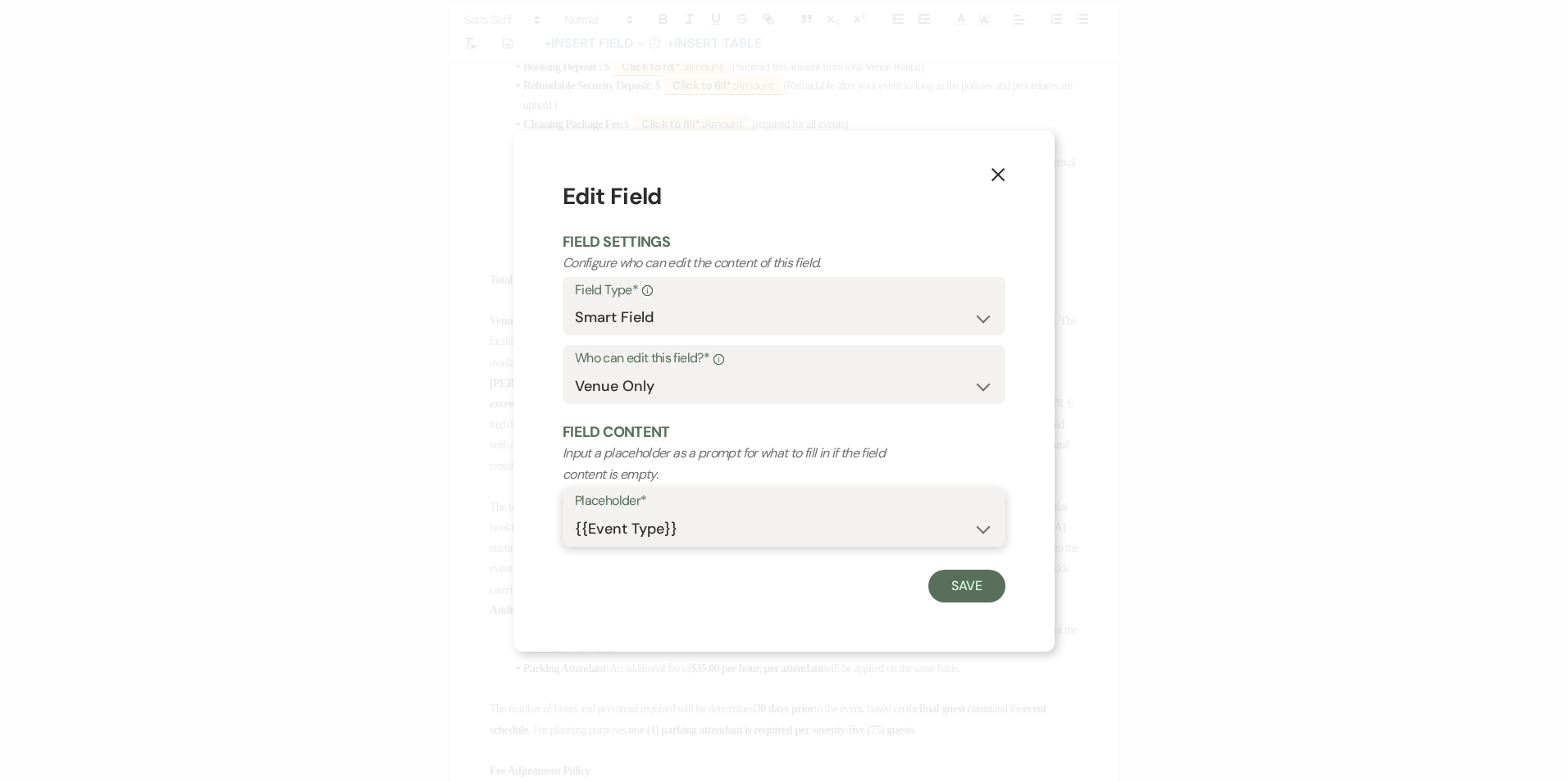
click at [788, 530] on select "{{Event Date}} {{Client Full Name(s)}} {{Client First Name(s)}} {{Venue Name}} …" at bounding box center [784, 528] width 418 height 32
click at [742, 326] on select "Standard Field Smart Field" at bounding box center [784, 317] width 418 height 32
select select "standardCustomField"
click at [575, 302] on select "Standard Field Smart Field" at bounding box center [784, 317] width 418 height 32
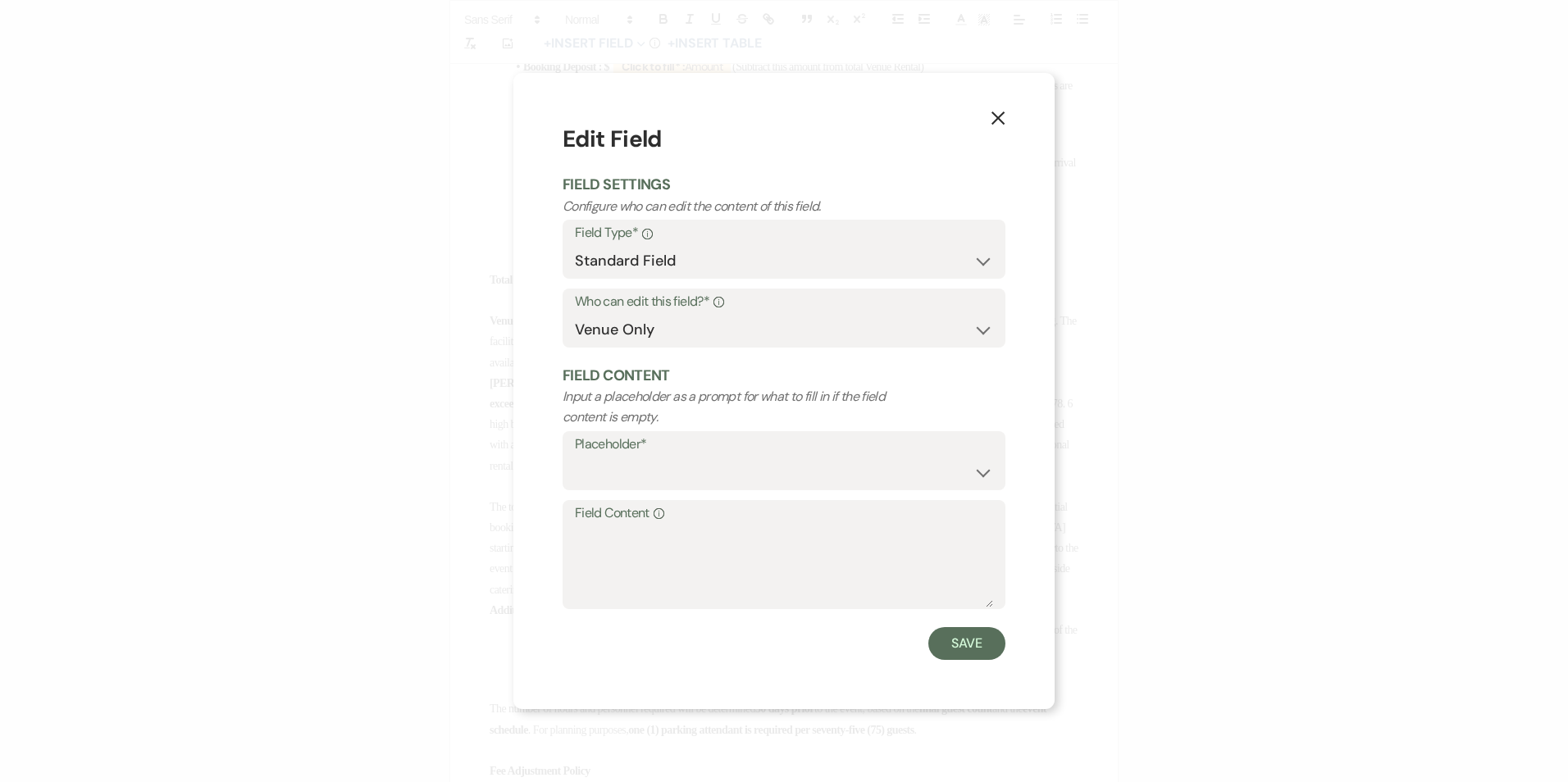
click at [996, 116] on use "button" at bounding box center [998, 118] width 14 height 14
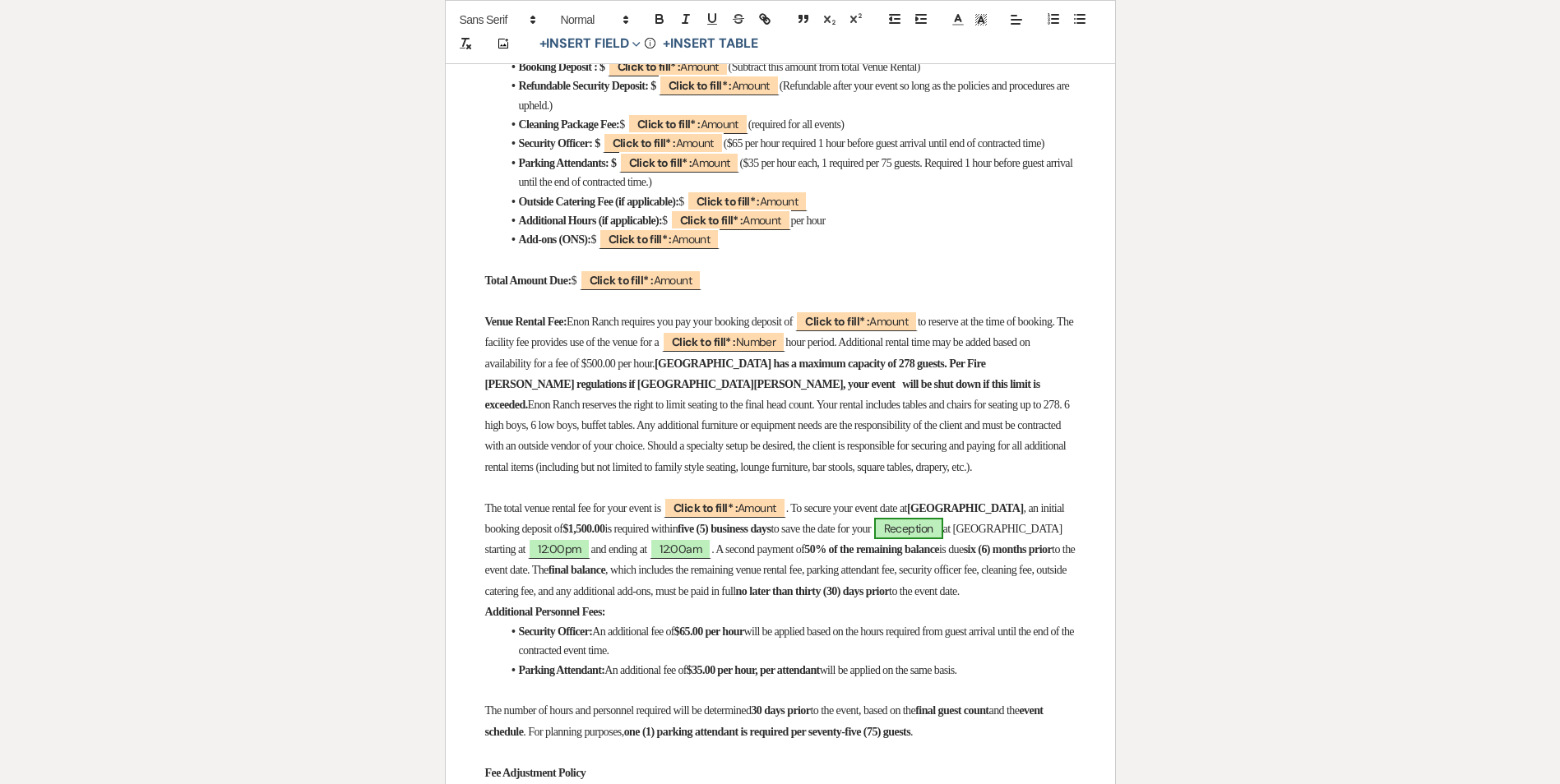
click at [943, 540] on span "Reception" at bounding box center [908, 529] width 69 height 22
select select "smartCustomField"
select select "owner"
select select "{{eventType}}"
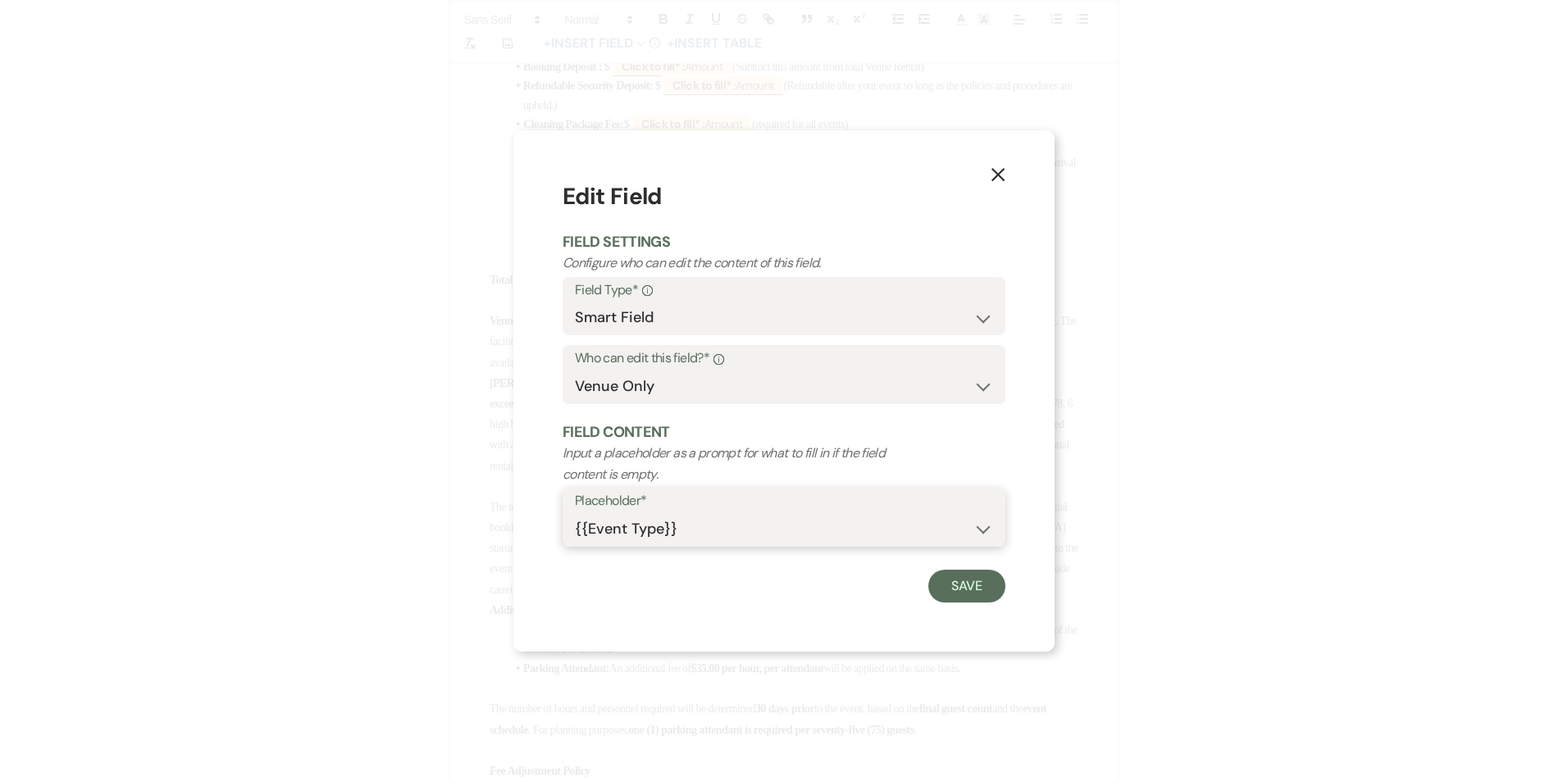
click at [817, 531] on select "{{Event Date}} {{Client Full Name(s)}} {{Client First Name(s)}} {{Venue Name}} …" at bounding box center [784, 528] width 418 height 32
click at [720, 389] on select "Both Venue & Client Client Only Venue Only" at bounding box center [784, 386] width 418 height 32
click at [806, 311] on select "Standard Field Smart Field" at bounding box center [784, 317] width 418 height 32
click at [575, 302] on select "Standard Field Smart Field" at bounding box center [784, 317] width 418 height 32
click at [714, 311] on select "Standard Field Smart Field" at bounding box center [784, 317] width 418 height 32
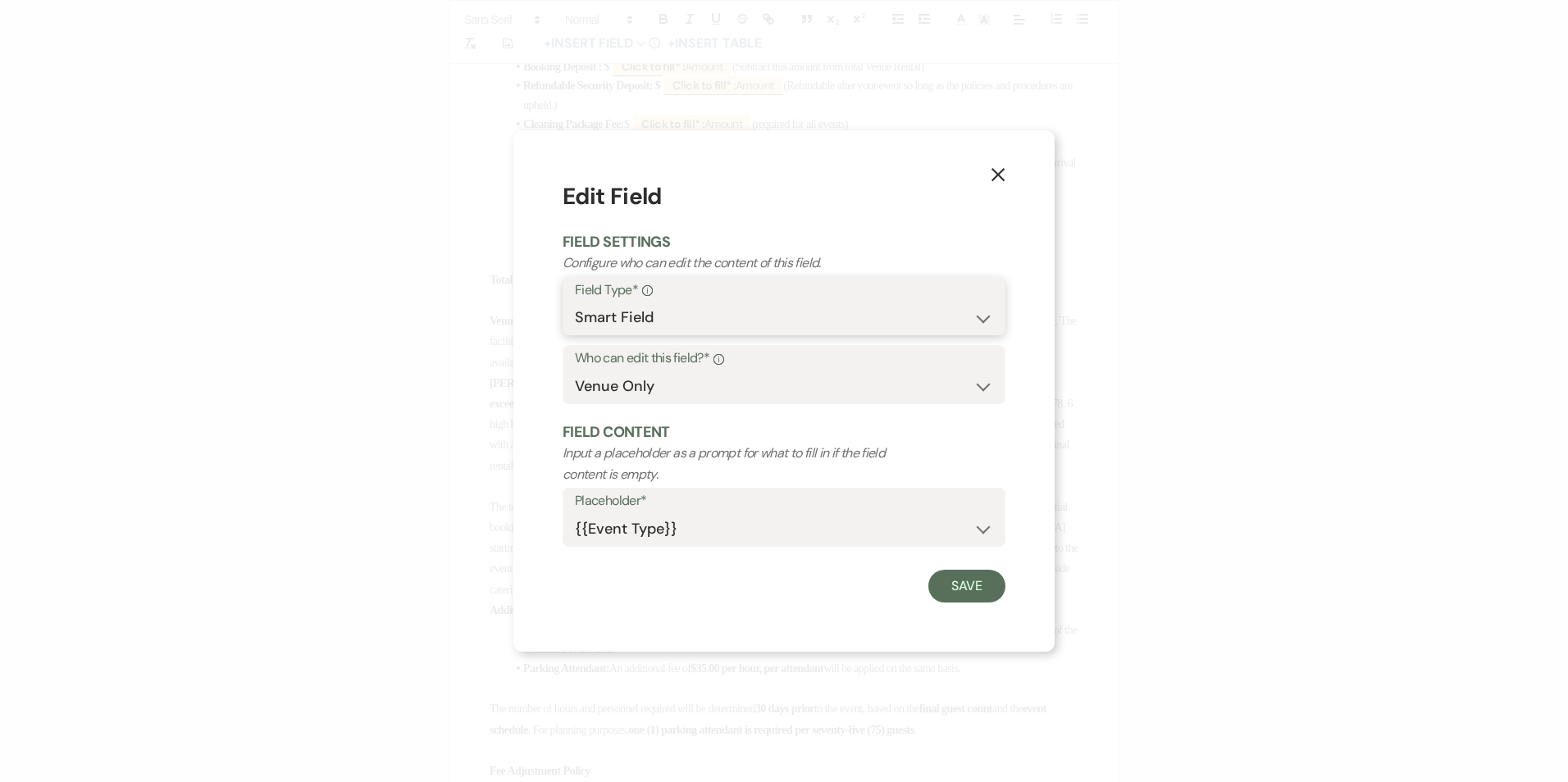
select select "standardCustomField"
click at [575, 302] on select "Standard Field Smart Field" at bounding box center [784, 317] width 418 height 32
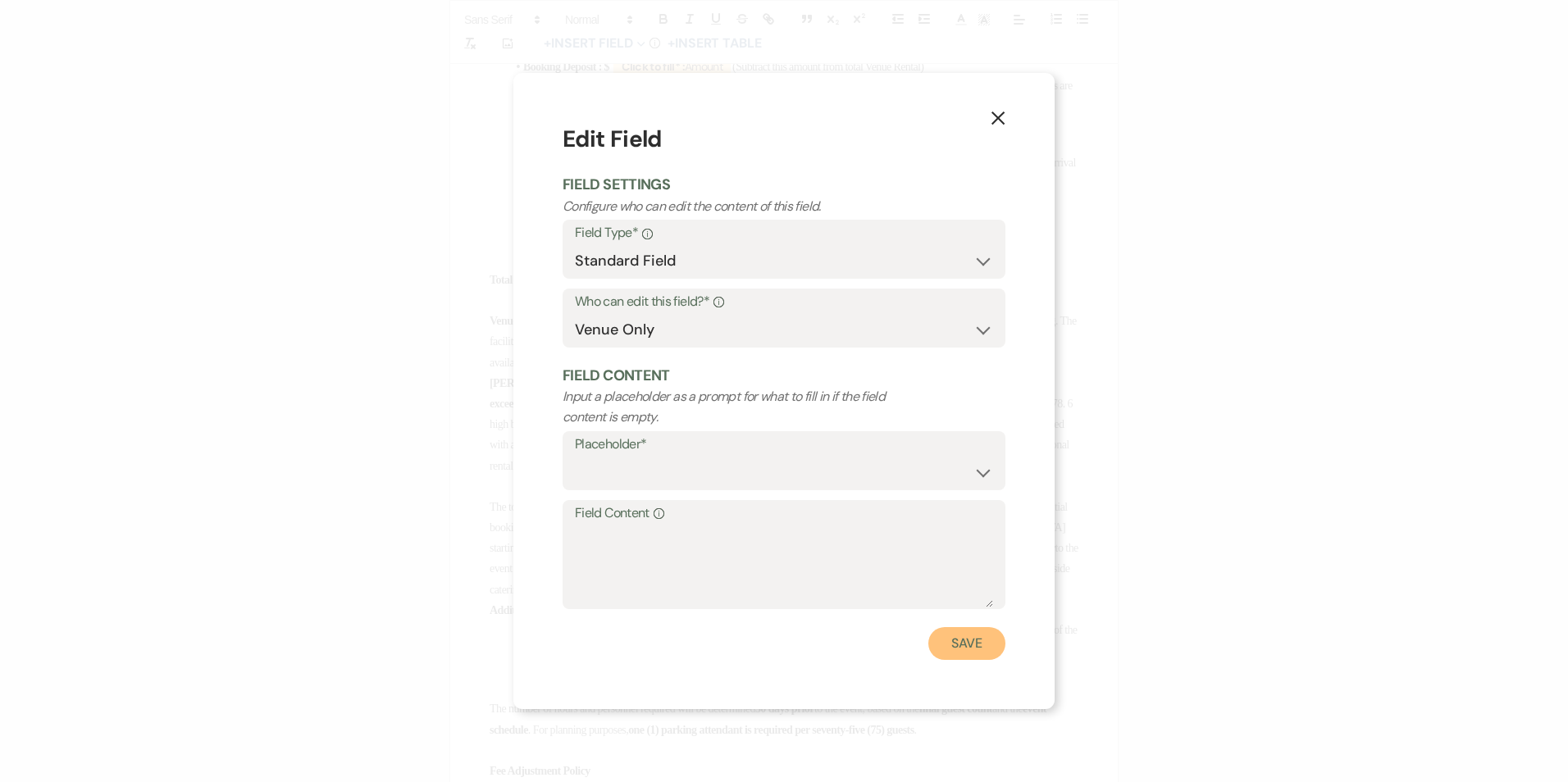
click at [978, 641] on button "Save" at bounding box center [966, 644] width 77 height 33
click at [921, 460] on select "Custom Placeholder Date Time Name Location Venue Name Type Number Budget Addres…" at bounding box center [783, 472] width 416 height 32
select select "custom_placeholder"
click at [575, 457] on select "Custom Placeholder Date Time Name Location Venue Name Type Number Budget Addres…" at bounding box center [783, 472] width 416 height 32
click at [862, 459] on input "Custom Placeholder*" at bounding box center [896, 472] width 191 height 32
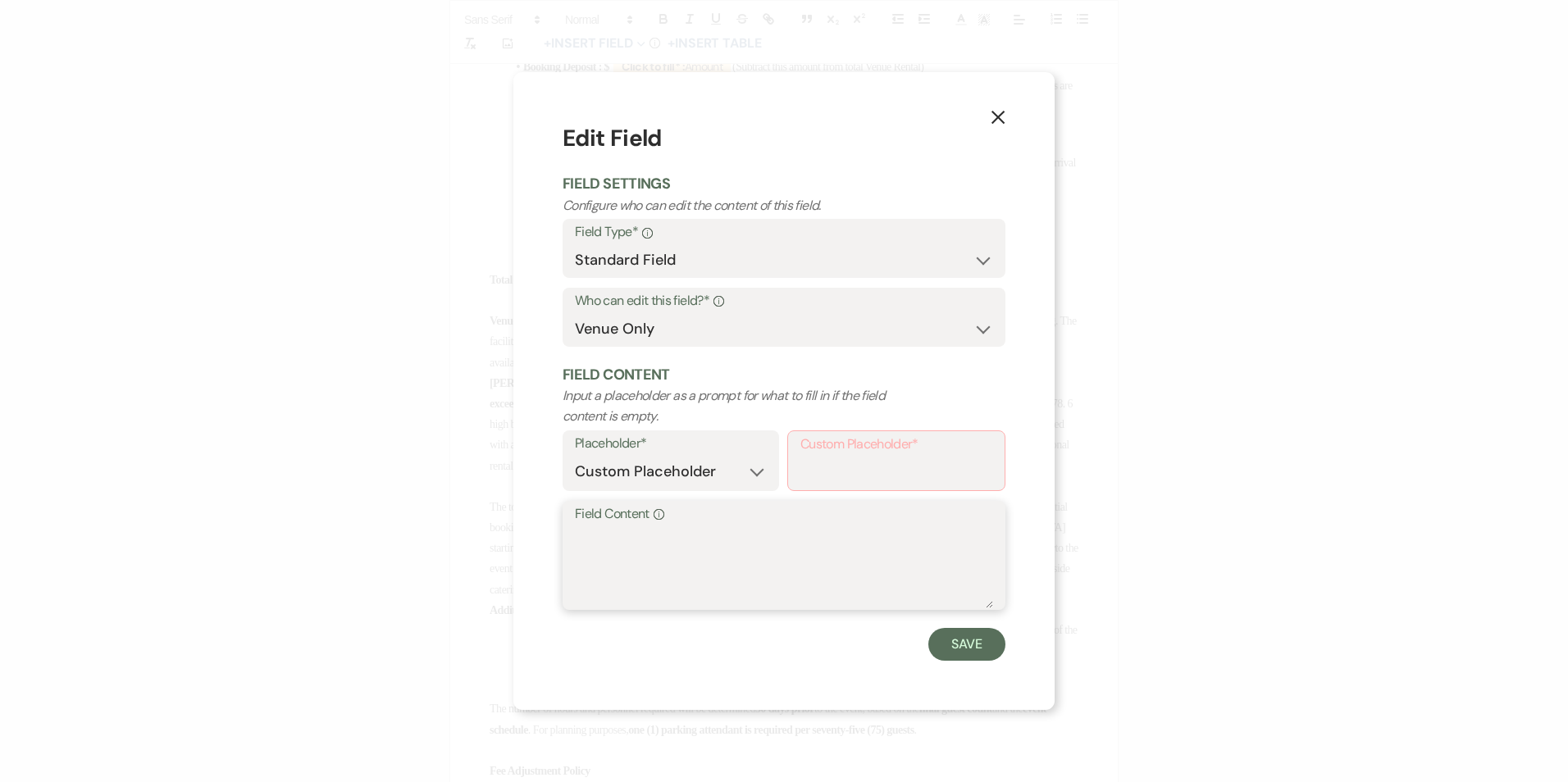
click at [806, 562] on textarea "Field Content Info" at bounding box center [784, 567] width 418 height 82
click at [847, 470] on input "Custom Placeholder*" at bounding box center [896, 472] width 191 height 32
click at [807, 578] on textarea "Field Content Info" at bounding box center [784, 567] width 418 height 82
click at [822, 469] on input "Custom Placeholder*" at bounding box center [896, 472] width 191 height 32
type input "Event Type"
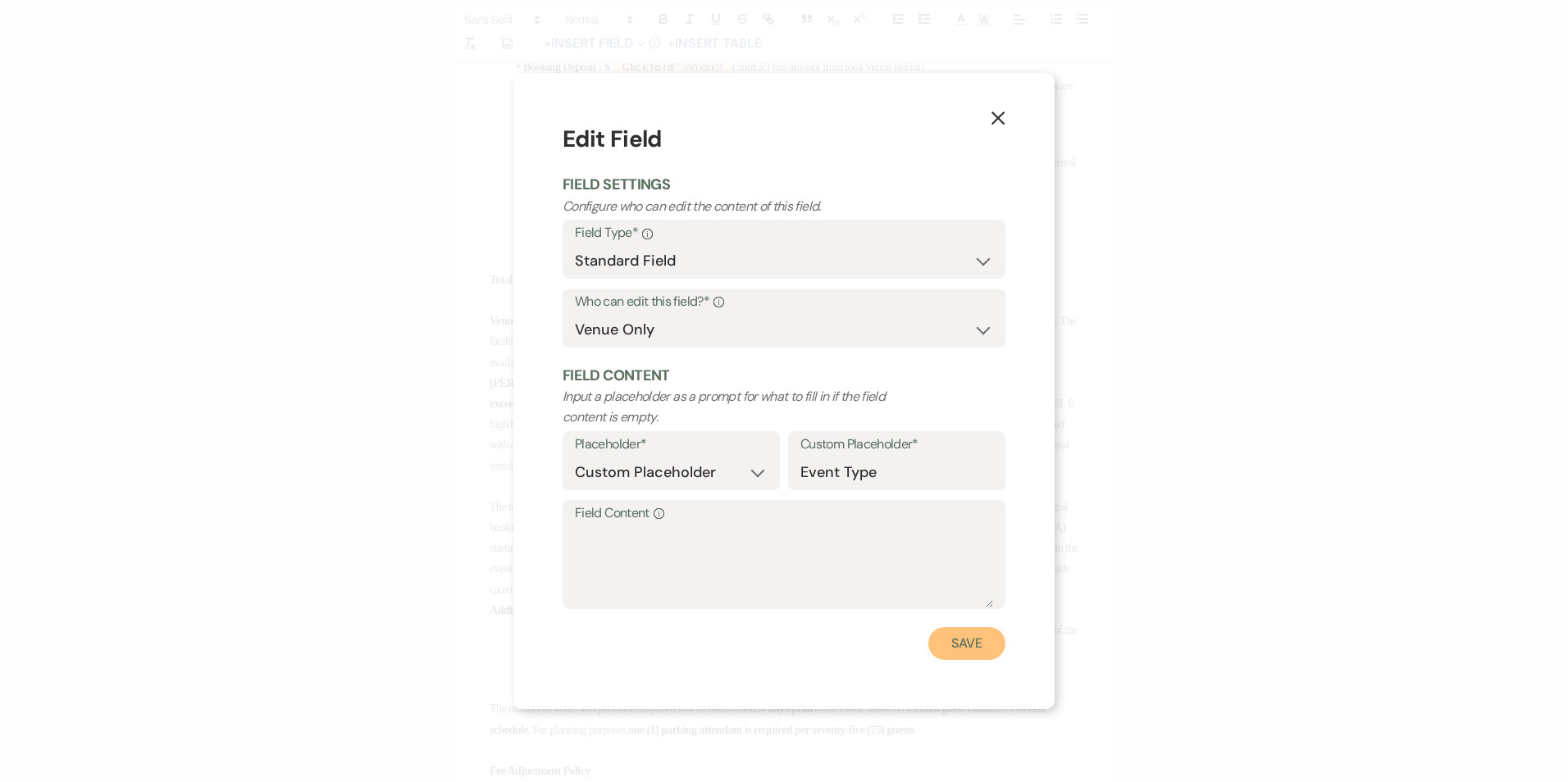
click at [969, 641] on button "Save" at bounding box center [966, 644] width 77 height 33
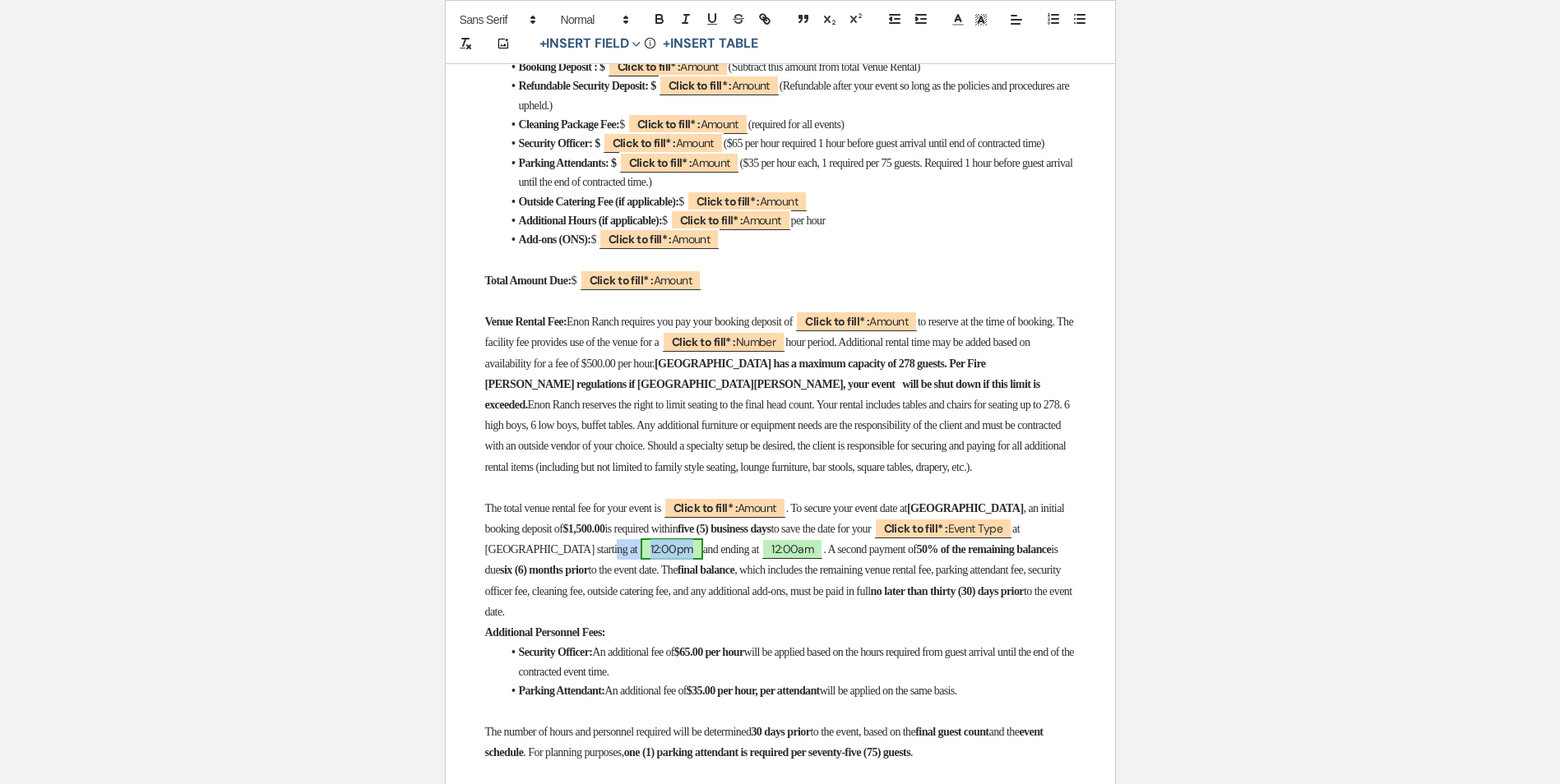
click at [658, 559] on span "12:00pm" at bounding box center [671, 550] width 62 height 22
select select "owner"
select select "Time"
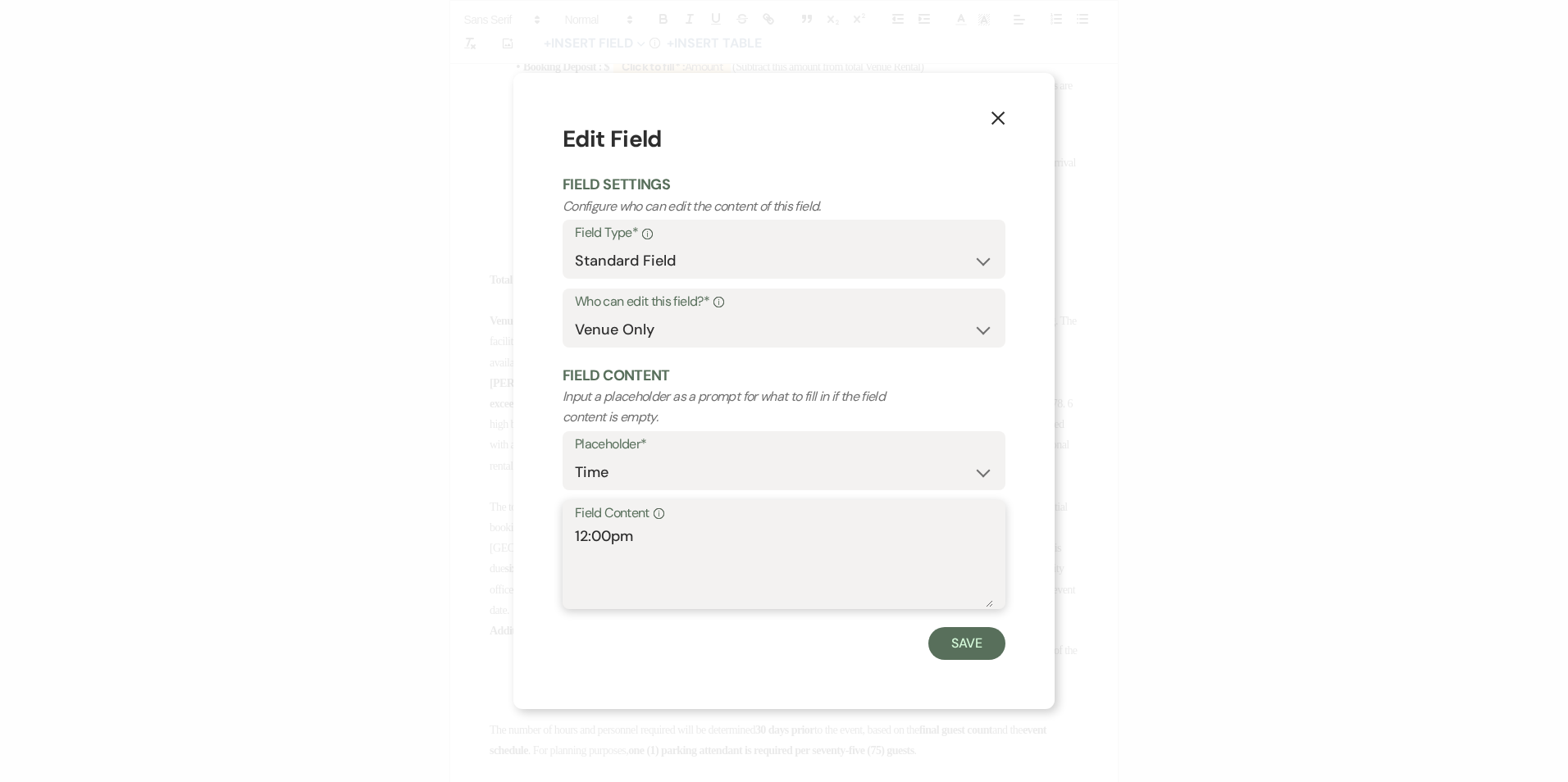
drag, startPoint x: 667, startPoint y: 535, endPoint x: 551, endPoint y: 535, distance: 116.0
click at [551, 535] on div "X Edit Field Field Settings Configure who can edit the content of this field. F…" at bounding box center [783, 391] width 541 height 636
click at [959, 644] on button "Save" at bounding box center [966, 644] width 77 height 33
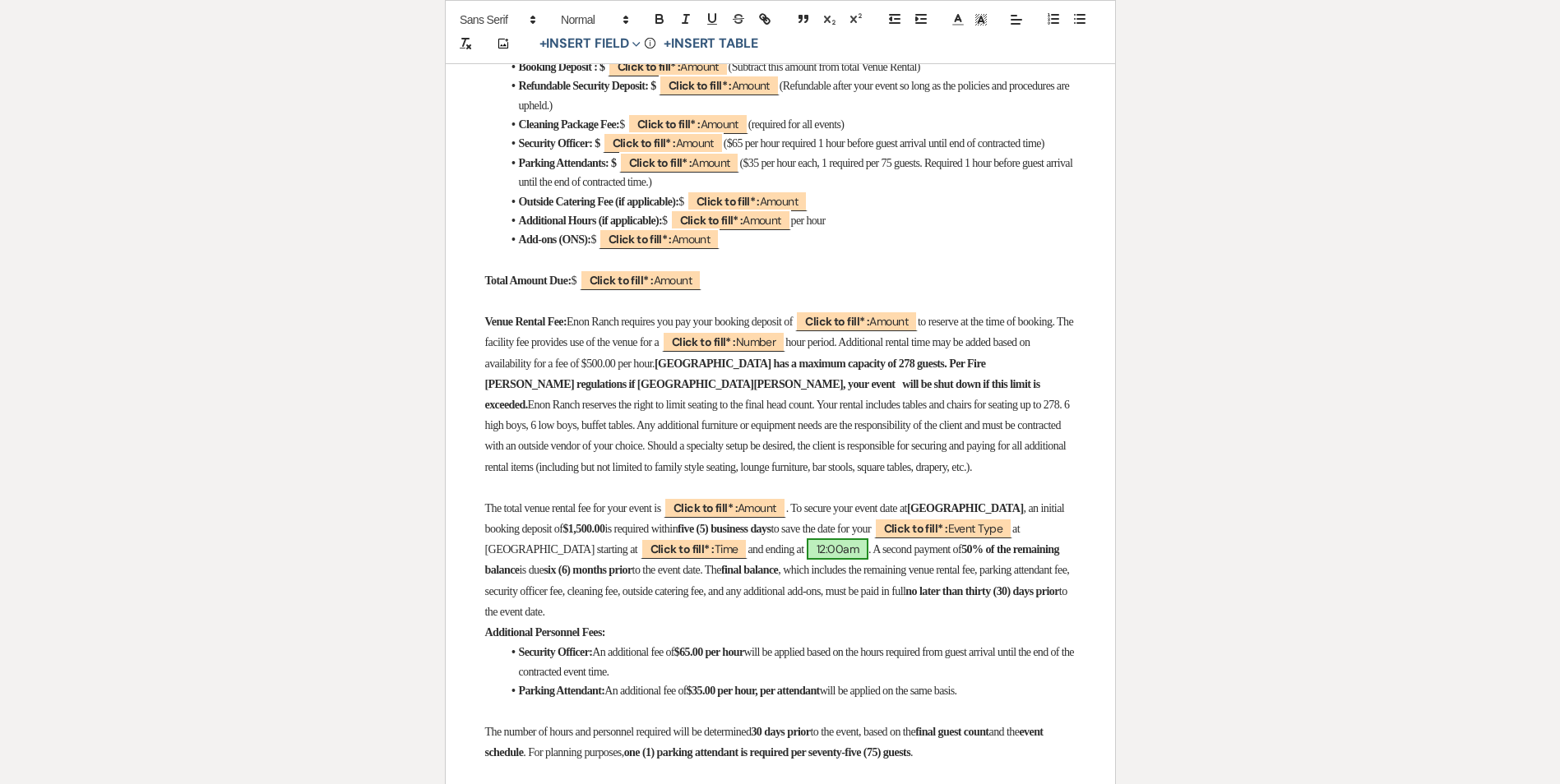
click at [868, 559] on span "12:00am" at bounding box center [837, 550] width 62 height 22
select select "owner"
select select "Time"
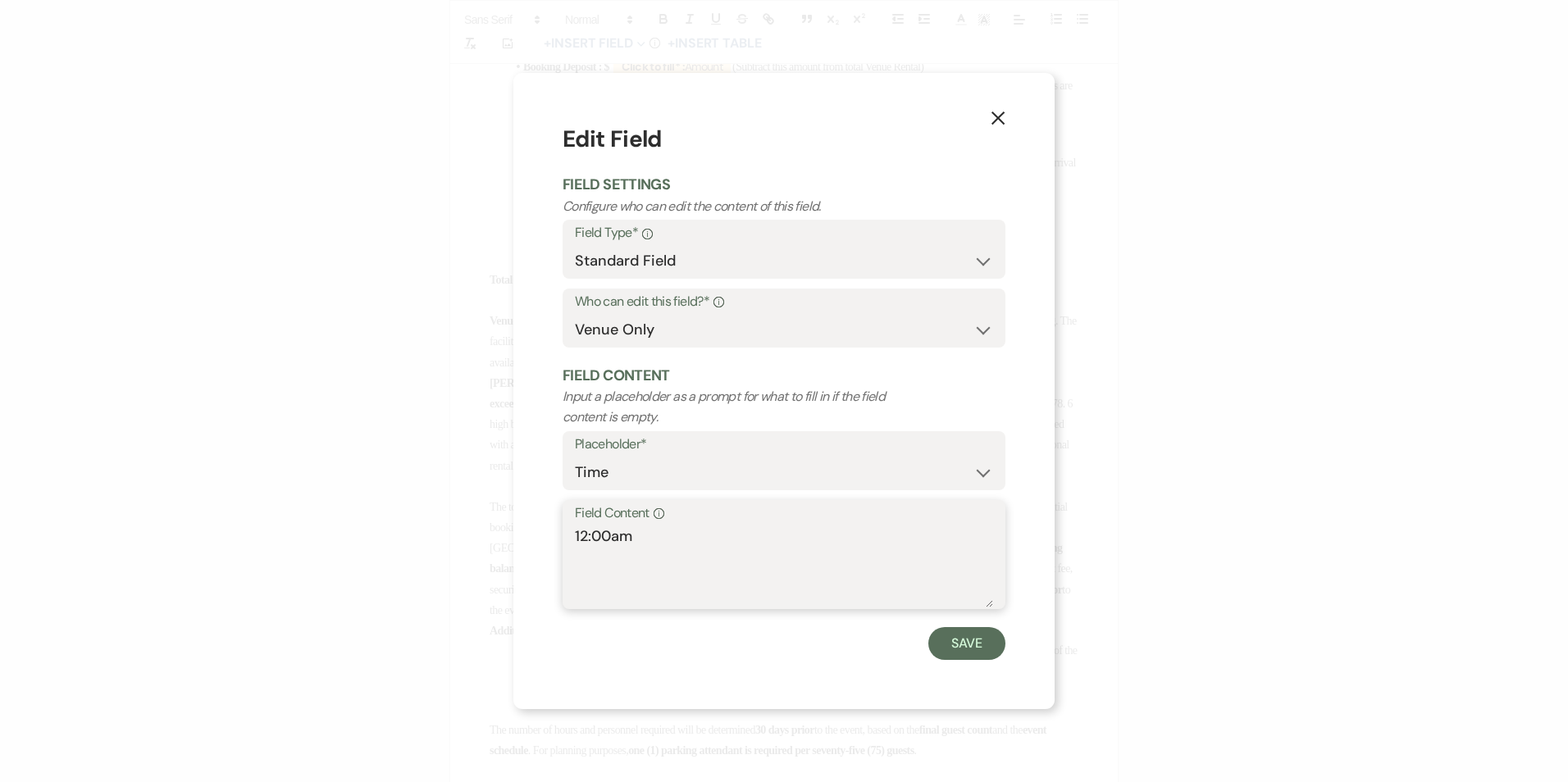
drag, startPoint x: 779, startPoint y: 561, endPoint x: 481, endPoint y: 549, distance: 298.2
click at [481, 549] on div "X Edit Field Field Settings Configure who can edit the content of this field. F…" at bounding box center [784, 391] width 1568 height 782
click at [977, 642] on button "Save" at bounding box center [966, 644] width 77 height 33
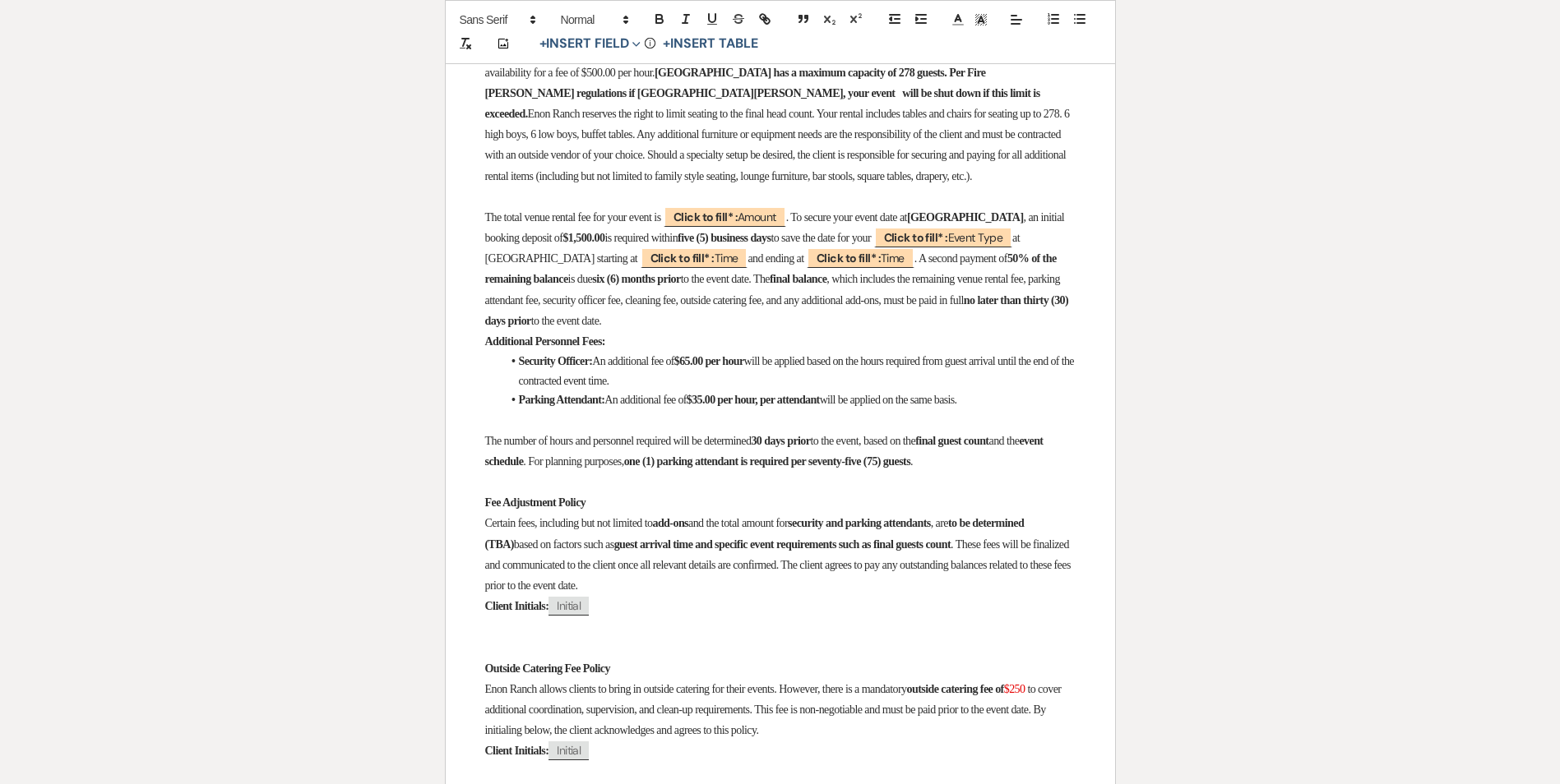
scroll to position [1069, 0]
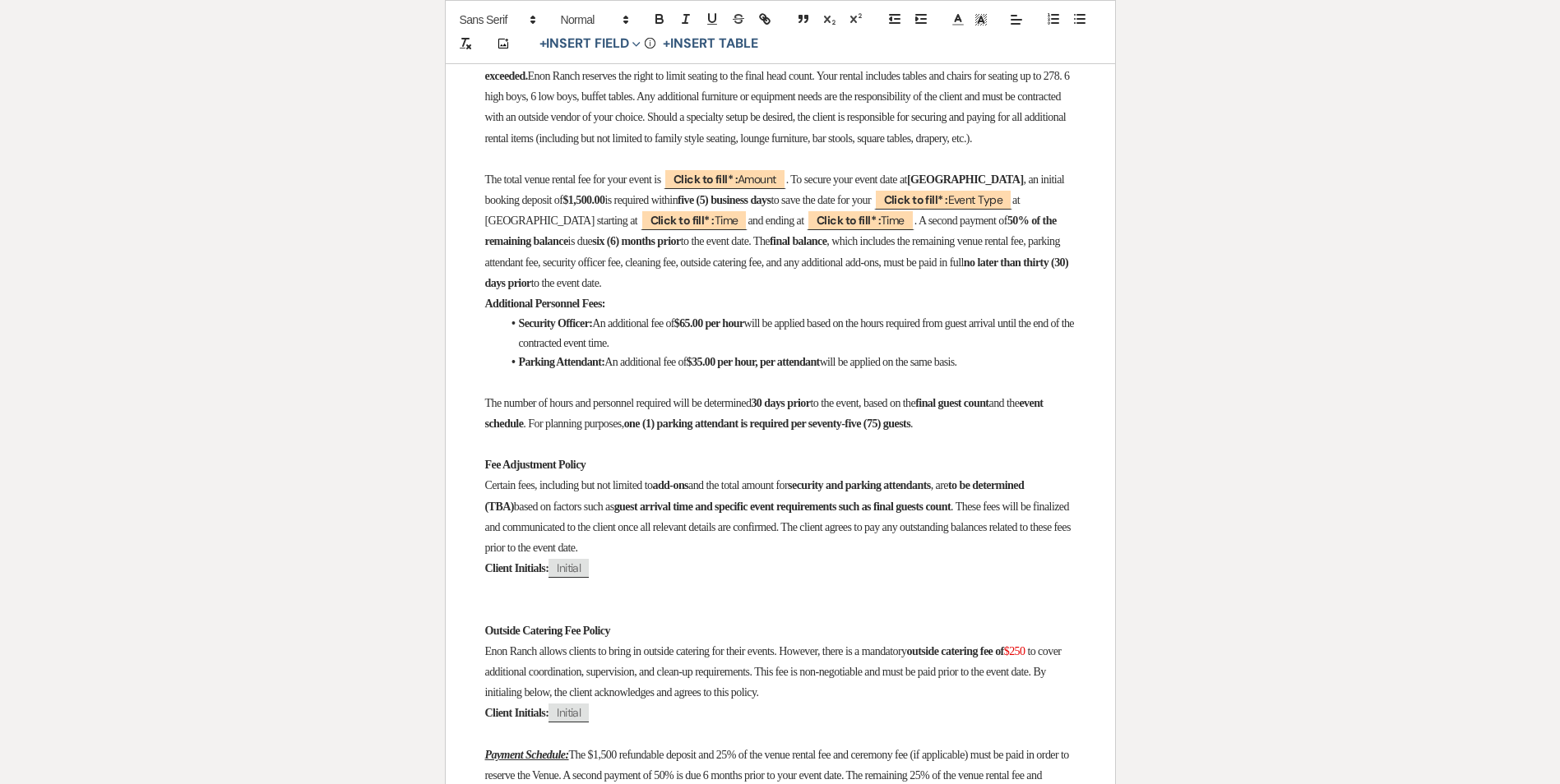
click at [760, 554] on span ". These fees will be finalized and communicated to the client once all relevant…" at bounding box center [779, 527] width 588 height 53
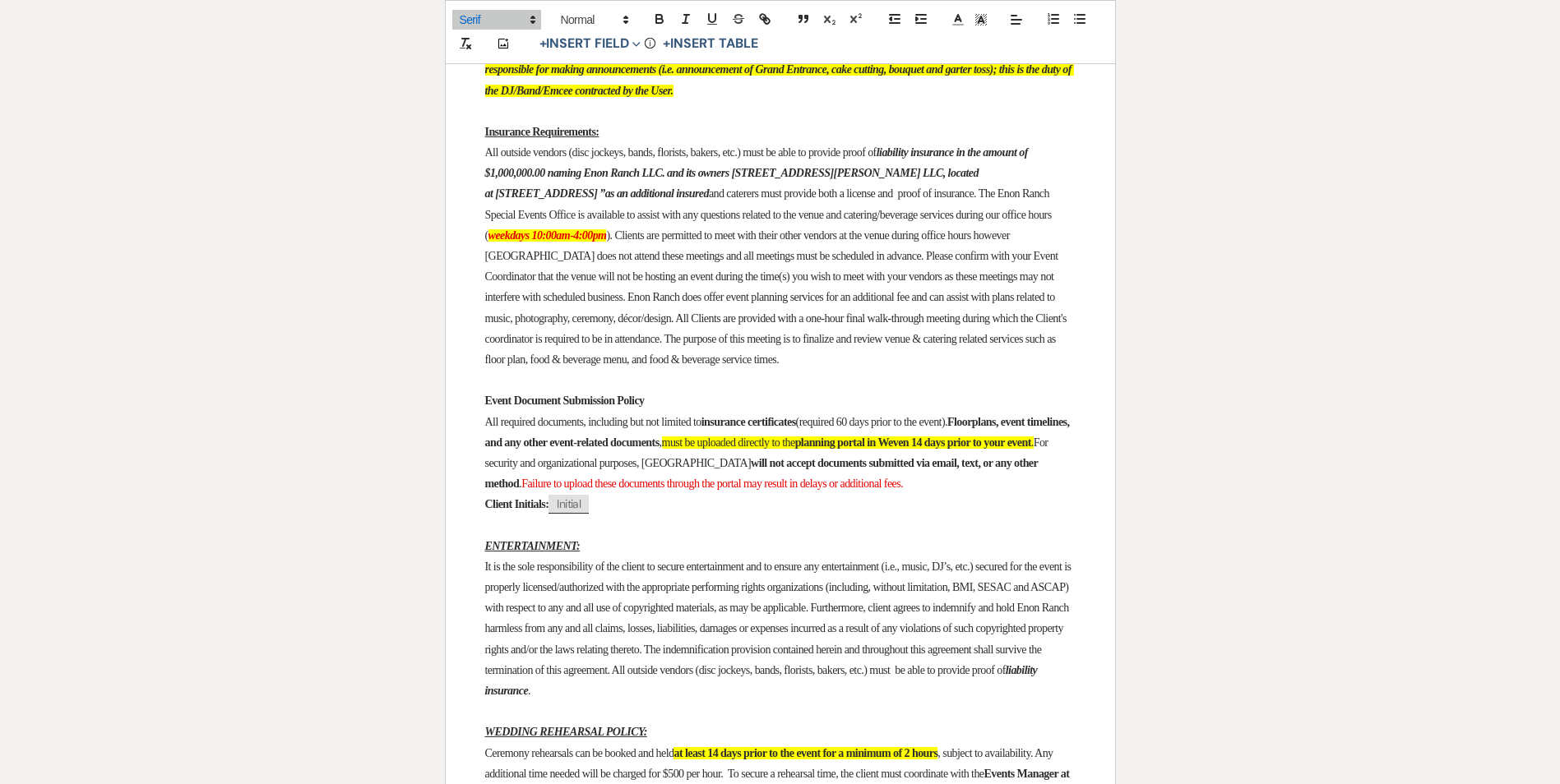
scroll to position [2137, 0]
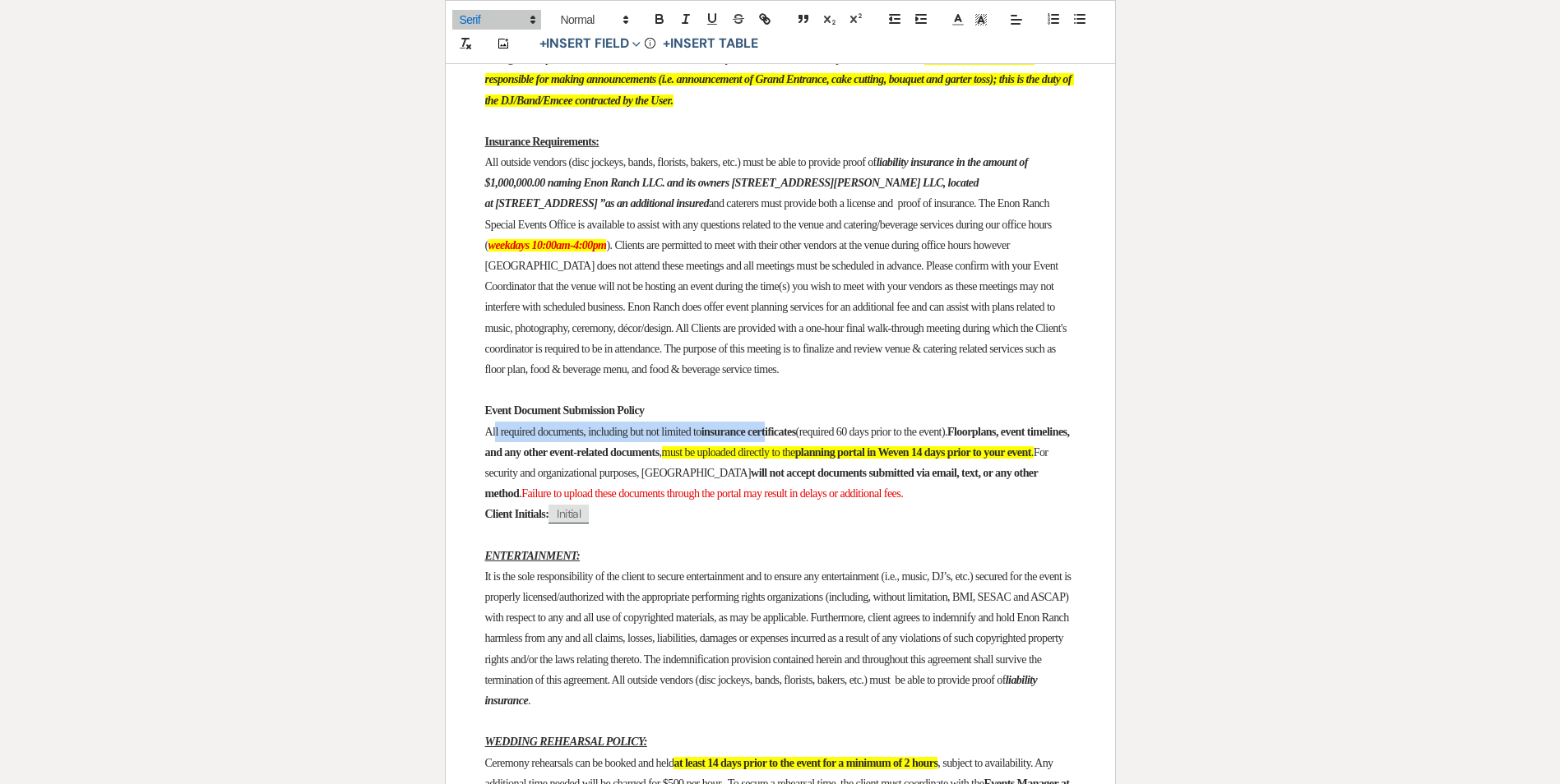
drag, startPoint x: 492, startPoint y: 520, endPoint x: 813, endPoint y: 530, distance: 321.2
click at [811, 505] on p "All required documents, including but not limited to insurance certificates (re…" at bounding box center [780, 464] width 590 height 83
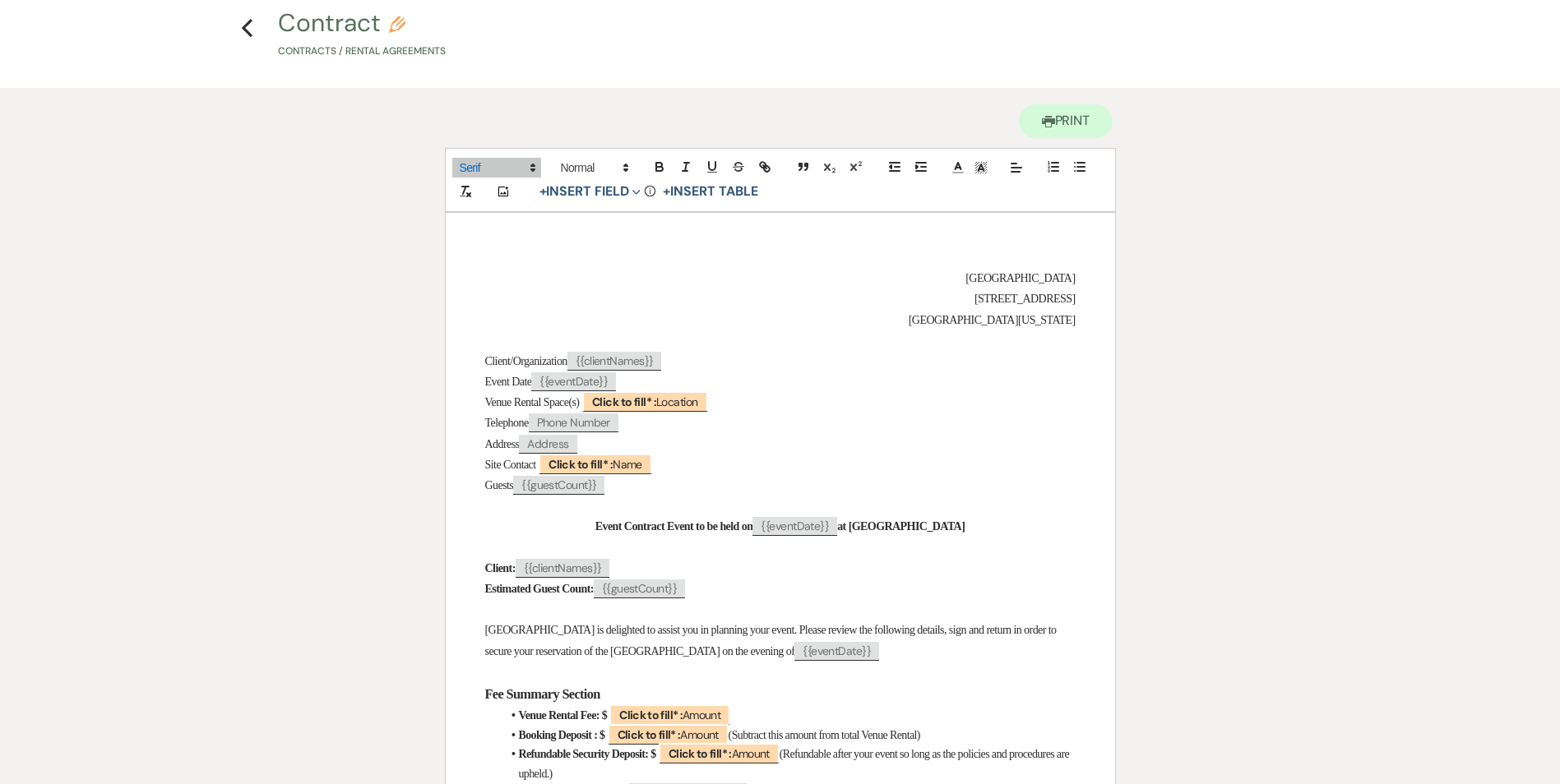
scroll to position [0, 0]
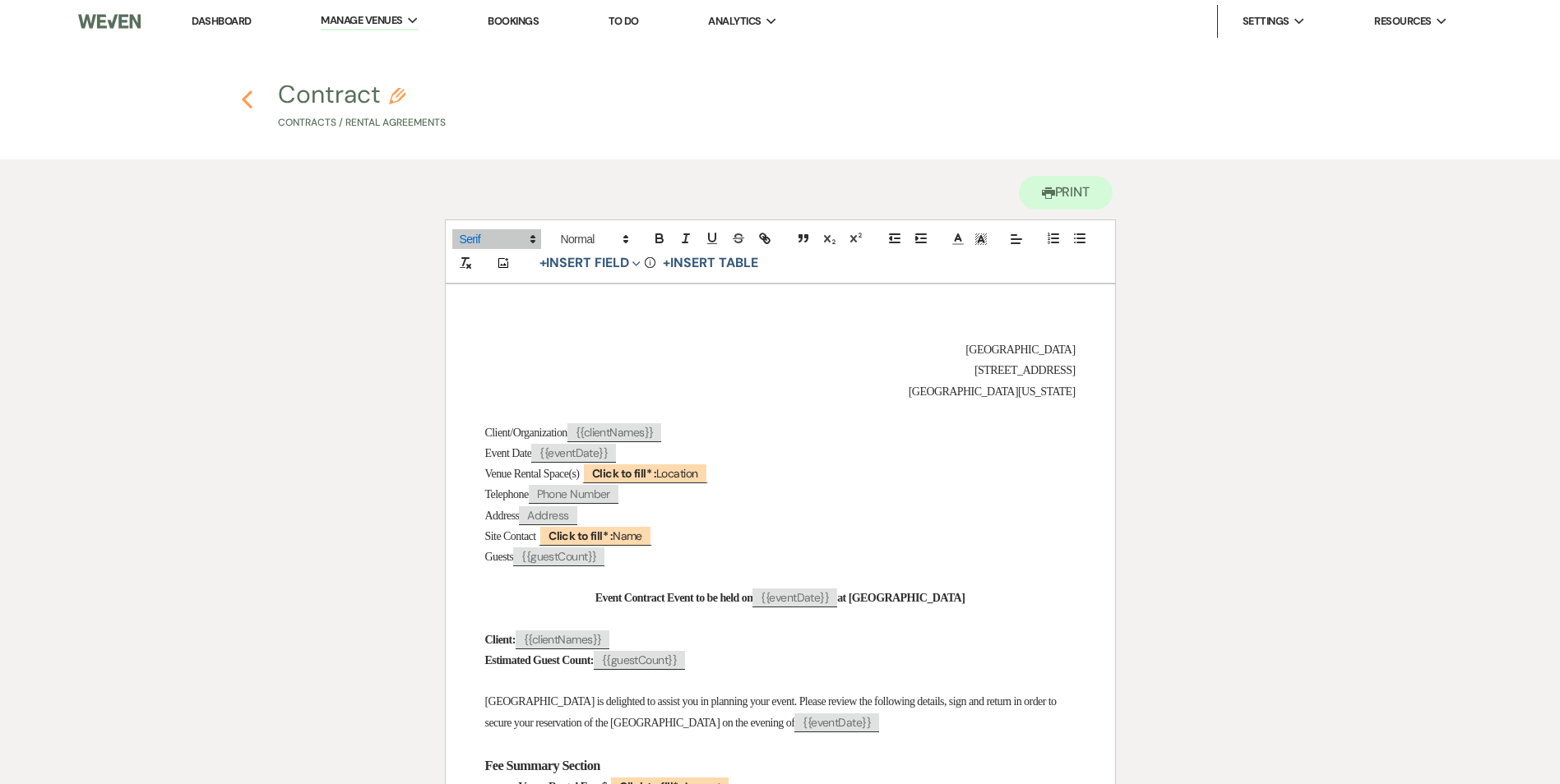
click at [244, 94] on icon "Previous" at bounding box center [247, 100] width 13 height 20
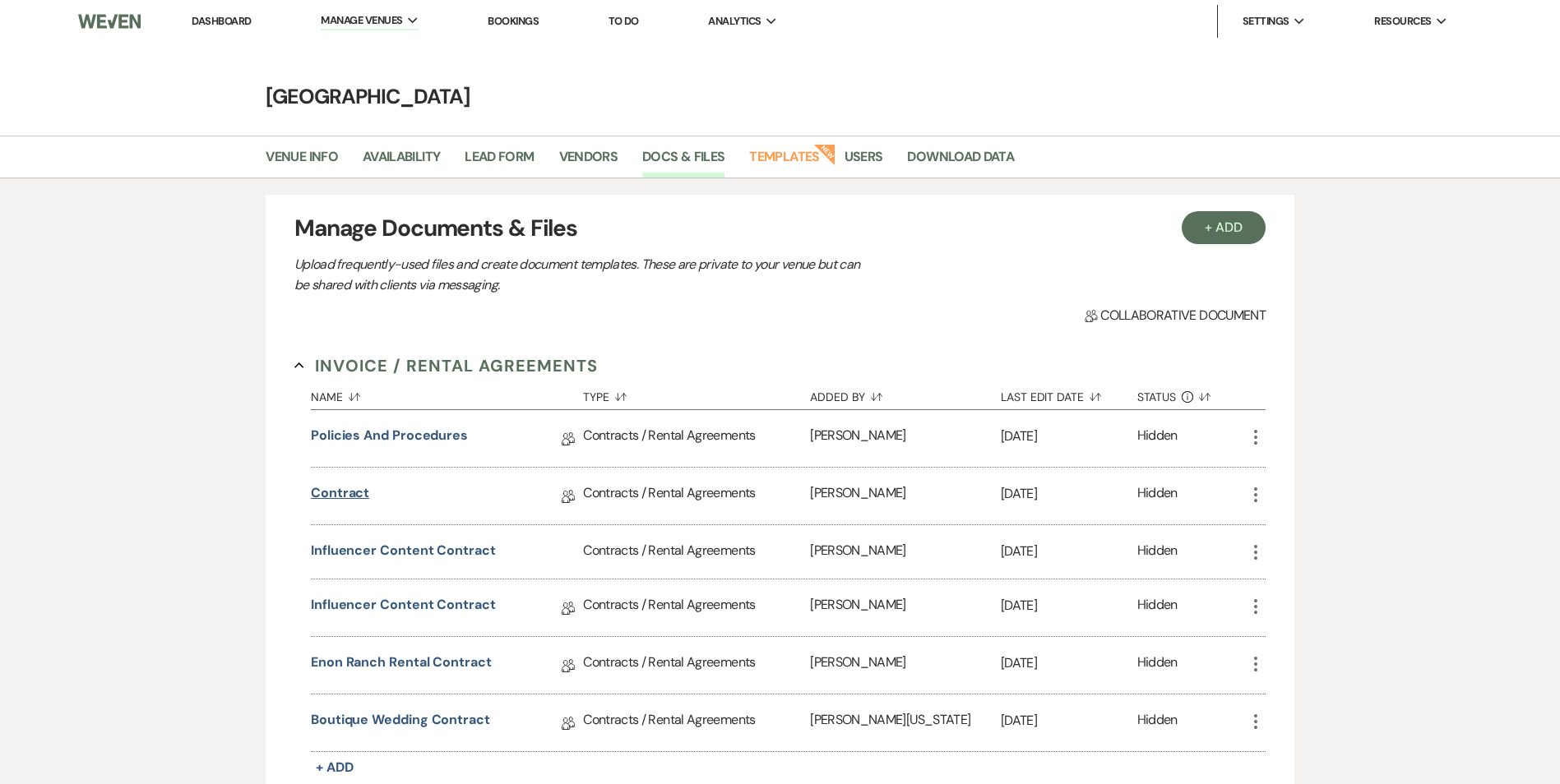
click at [349, 500] on link "Contract" at bounding box center [340, 496] width 58 height 25
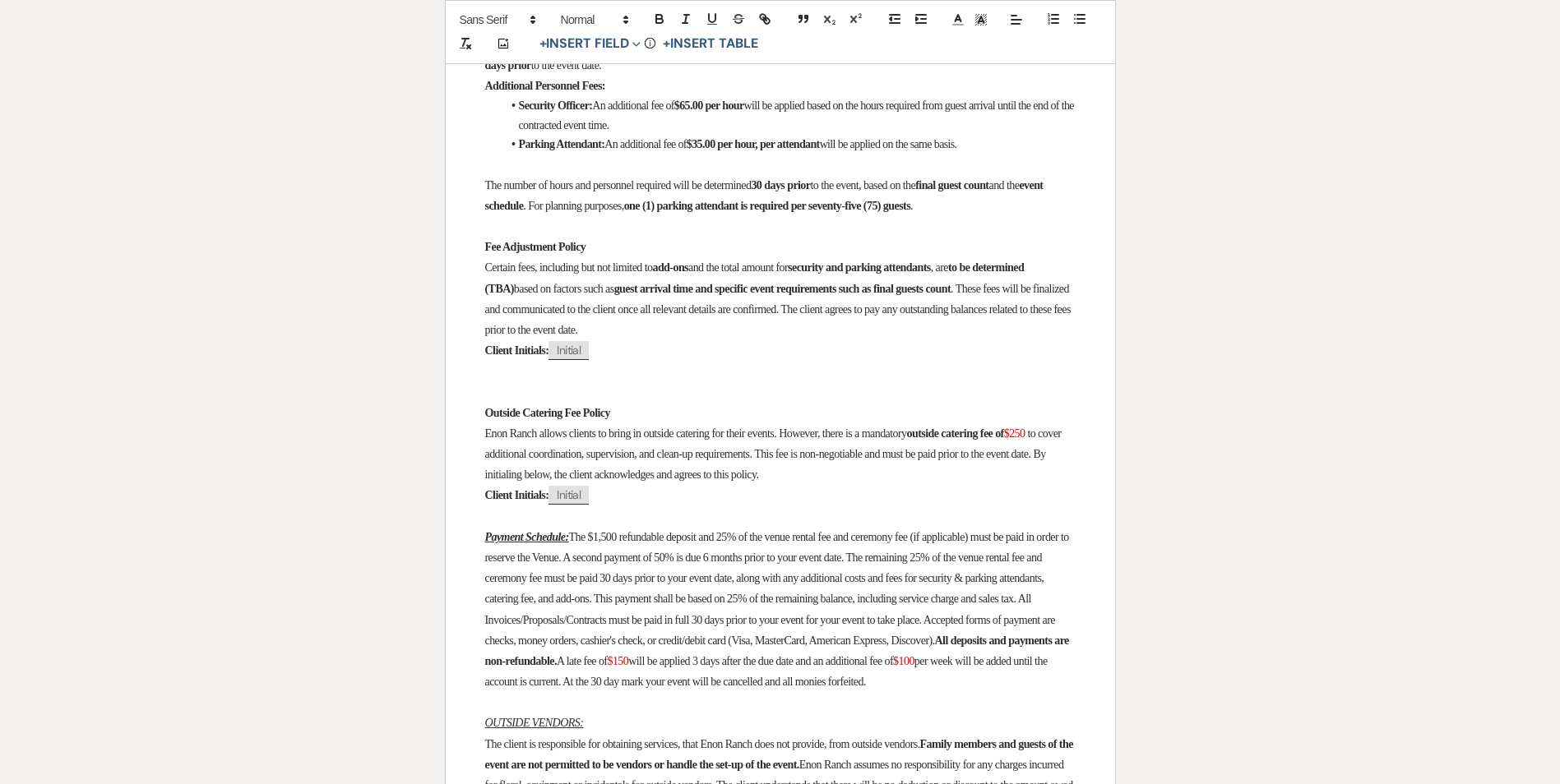
scroll to position [1315, 0]
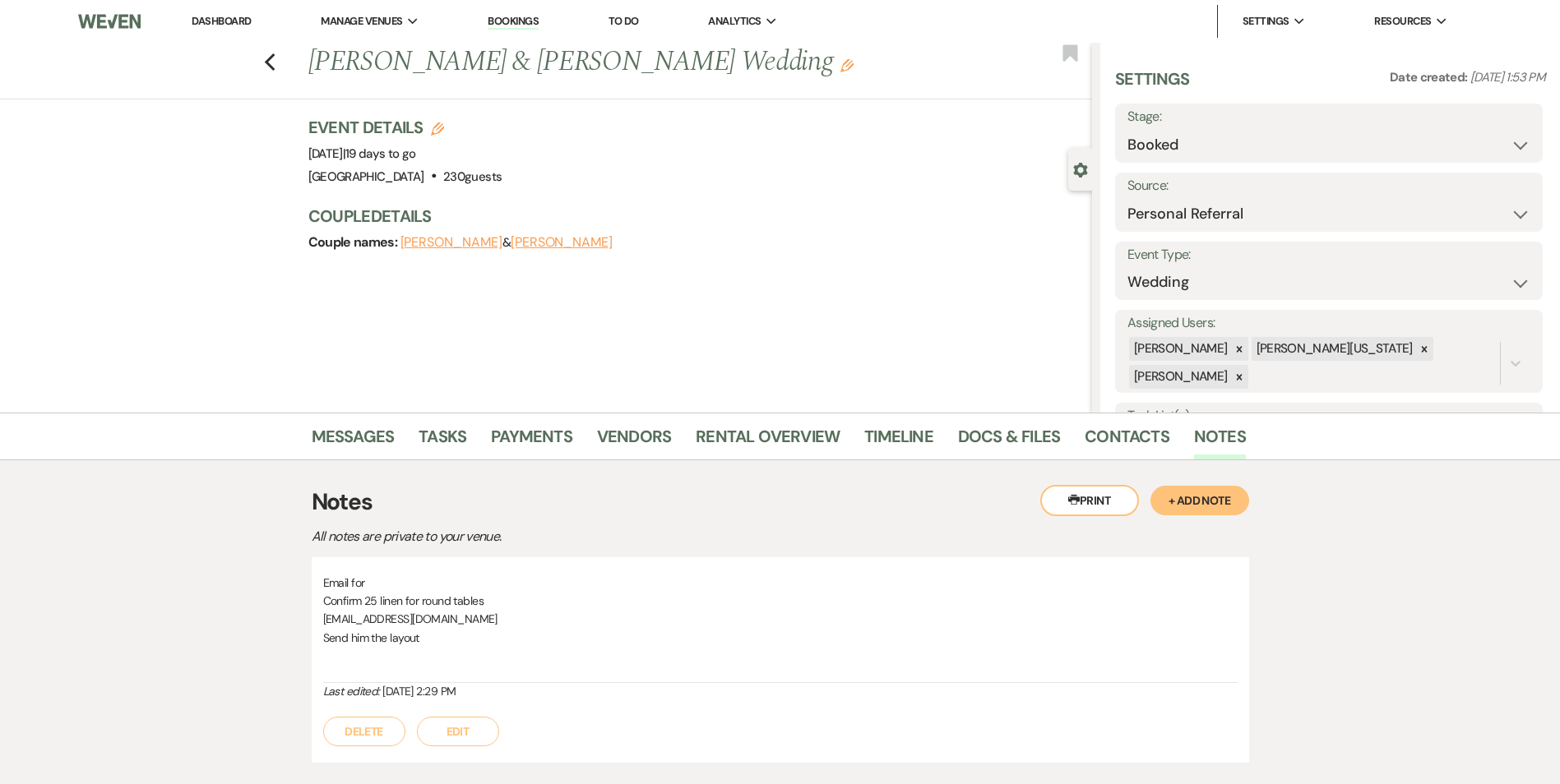
click at [226, 24] on link "Dashboard" at bounding box center [221, 20] width 59 height 14
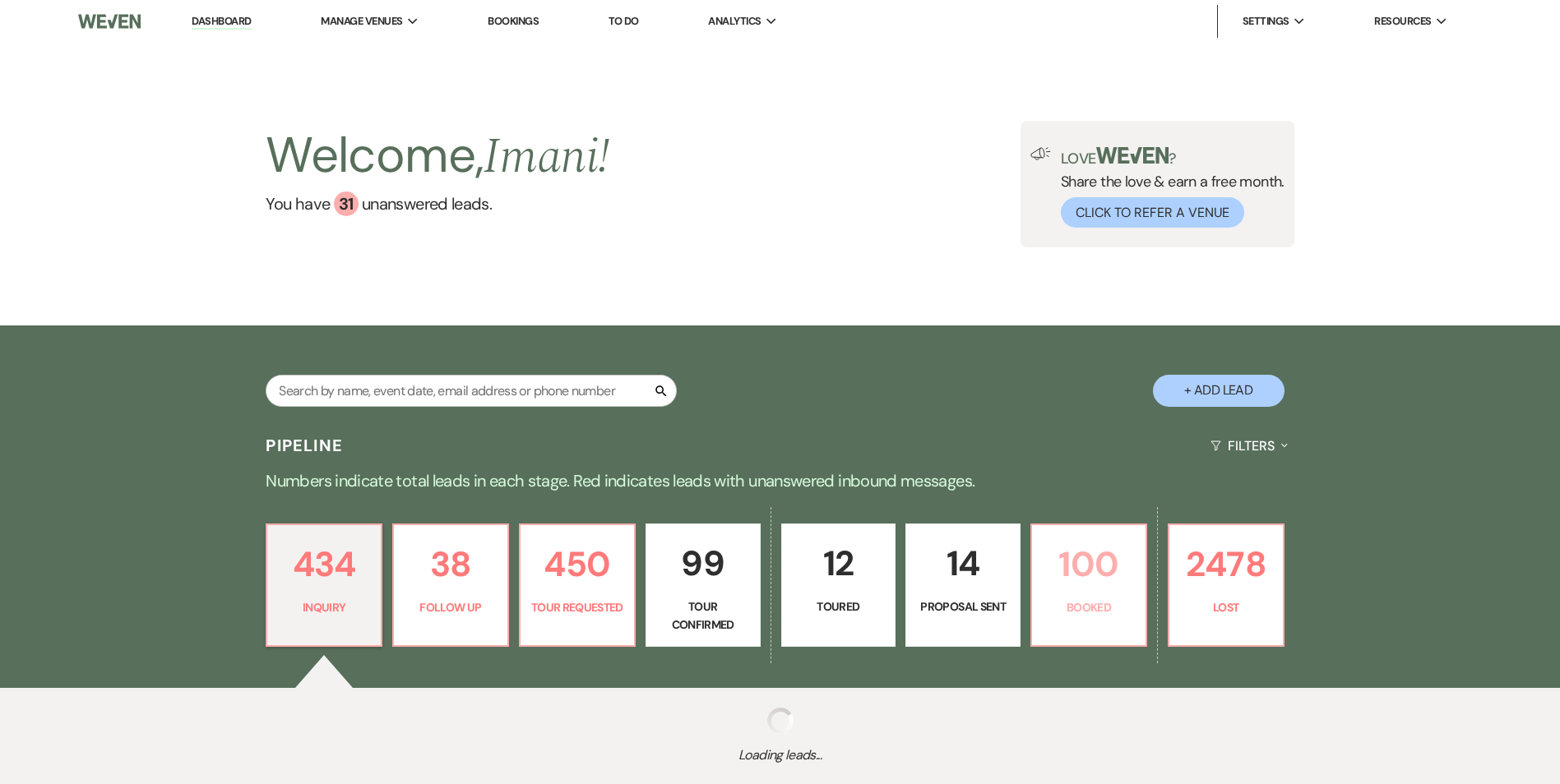
click at [1076, 533] on link "100 Booked" at bounding box center [1088, 585] width 117 height 123
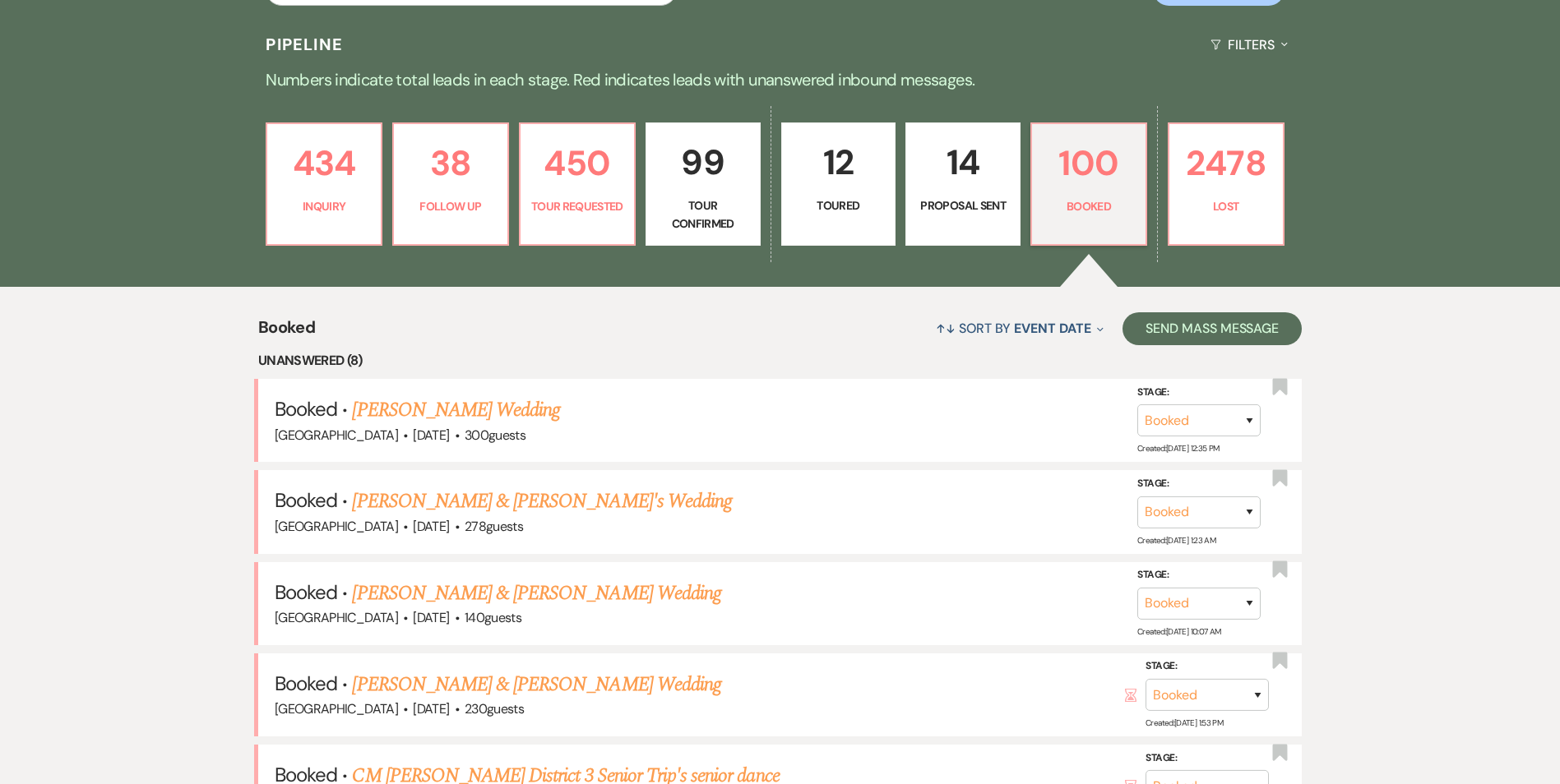
scroll to position [411, 0]
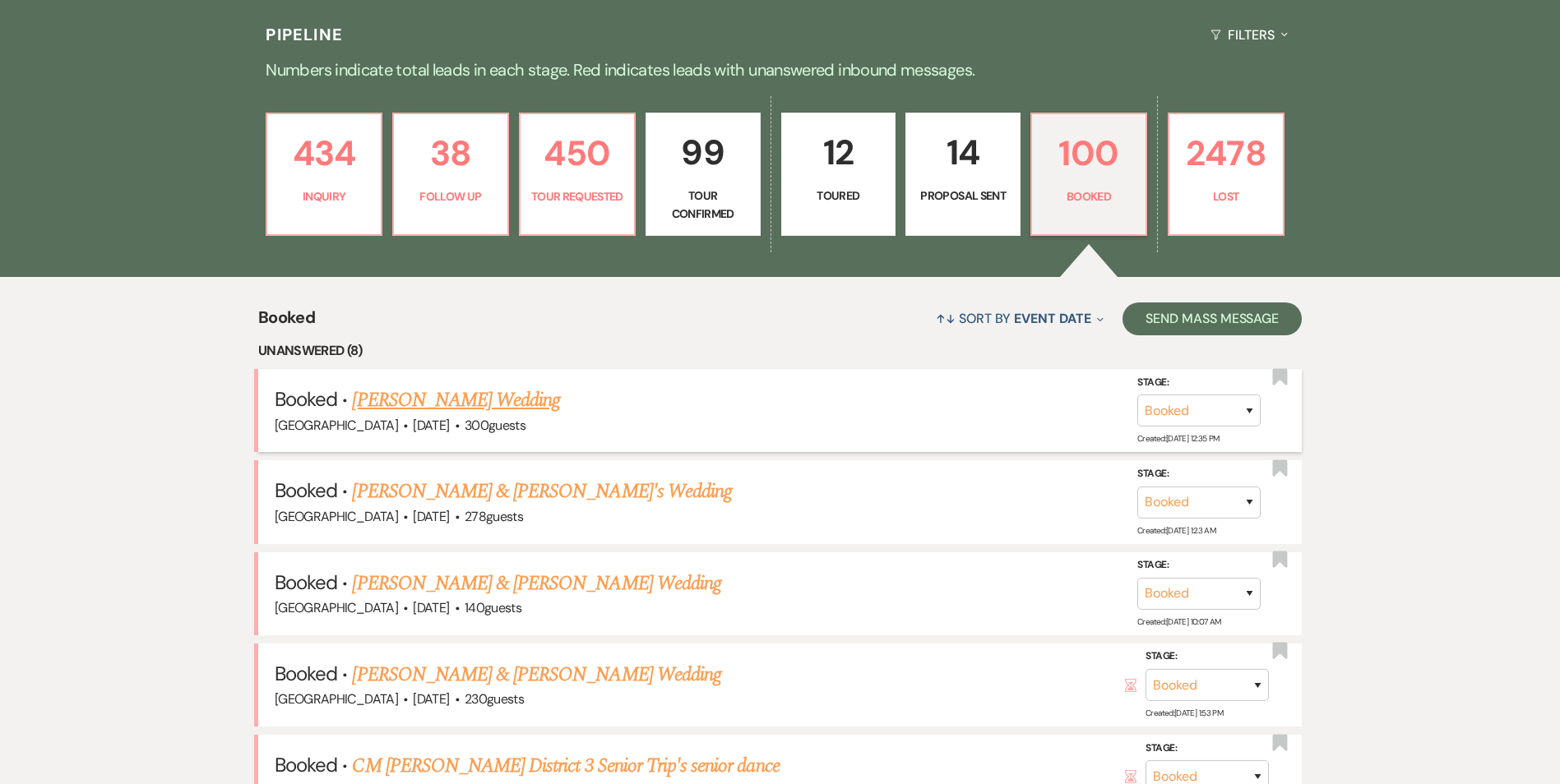
click at [498, 400] on link "[PERSON_NAME] Wedding" at bounding box center [456, 400] width 208 height 30
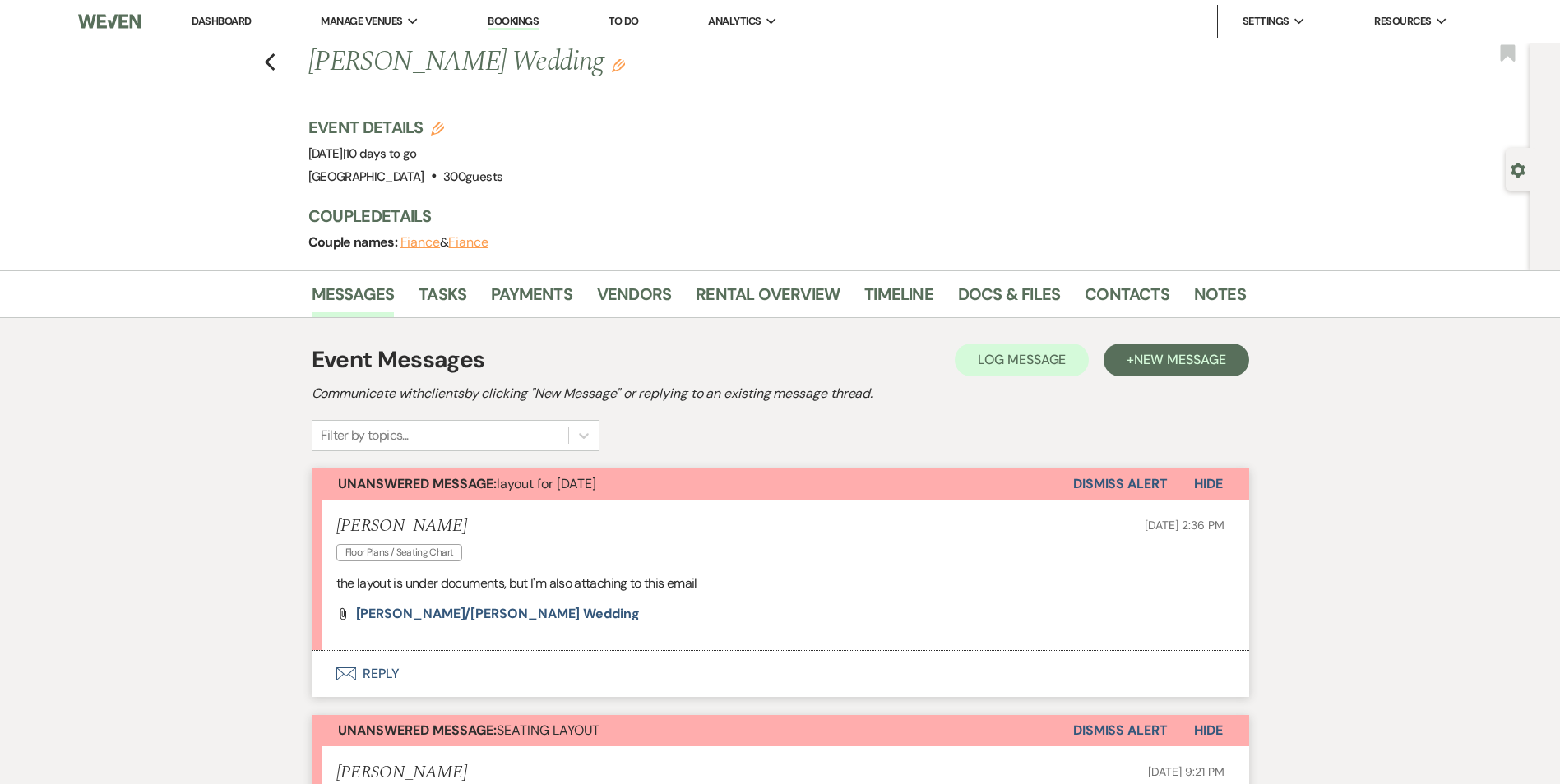
click at [517, 19] on link "Bookings" at bounding box center [513, 21] width 51 height 15
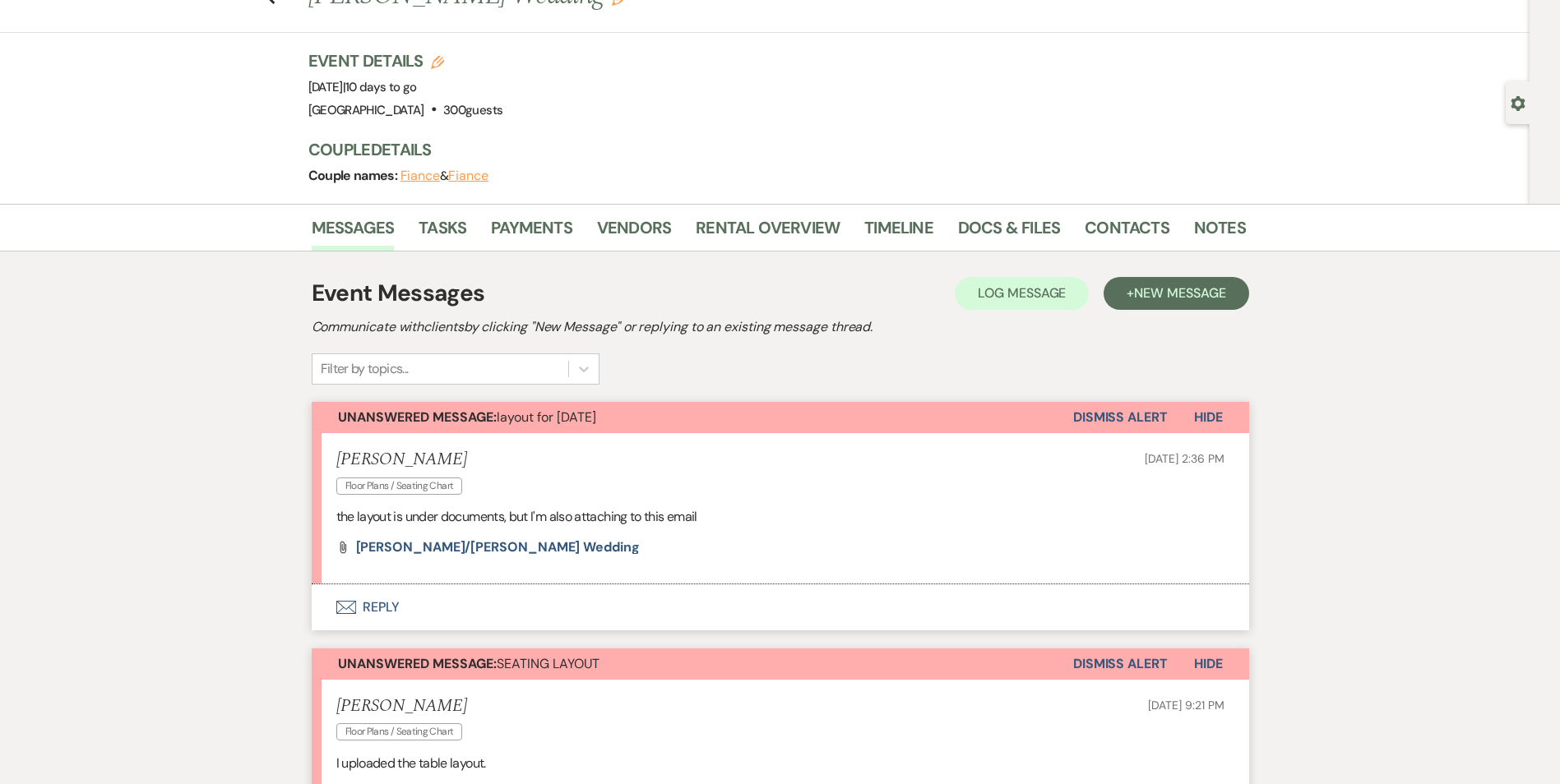
scroll to position [165, 0]
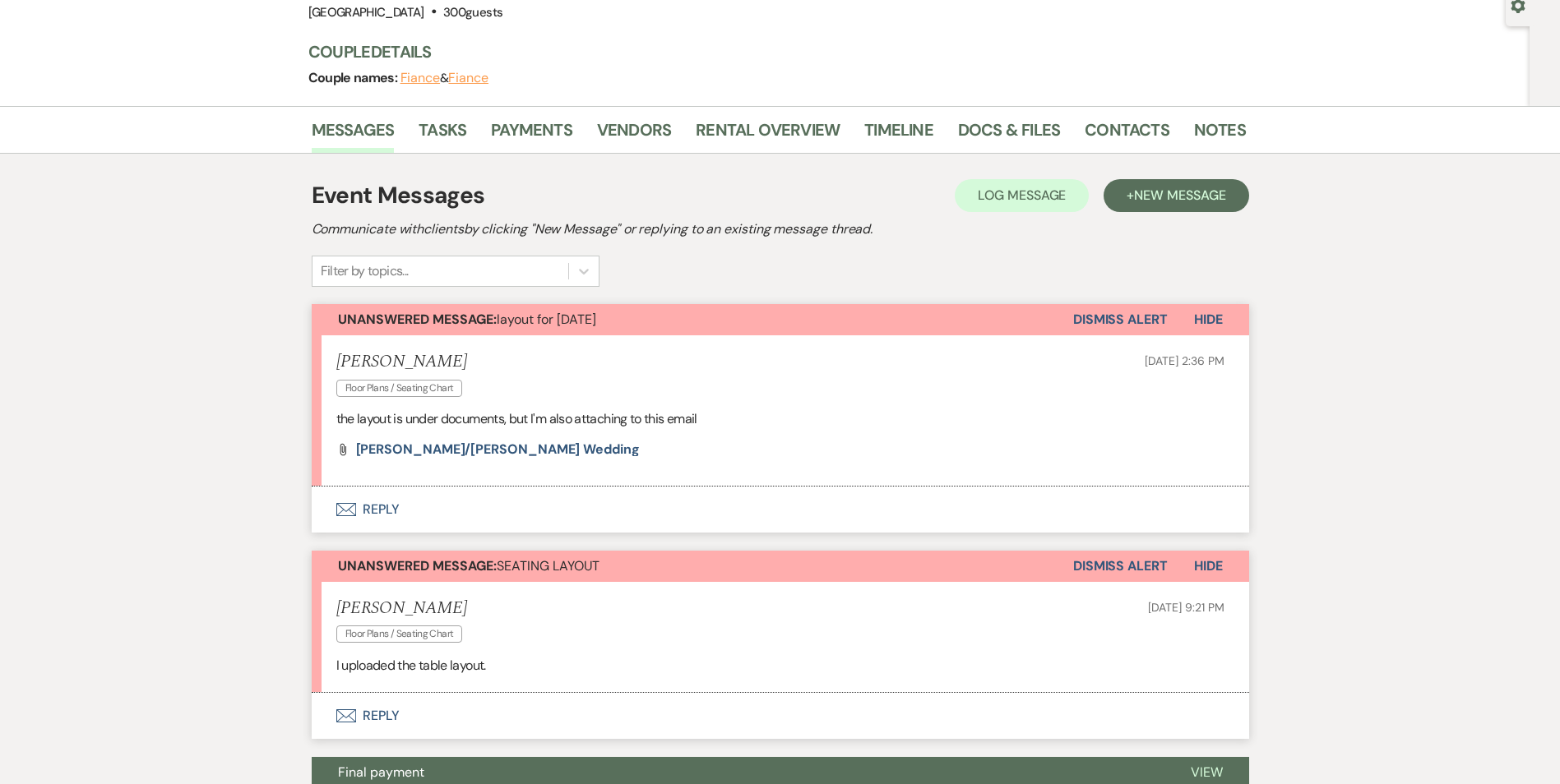
click at [427, 458] on li "[PERSON_NAME] Floor Plans / Seating Chart [DATE] 2:36 PM the layout is under do…" at bounding box center [780, 411] width 937 height 151
click at [434, 450] on span "[PERSON_NAME]/[PERSON_NAME] Wedding" at bounding box center [497, 449] width 283 height 17
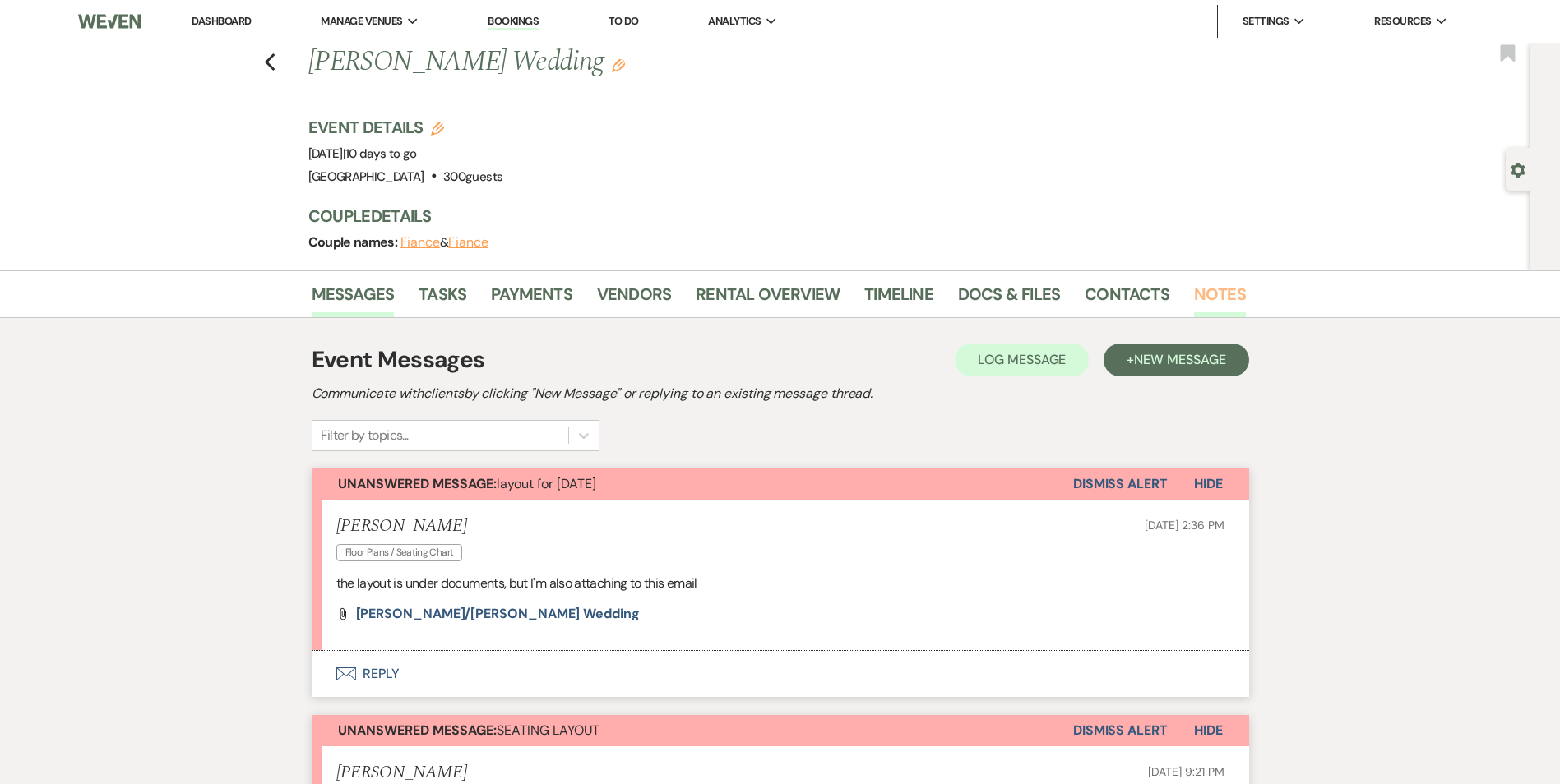
click at [1207, 294] on link "Notes" at bounding box center [1220, 300] width 52 height 36
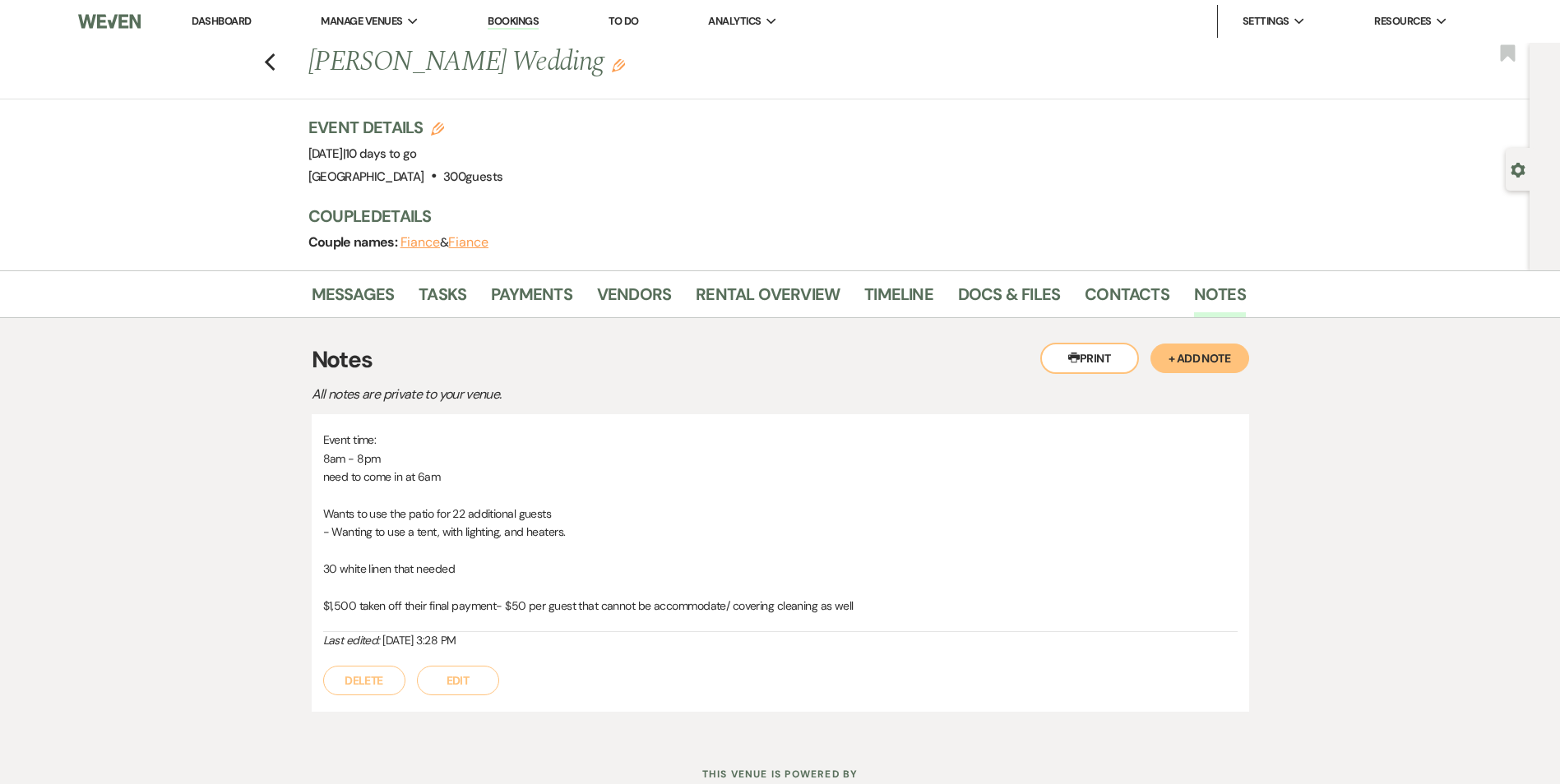
click at [1201, 353] on button "+ Add Note" at bounding box center [1199, 359] width 99 height 30
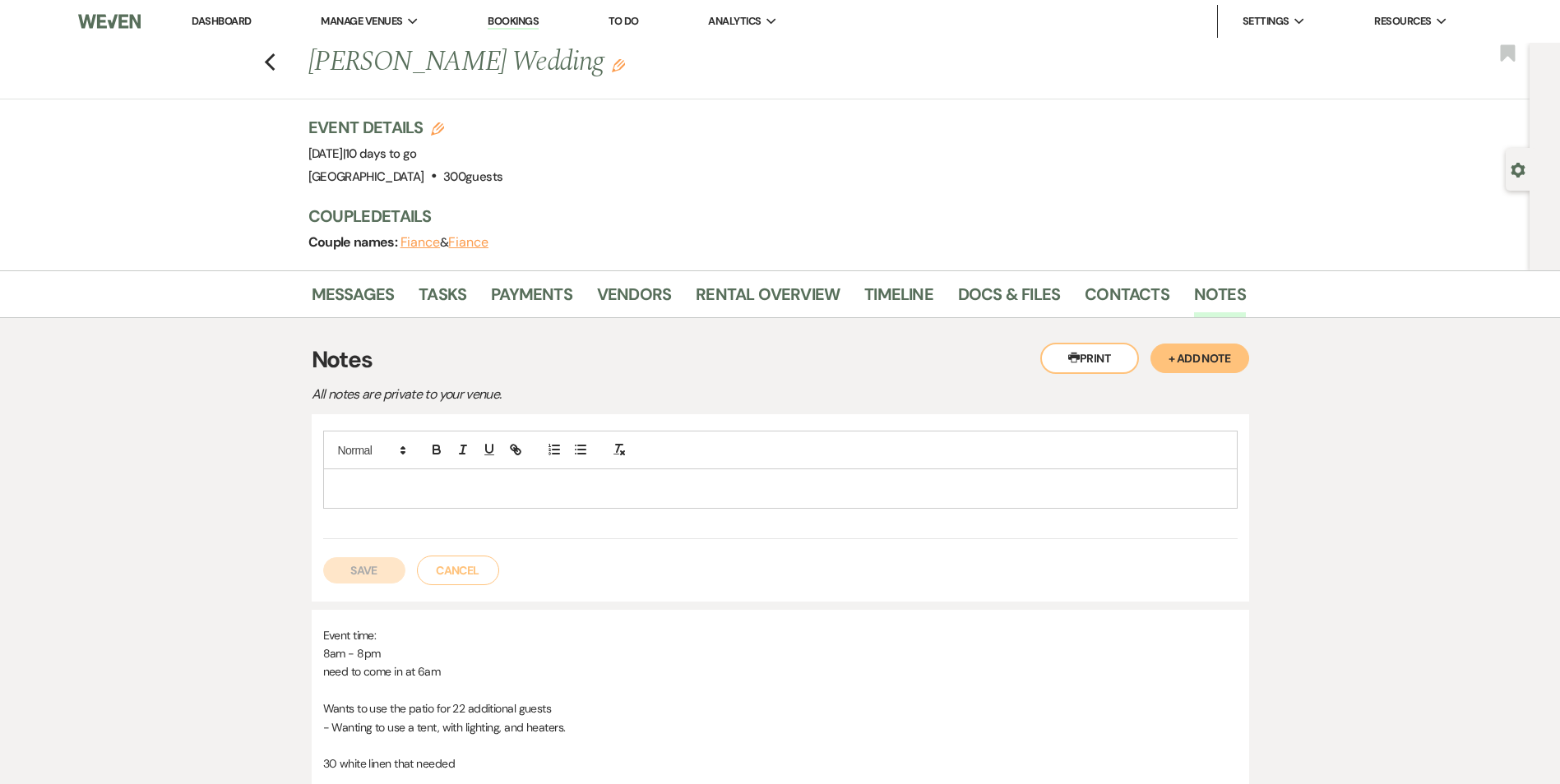
click at [560, 483] on p at bounding box center [780, 488] width 888 height 18
click at [474, 473] on div at bounding box center [780, 489] width 913 height 38
click at [372, 487] on p at bounding box center [780, 488] width 888 height 18
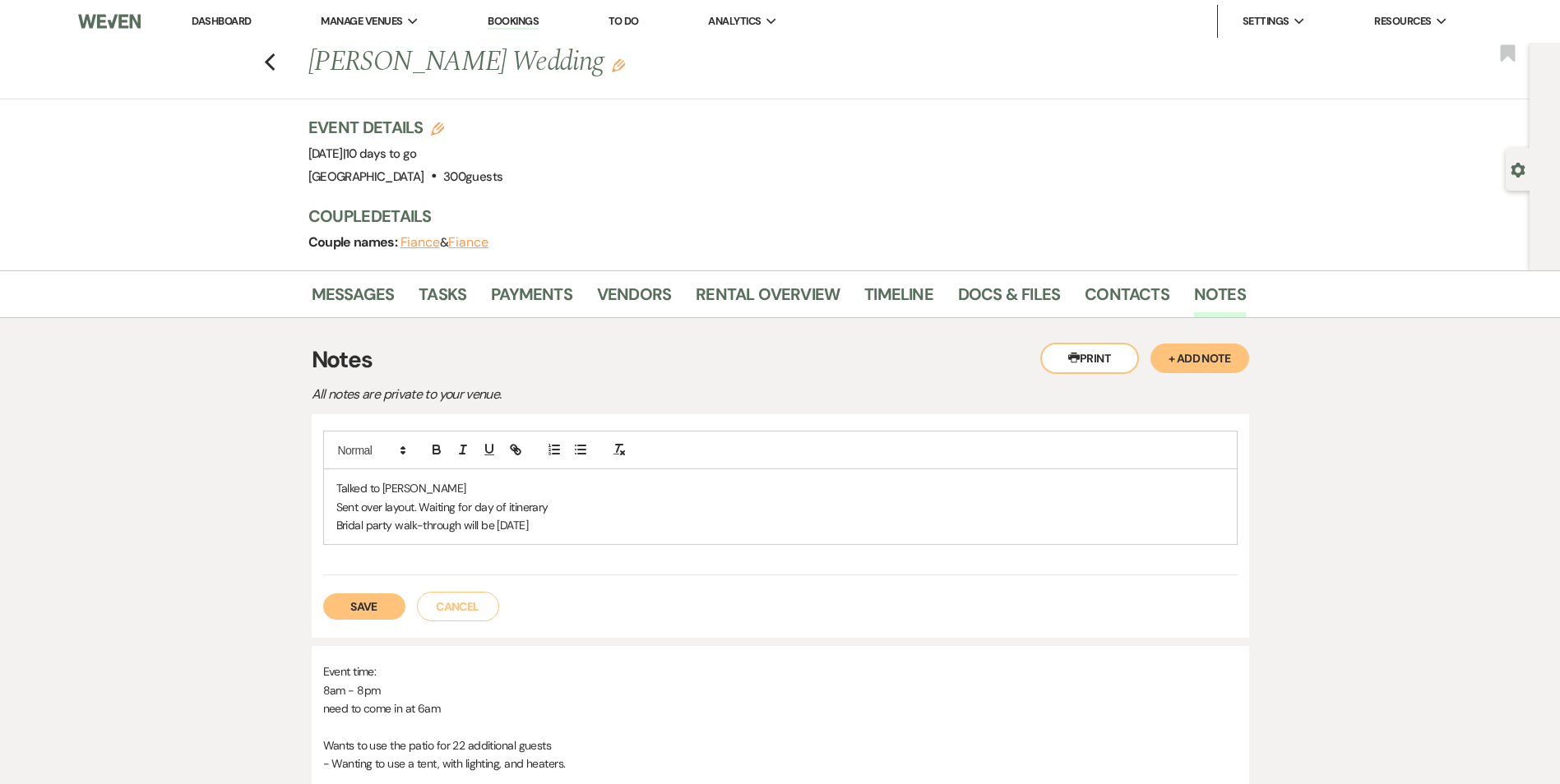
click at [354, 607] on button "Save" at bounding box center [364, 607] width 82 height 26
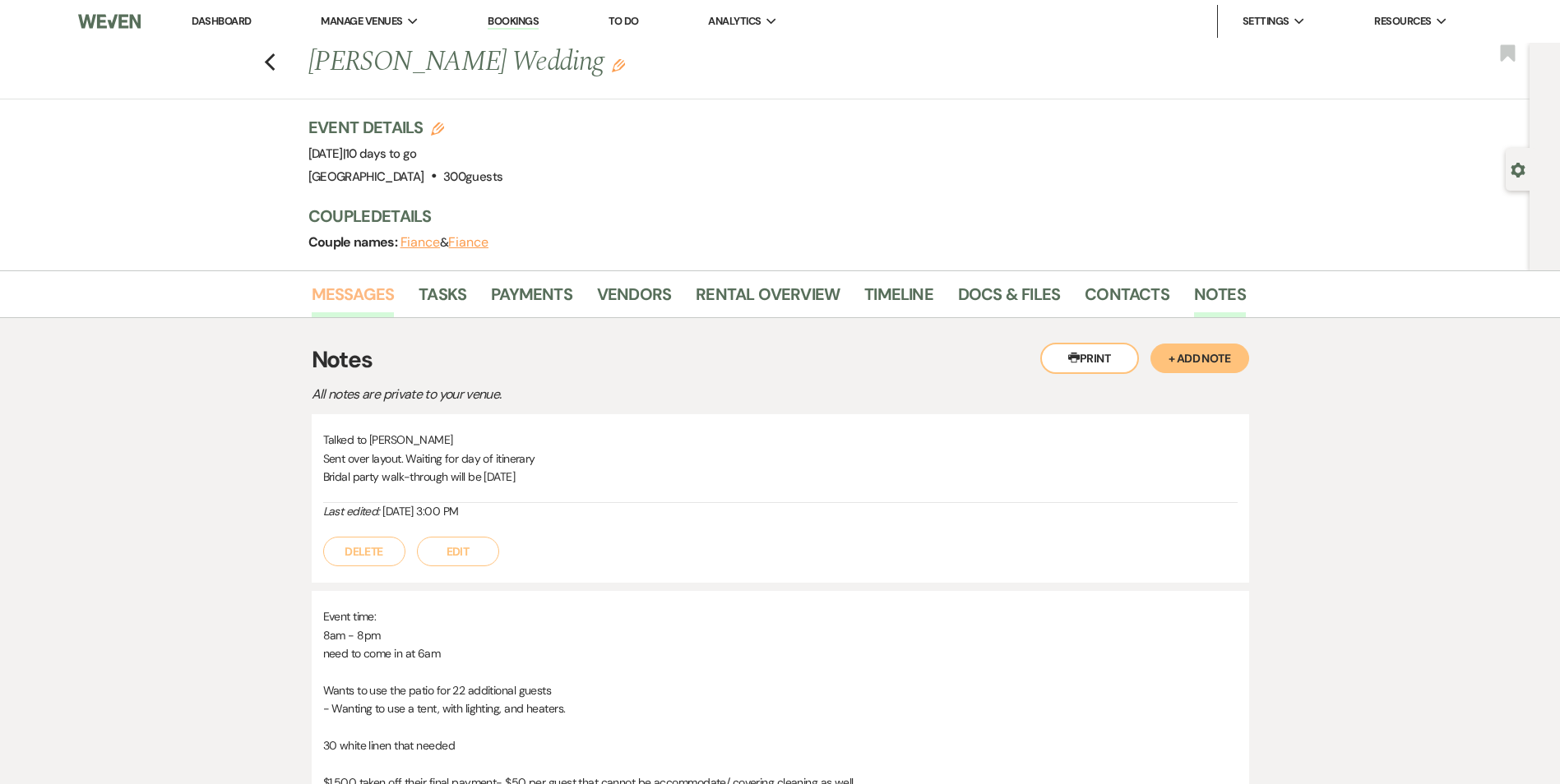
click at [346, 294] on link "Messages" at bounding box center [353, 300] width 83 height 36
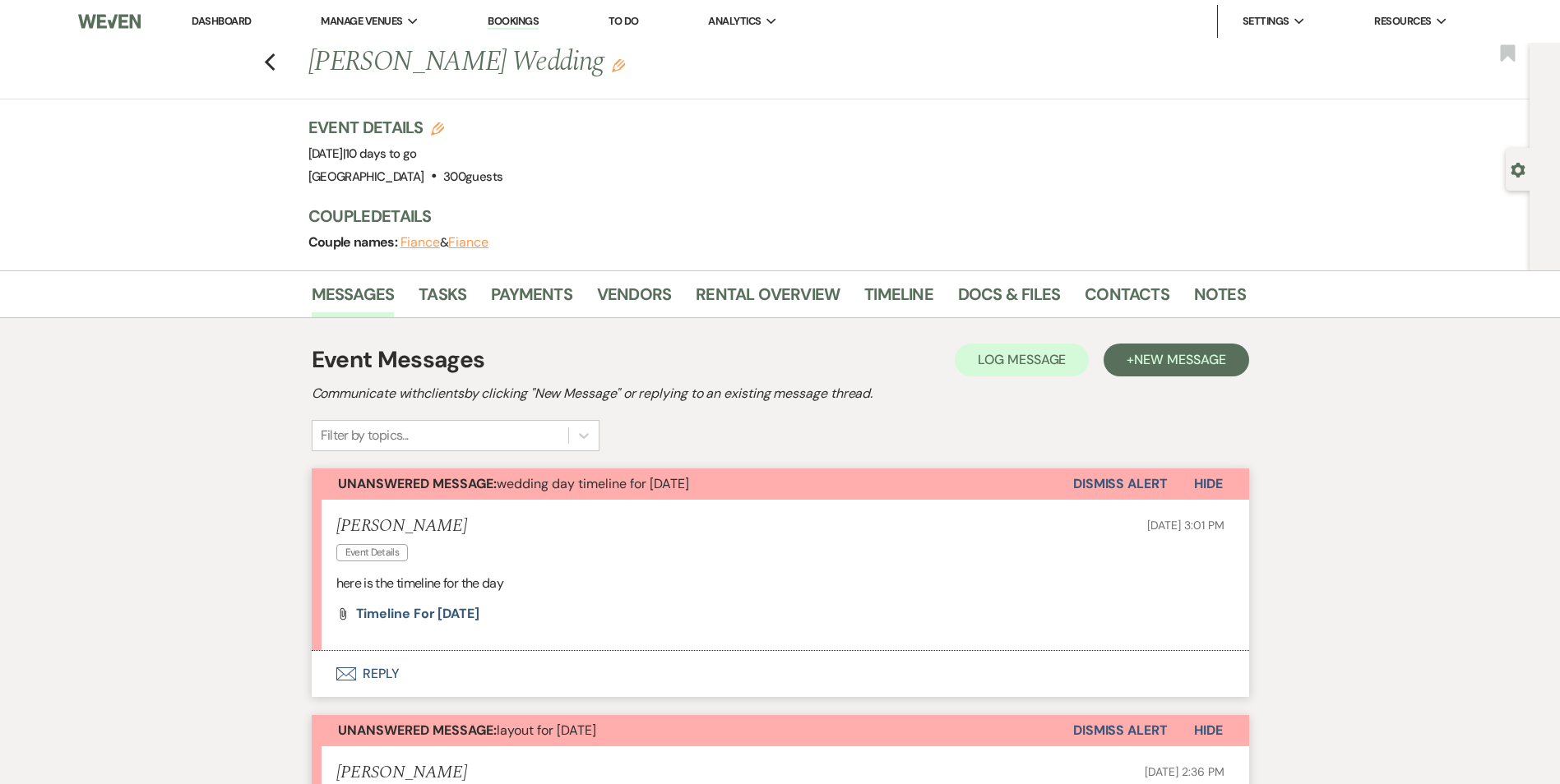
click at [431, 625] on li "Shereka Poole Event Details Sep 22, 2025, 3:01 PM here is the timeline for the …" at bounding box center [780, 575] width 937 height 151
click at [431, 618] on span "Timeline for Oct 3, 2025" at bounding box center [417, 613] width 123 height 17
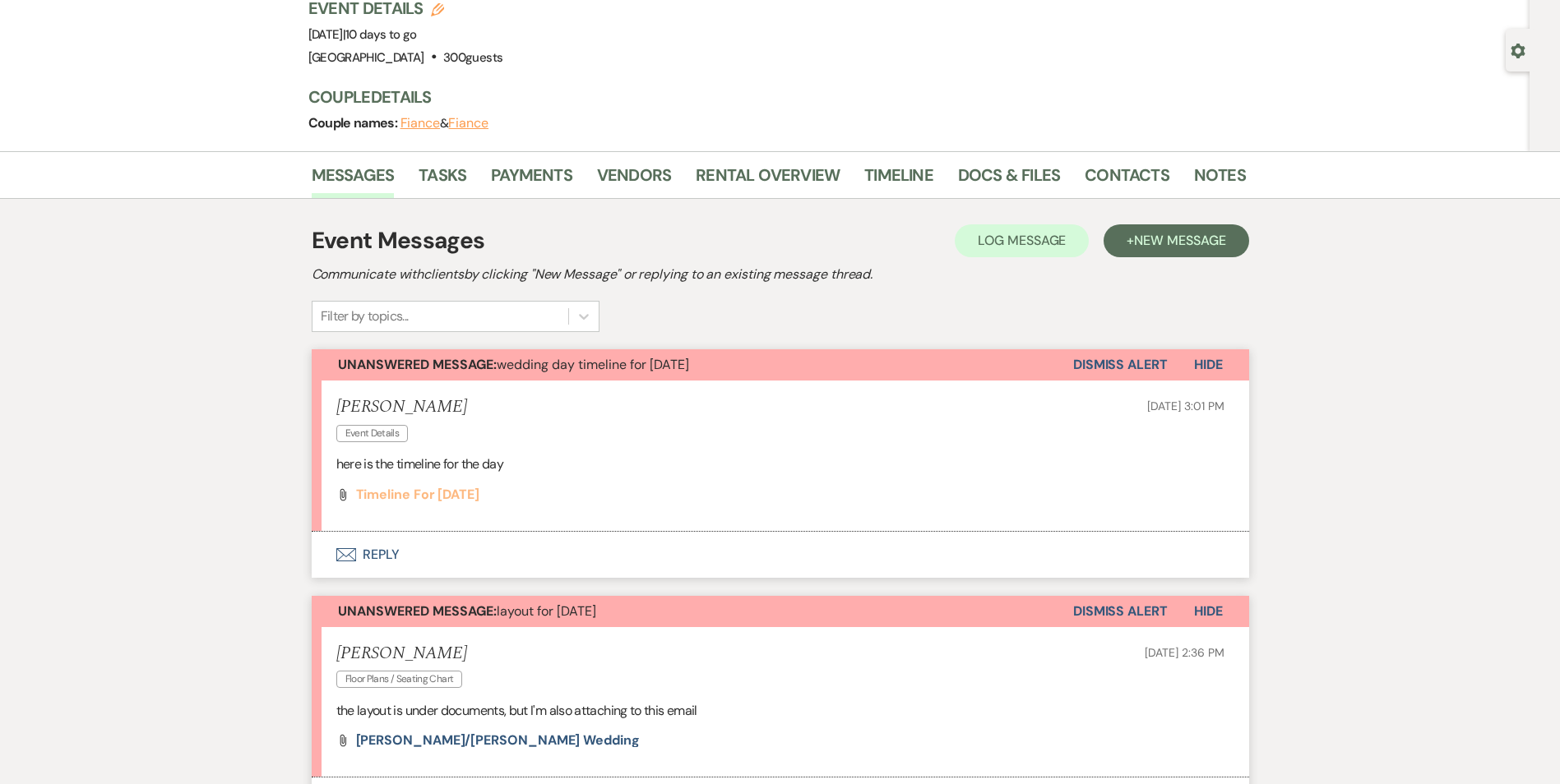
scroll to position [165, 0]
